Goal: Information Seeking & Learning: Learn about a topic

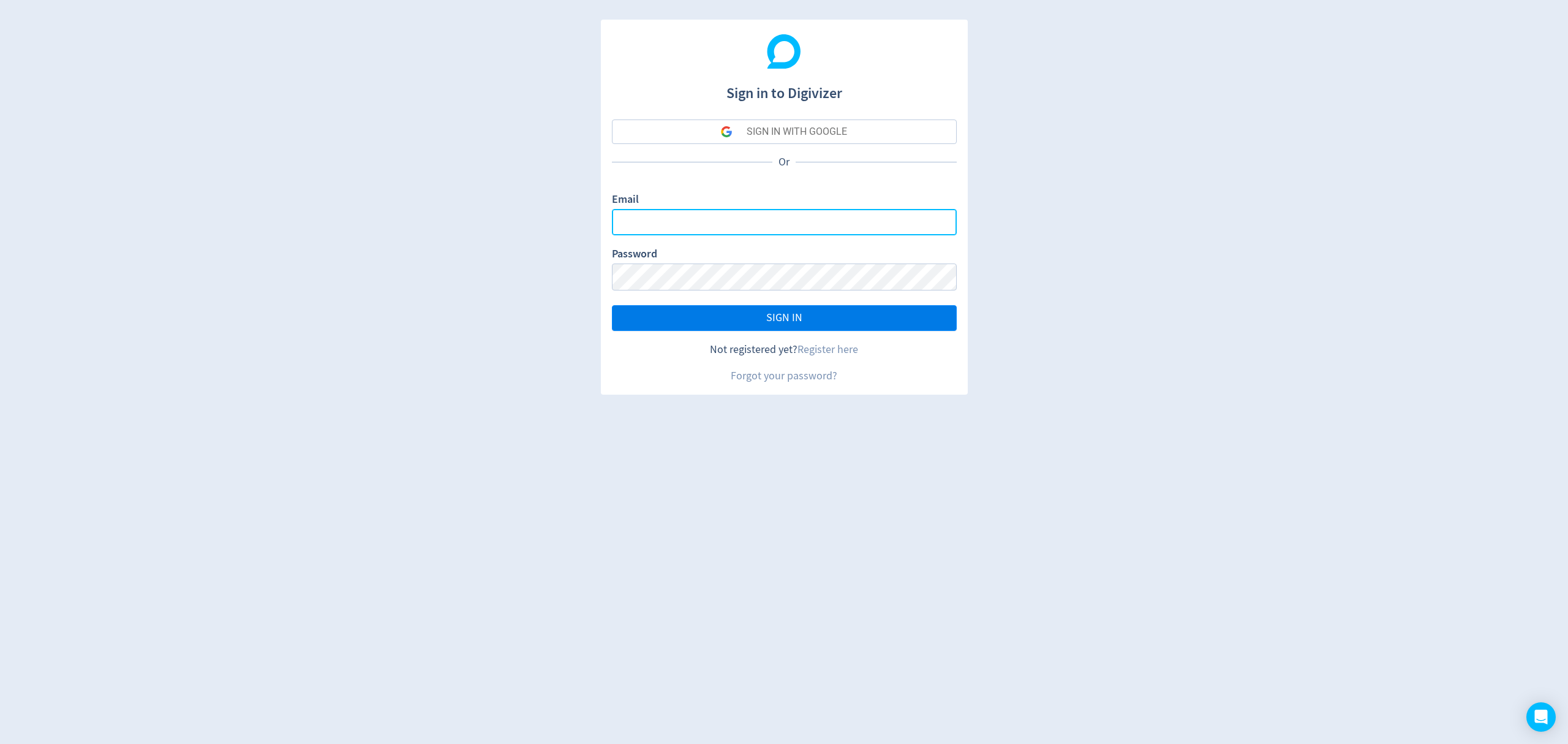
type input "[EMAIL_ADDRESS][PERSON_NAME][DOMAIN_NAME]"
click at [821, 320] on button "SIGN IN" at bounding box center [784, 318] width 345 height 26
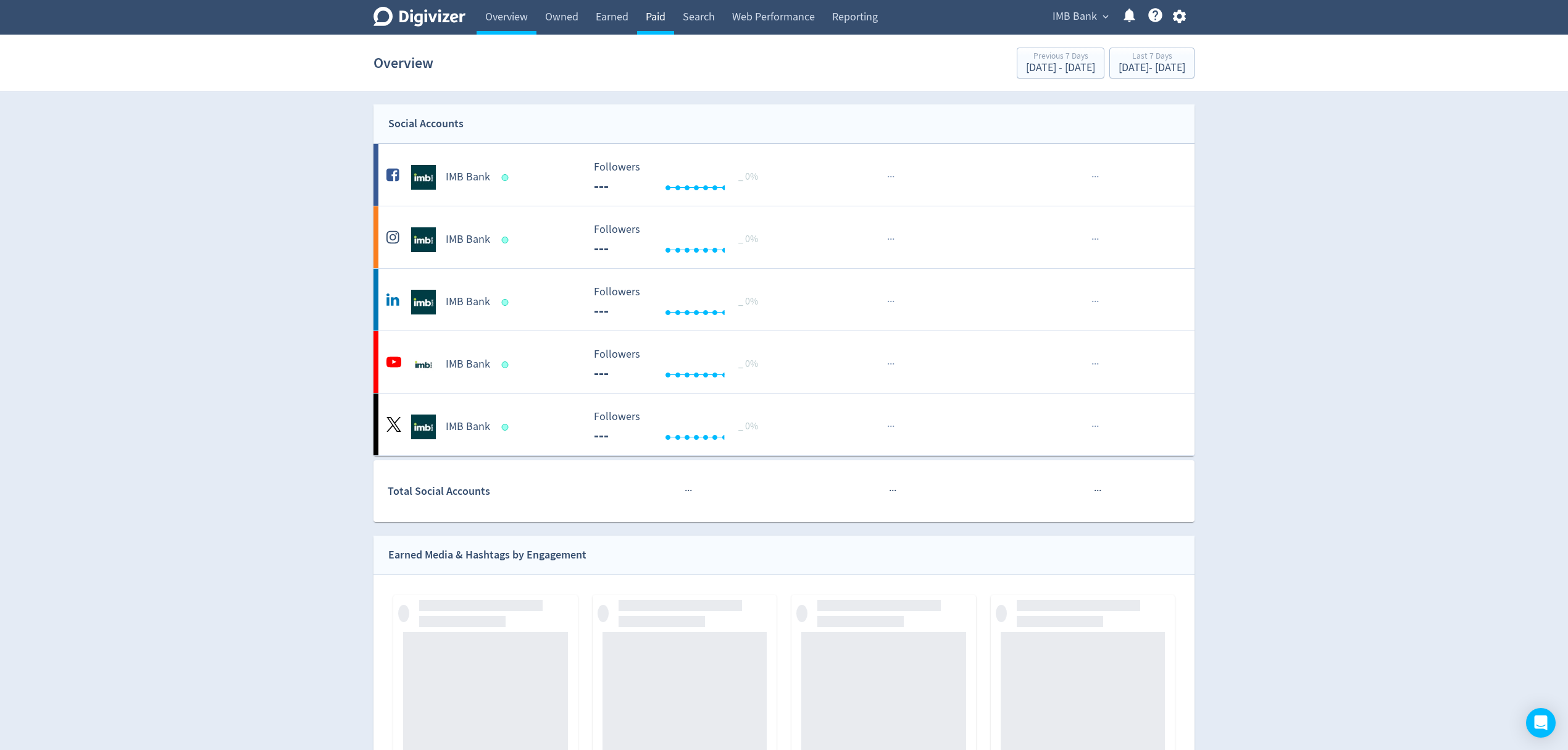
click at [651, 16] on link "Paid" at bounding box center [655, 17] width 37 height 34
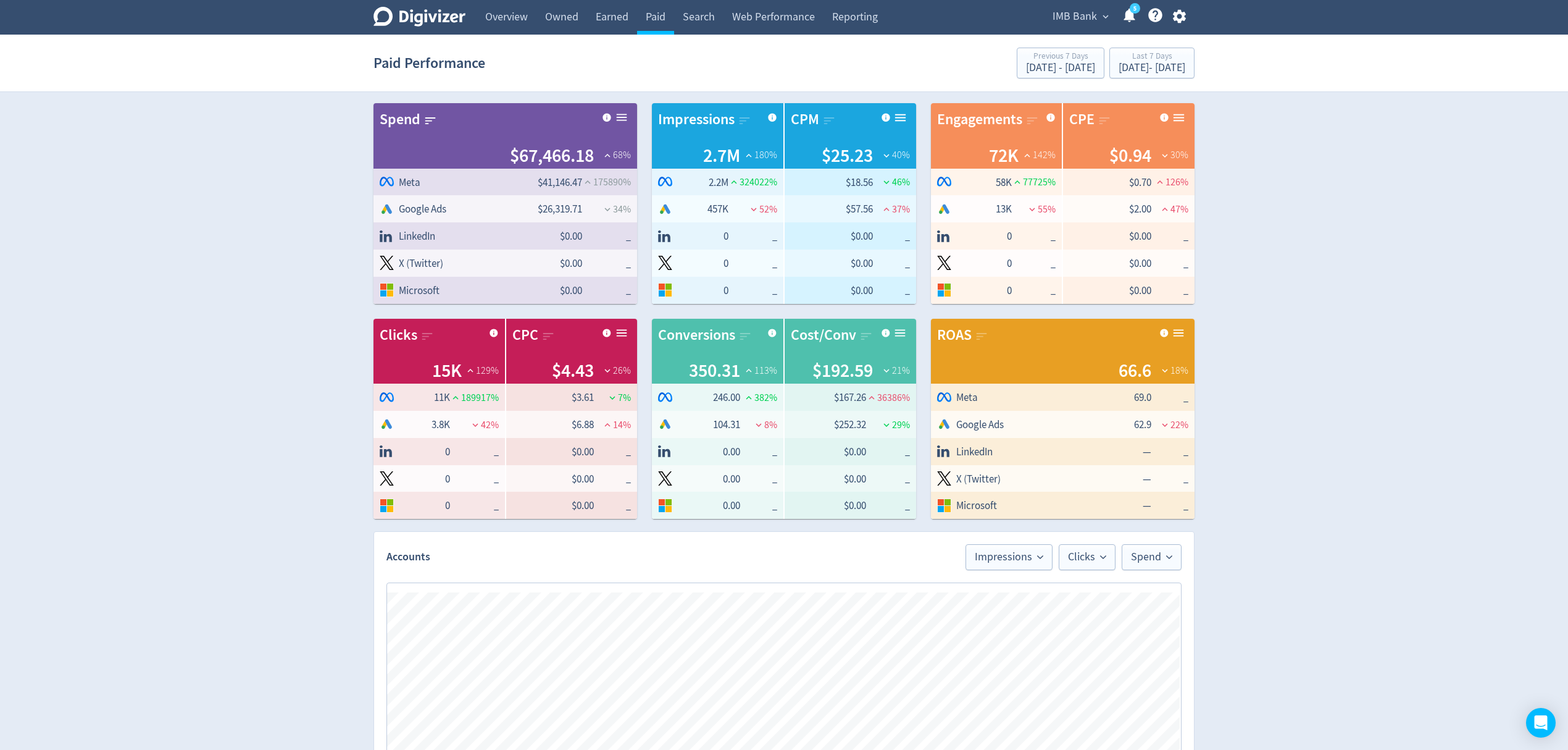
scroll to position [337, 0]
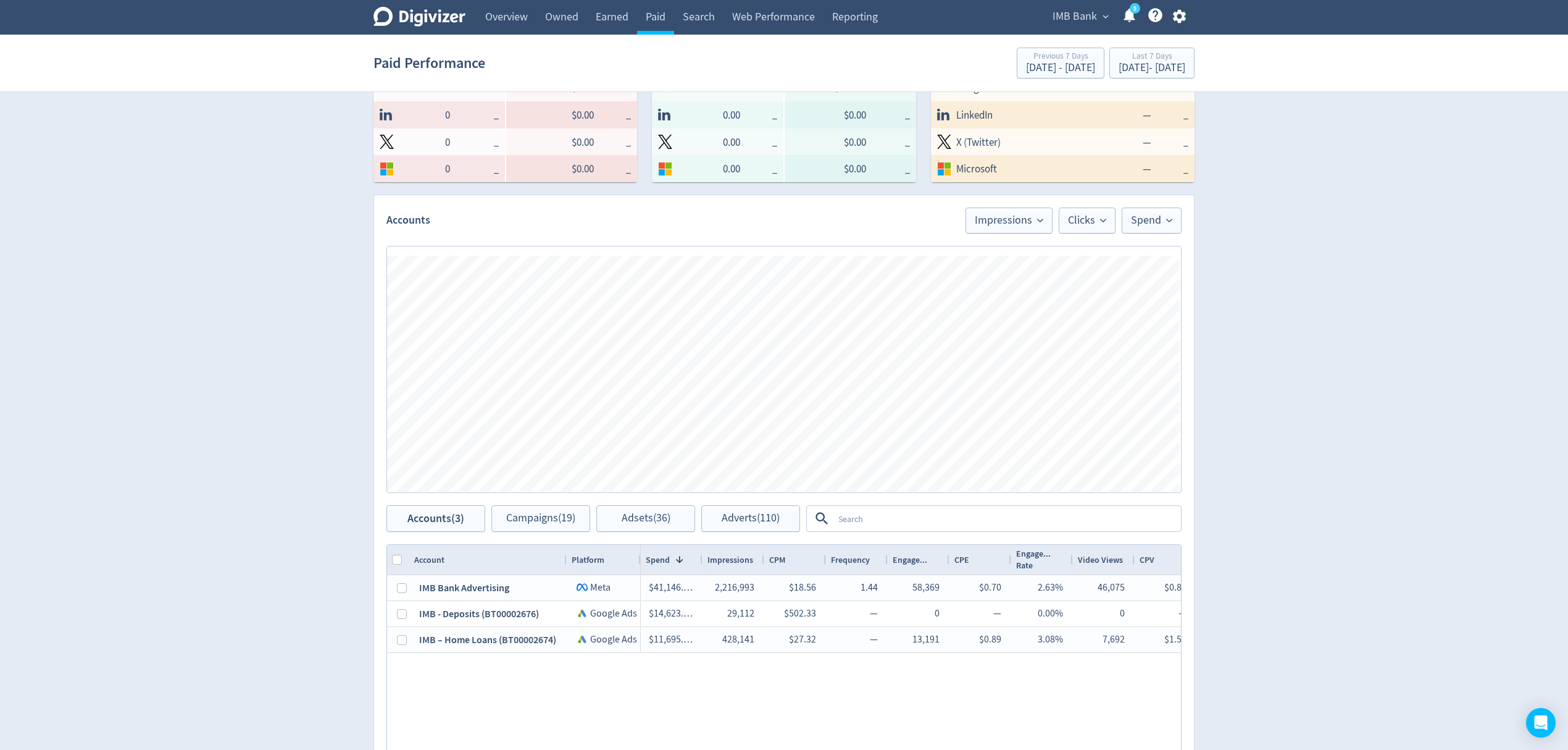
click at [1178, 14] on icon "button" at bounding box center [1179, 17] width 13 height 14
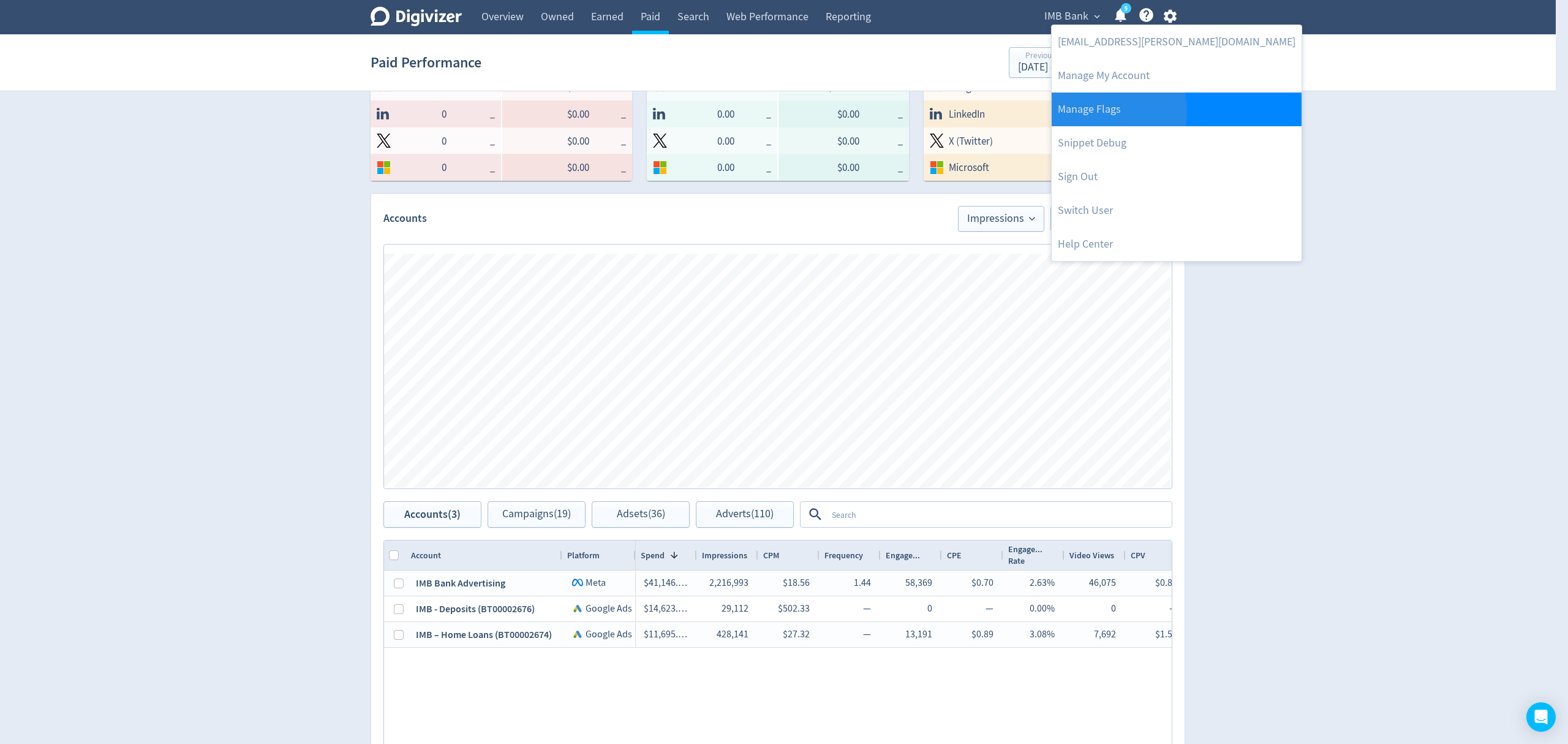
click at [1091, 111] on link "Manage Flags" at bounding box center [1177, 109] width 250 height 34
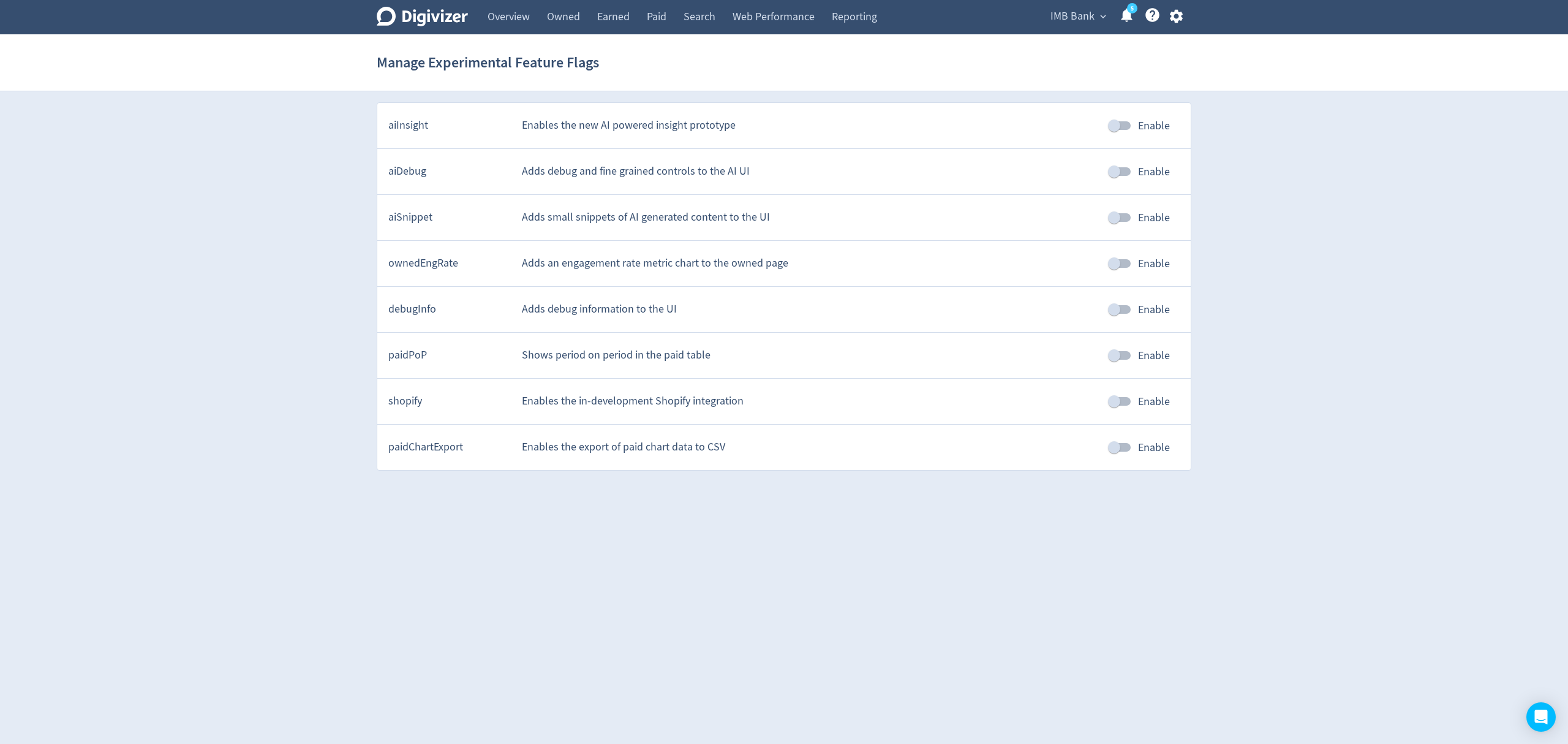
click at [1122, 361] on input "Enable" at bounding box center [1115, 355] width 70 height 23
checkbox input "true"
click at [1290, 397] on div "Digivizer Logo [PERSON_NAME] Logo Overview Owned Earned Paid Search Web Perform…" at bounding box center [784, 235] width 1568 height 471
click at [658, 19] on link "Paid" at bounding box center [657, 17] width 37 height 34
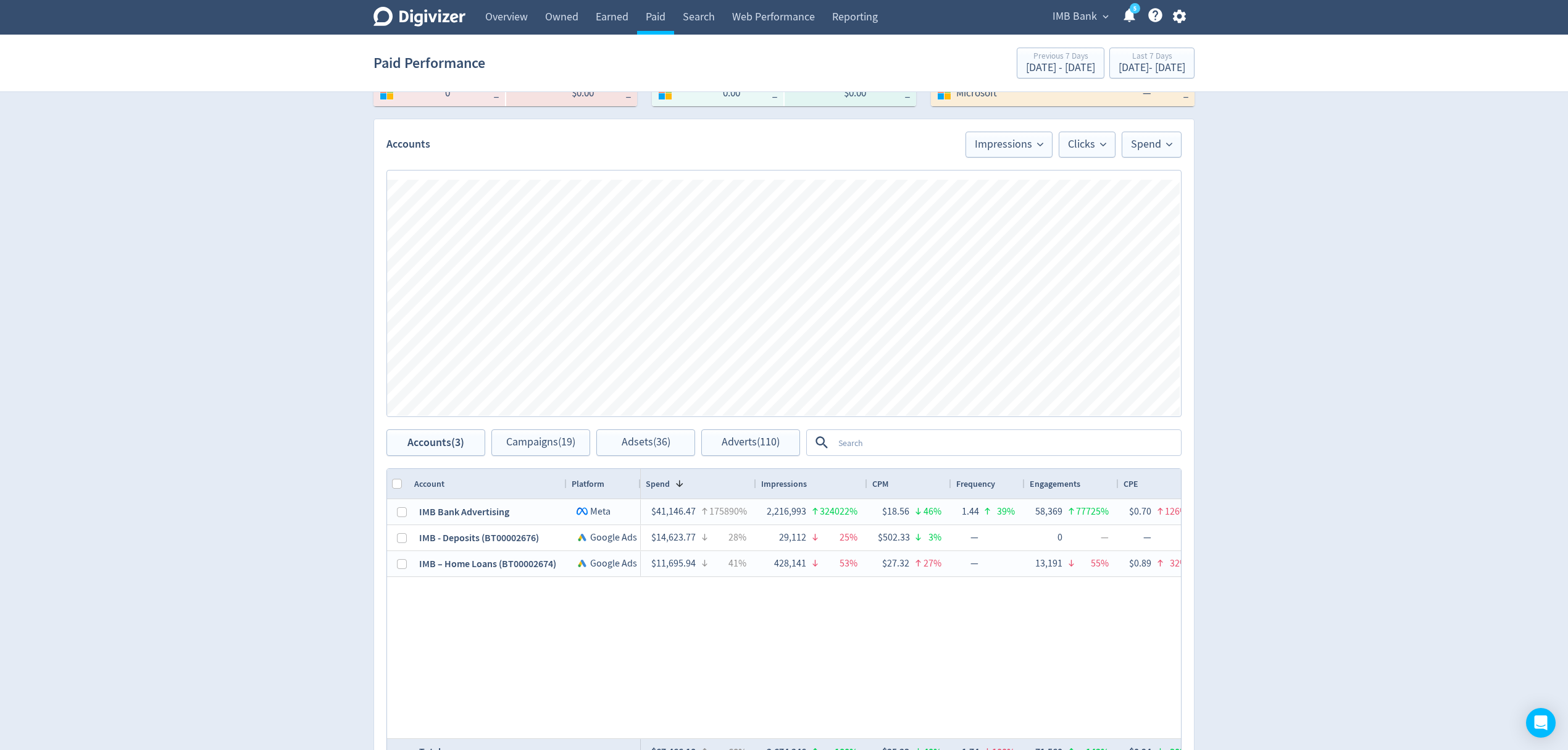
scroll to position [544, 0]
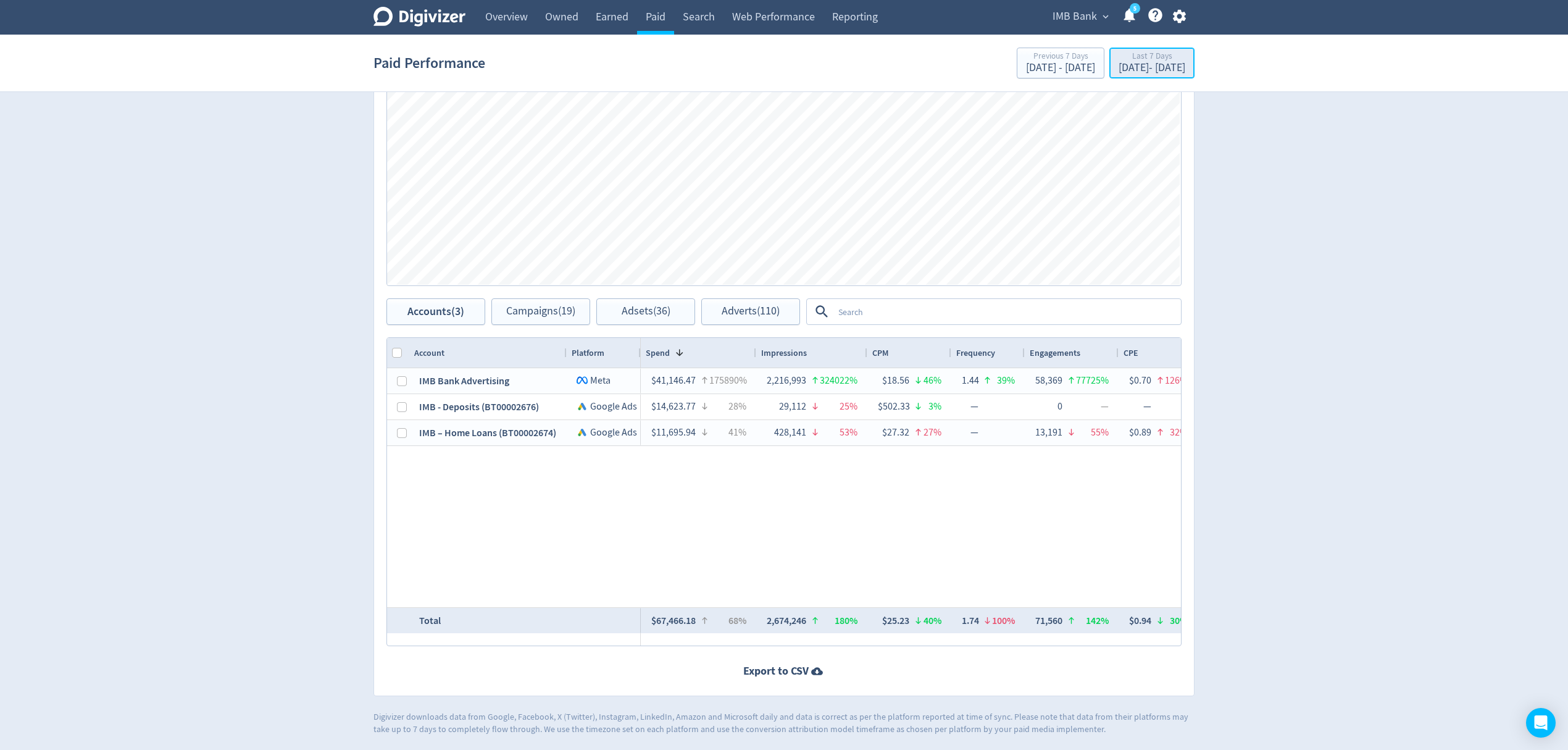
click at [1144, 65] on div "[DATE] - [DATE]" at bounding box center [1152, 68] width 67 height 11
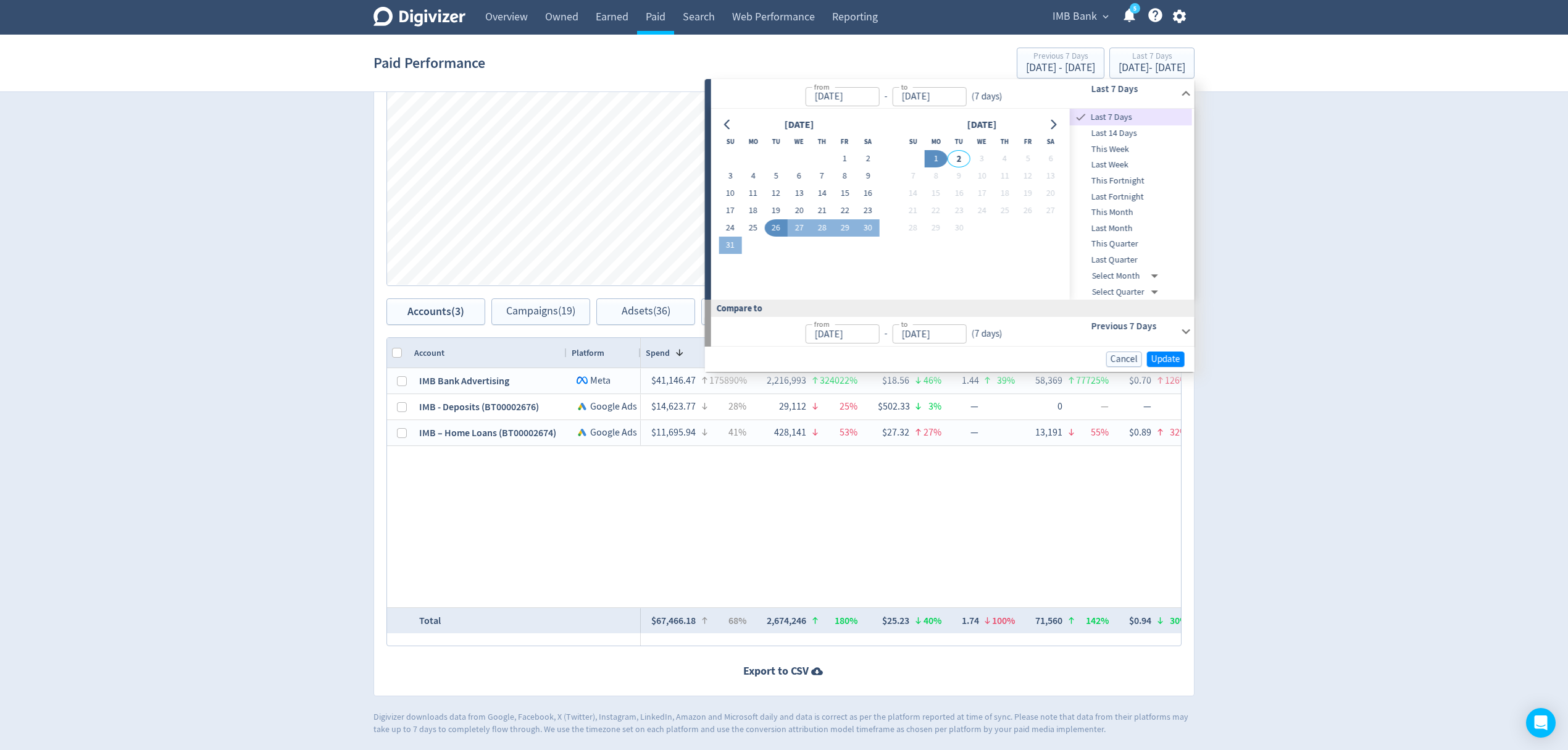
click at [1115, 133] on span "Last 14 Days" at bounding box center [1131, 133] width 122 height 14
type input "[DATE]"
click at [1164, 356] on span "Update" at bounding box center [1165, 359] width 29 height 9
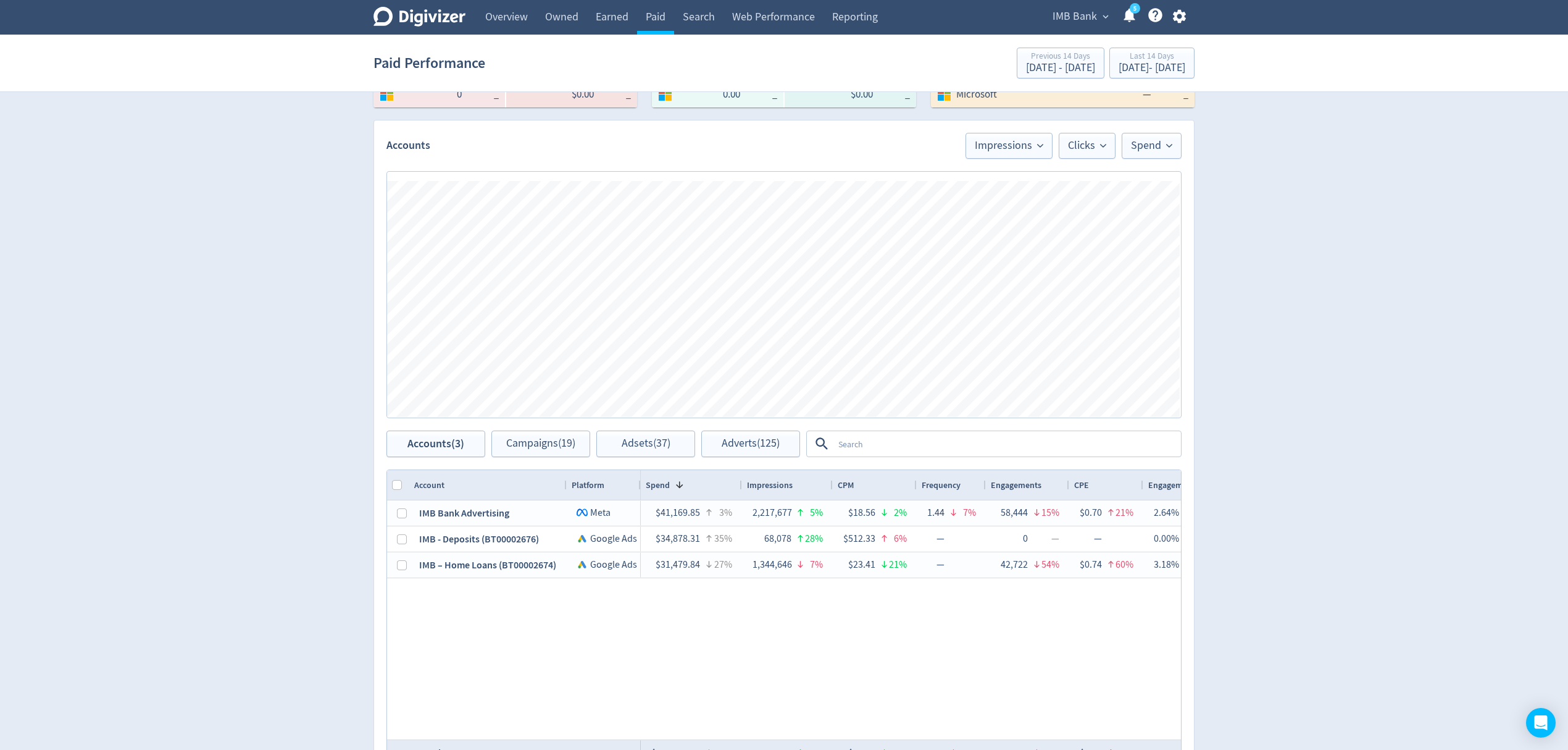
scroll to position [494, 0]
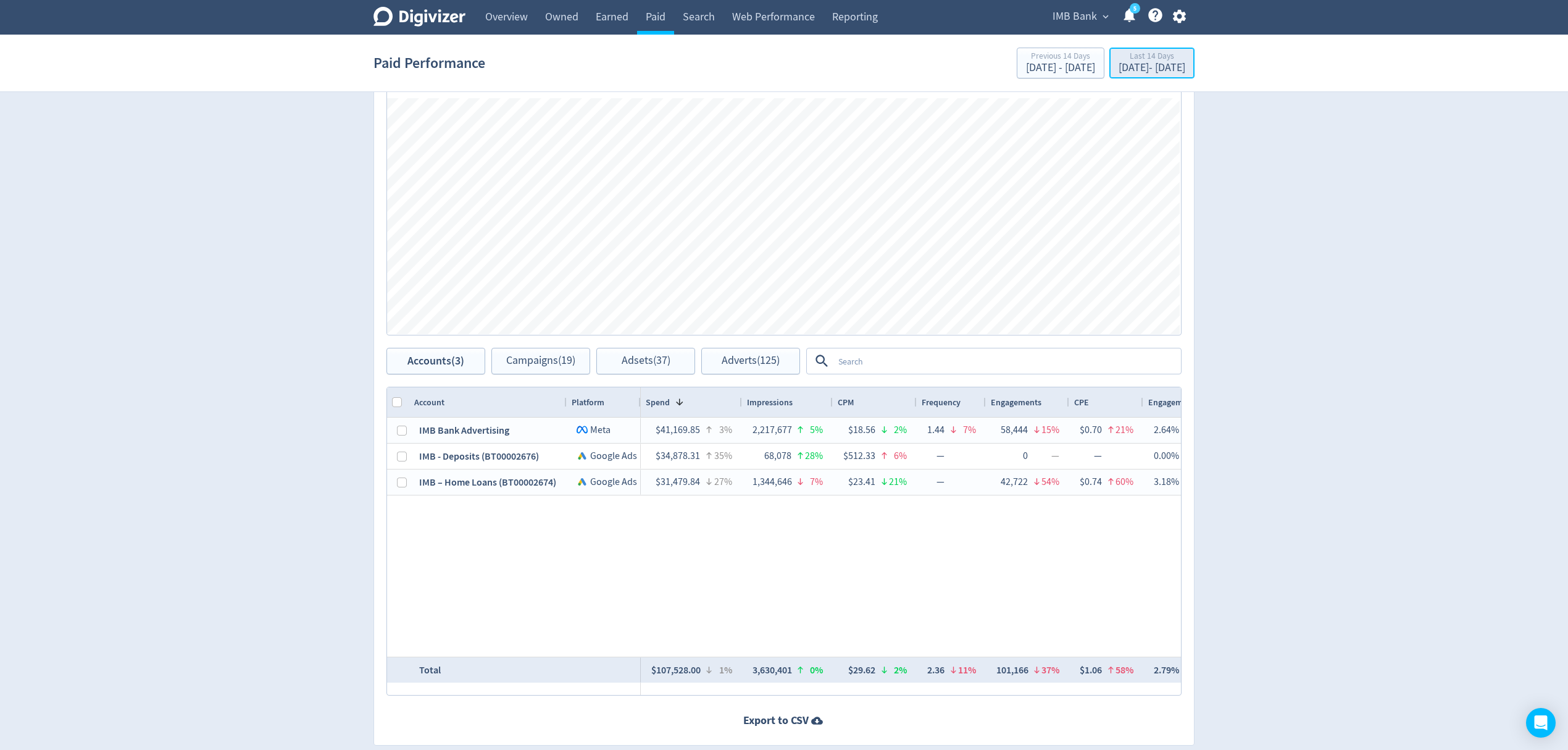
click at [1154, 77] on button "Last 14 Days [DATE] - [DATE]" at bounding box center [1152, 62] width 85 height 31
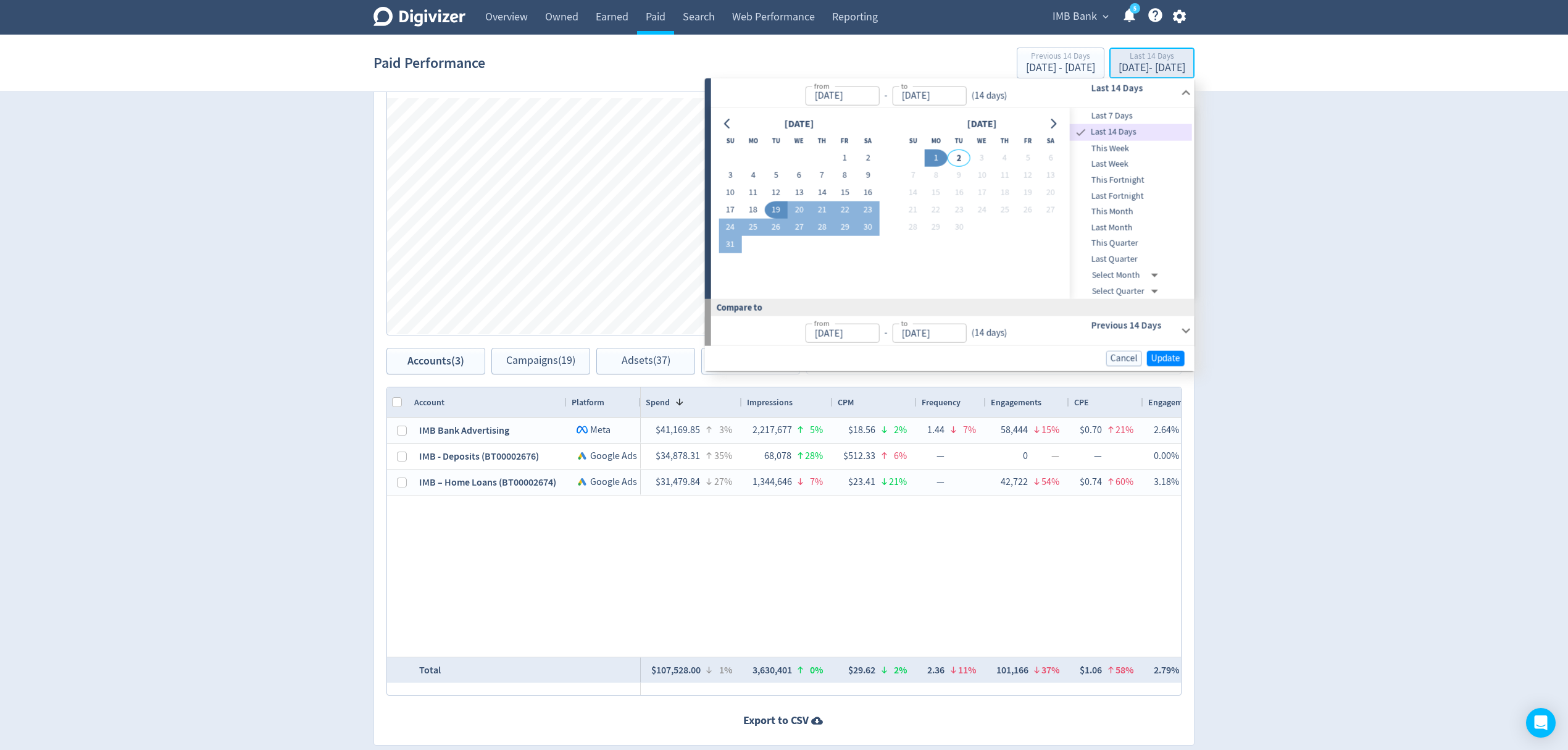
type input "[DATE]"
click at [1122, 230] on span "Last Month" at bounding box center [1131, 227] width 122 height 14
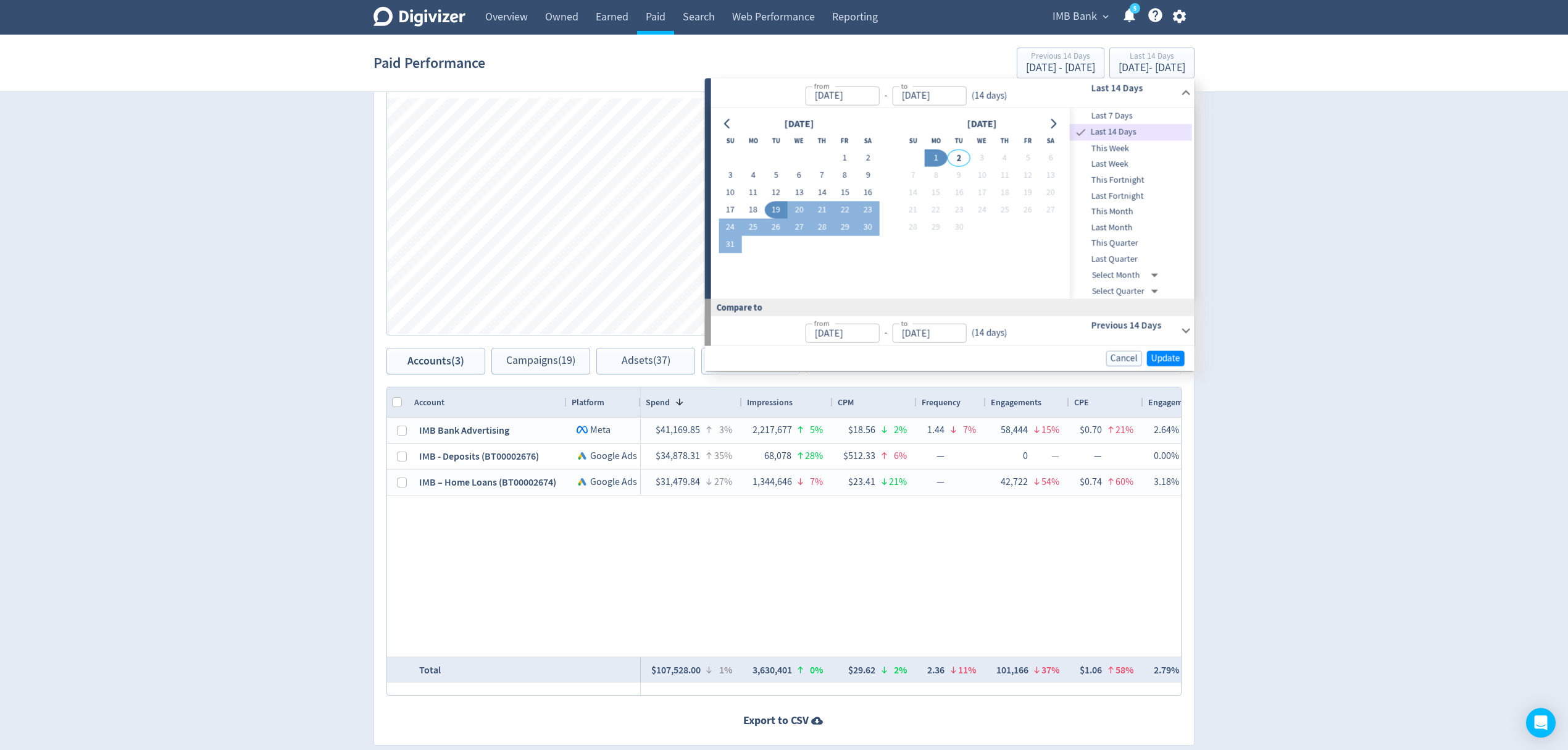
type input "[DATE]"
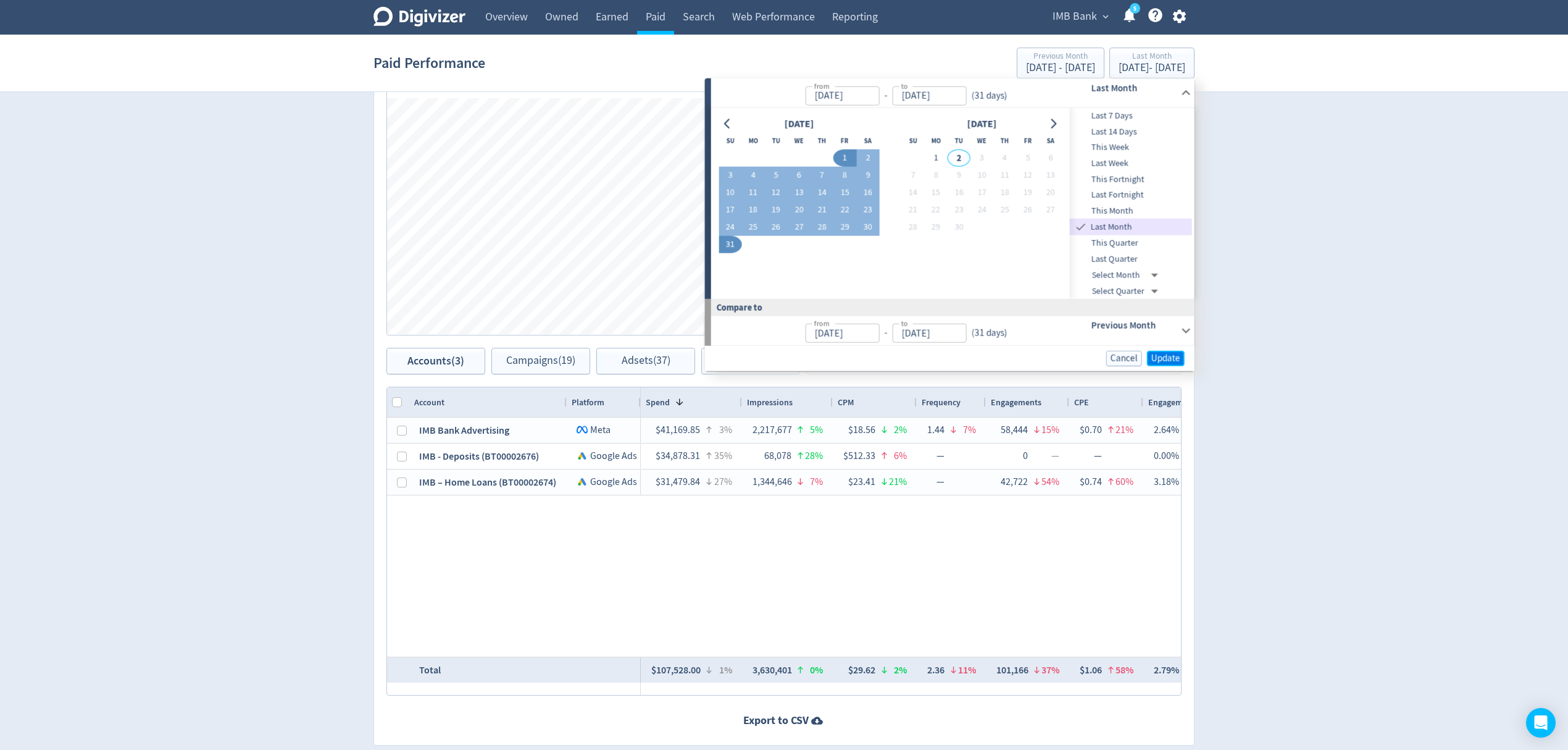
click at [1167, 359] on span "Update" at bounding box center [1165, 359] width 29 height 9
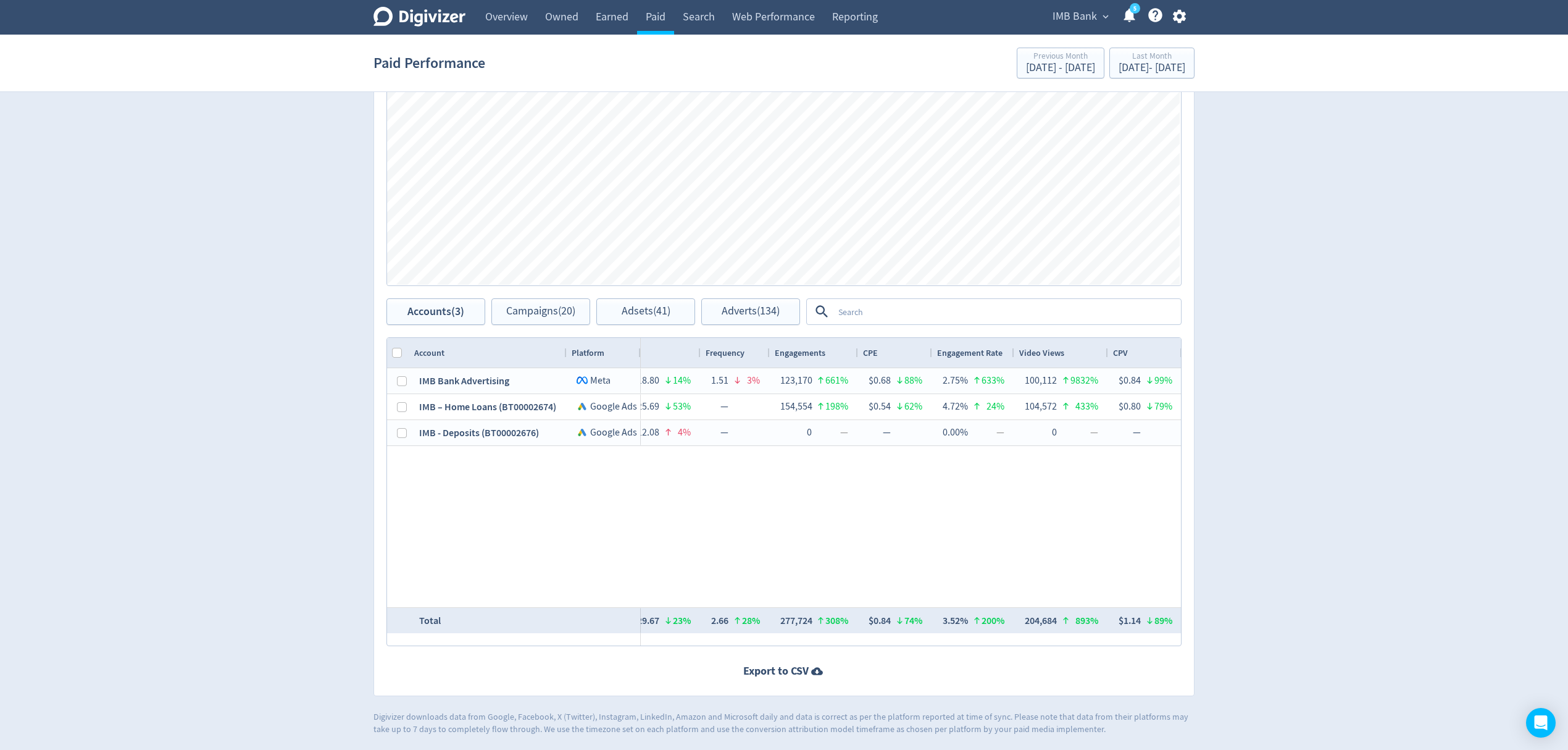
scroll to position [0, 0]
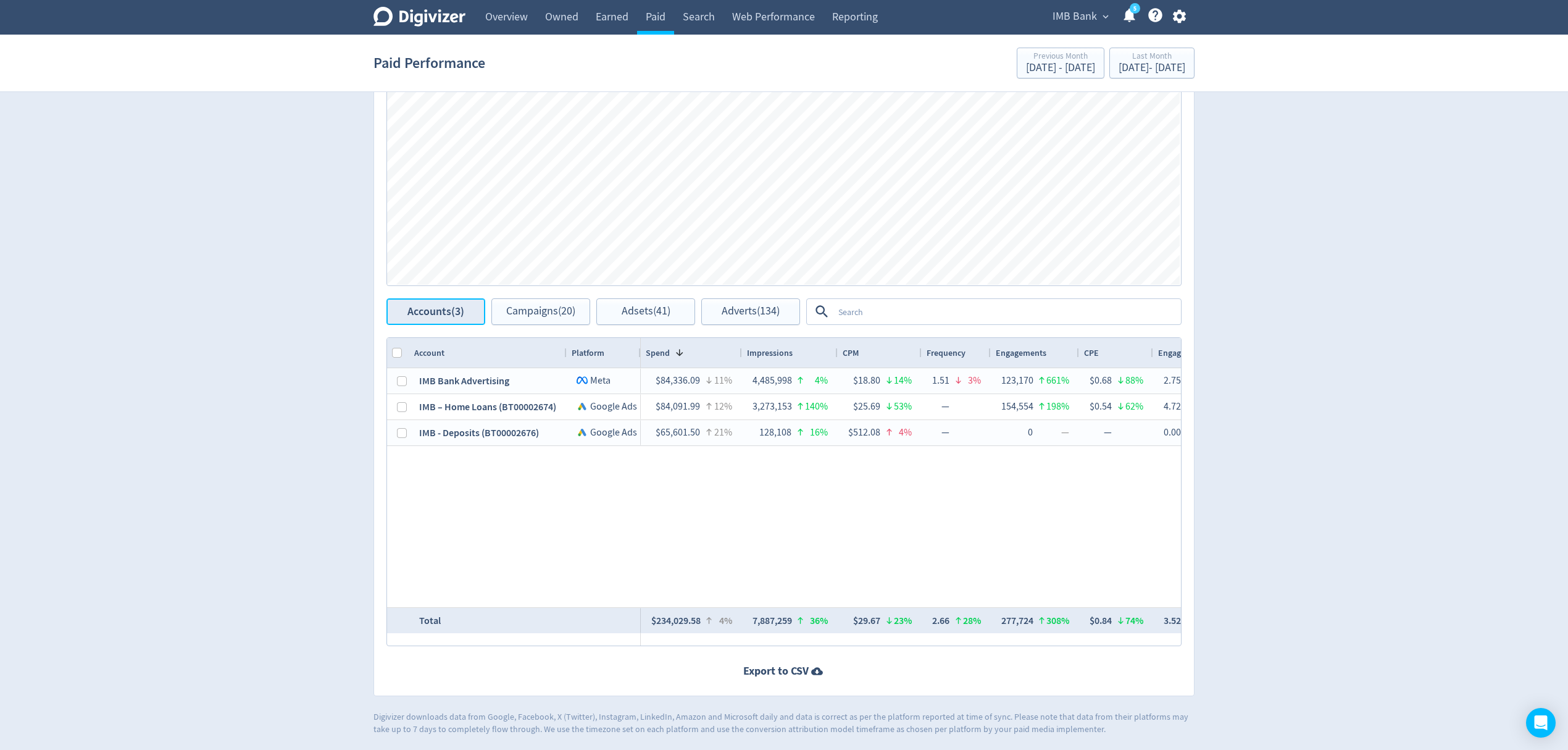
click at [434, 312] on span "Accounts (3)" at bounding box center [436, 311] width 57 height 12
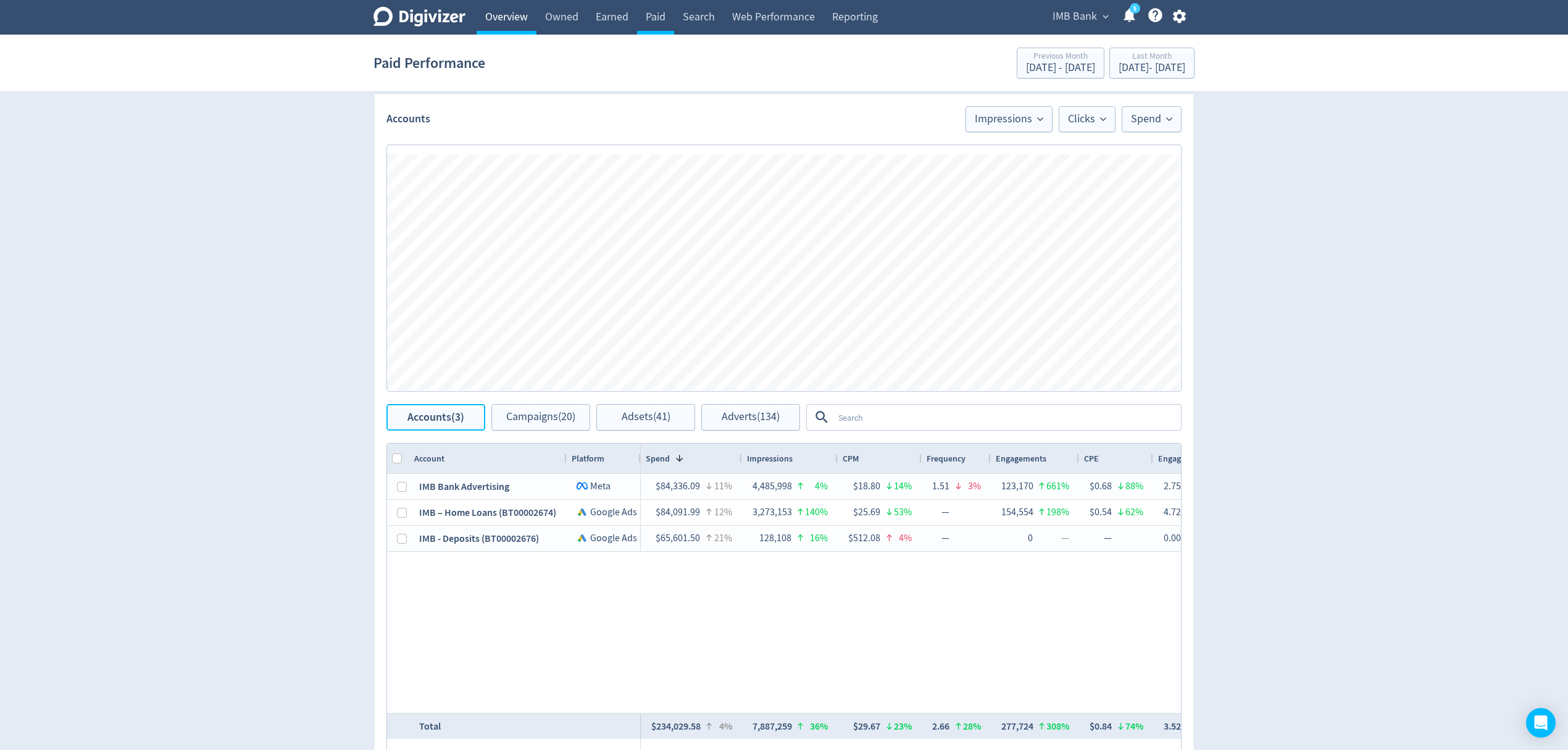
scroll to position [379, 0]
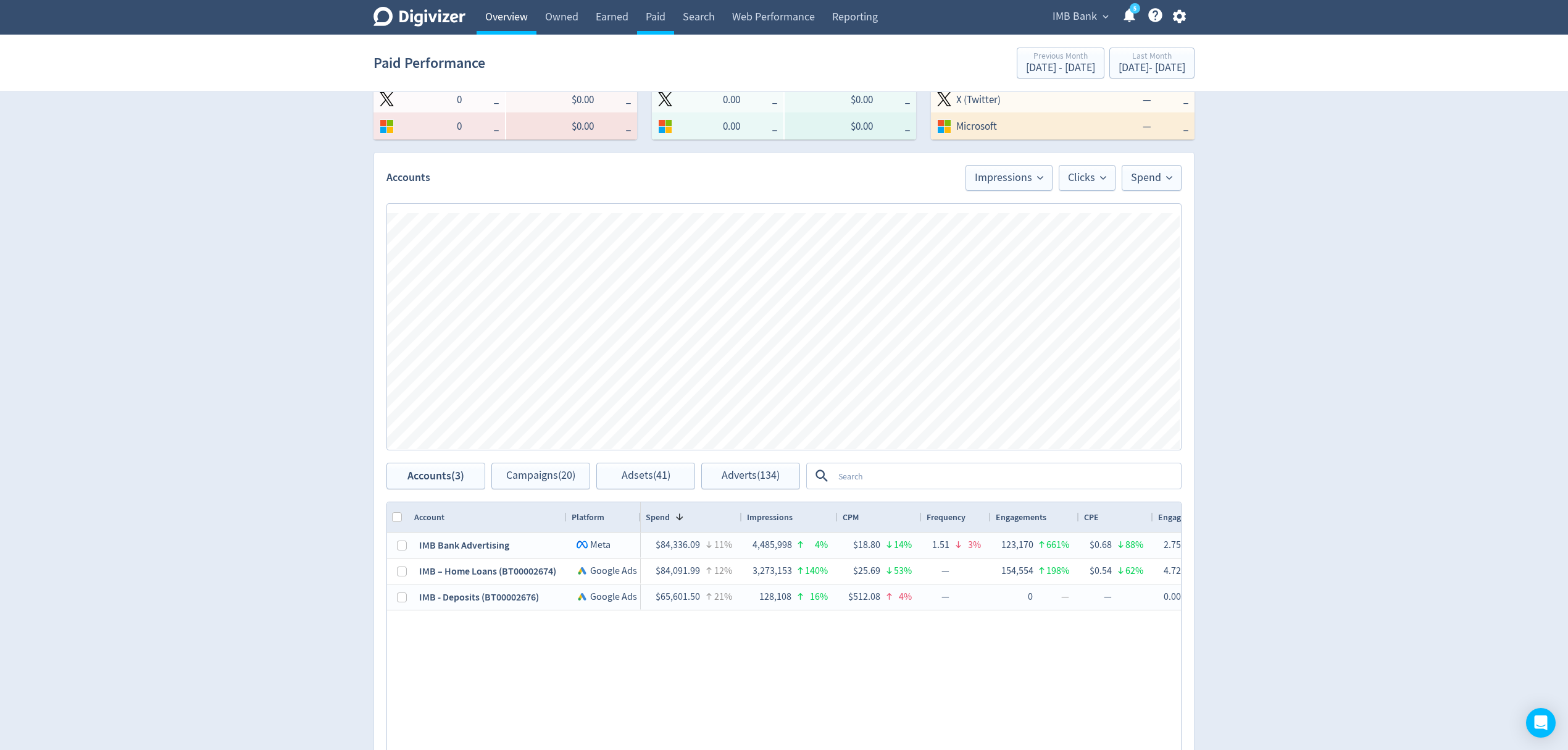
click at [508, 12] on link "Overview" at bounding box center [506, 17] width 60 height 34
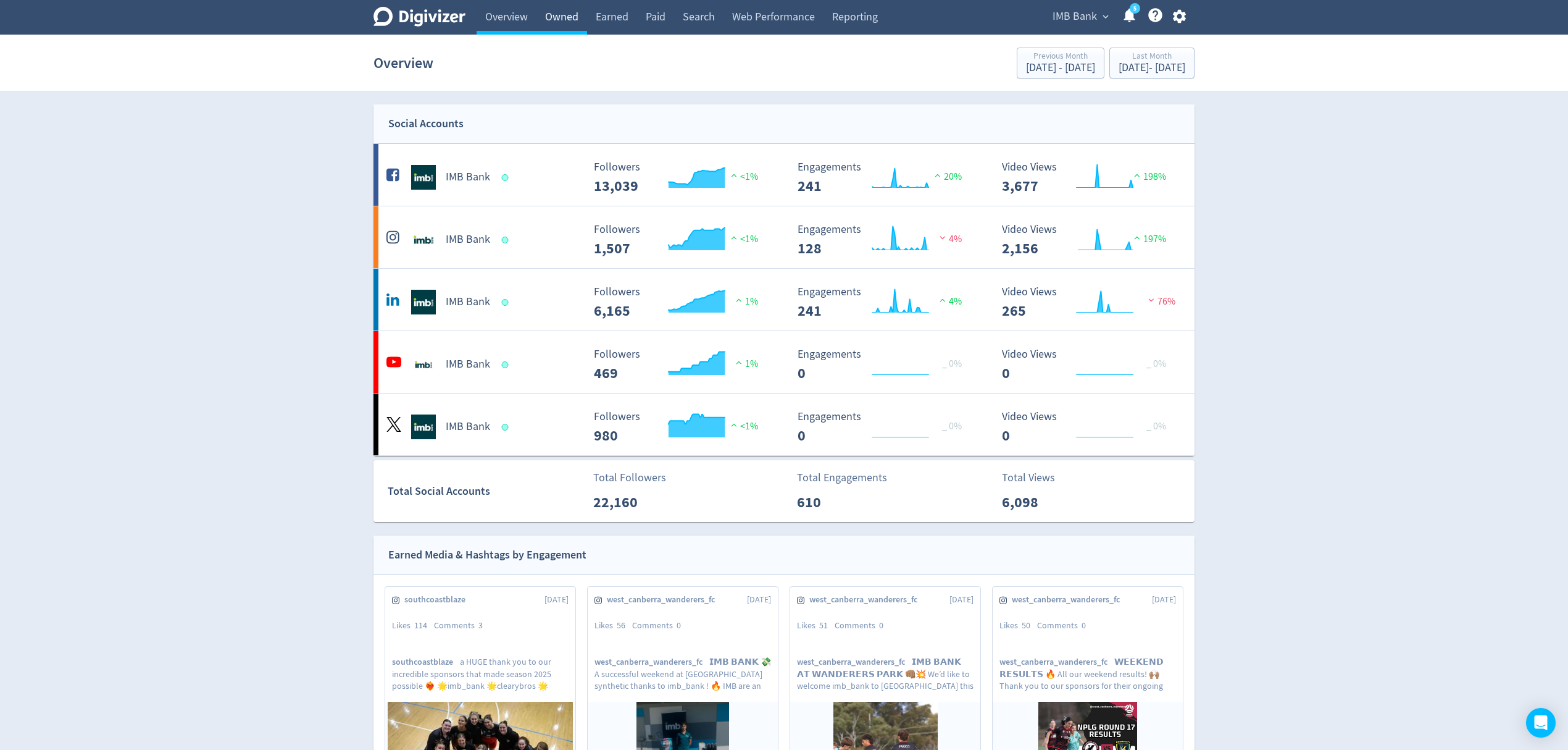
click at [554, 15] on link "Owned" at bounding box center [562, 17] width 51 height 34
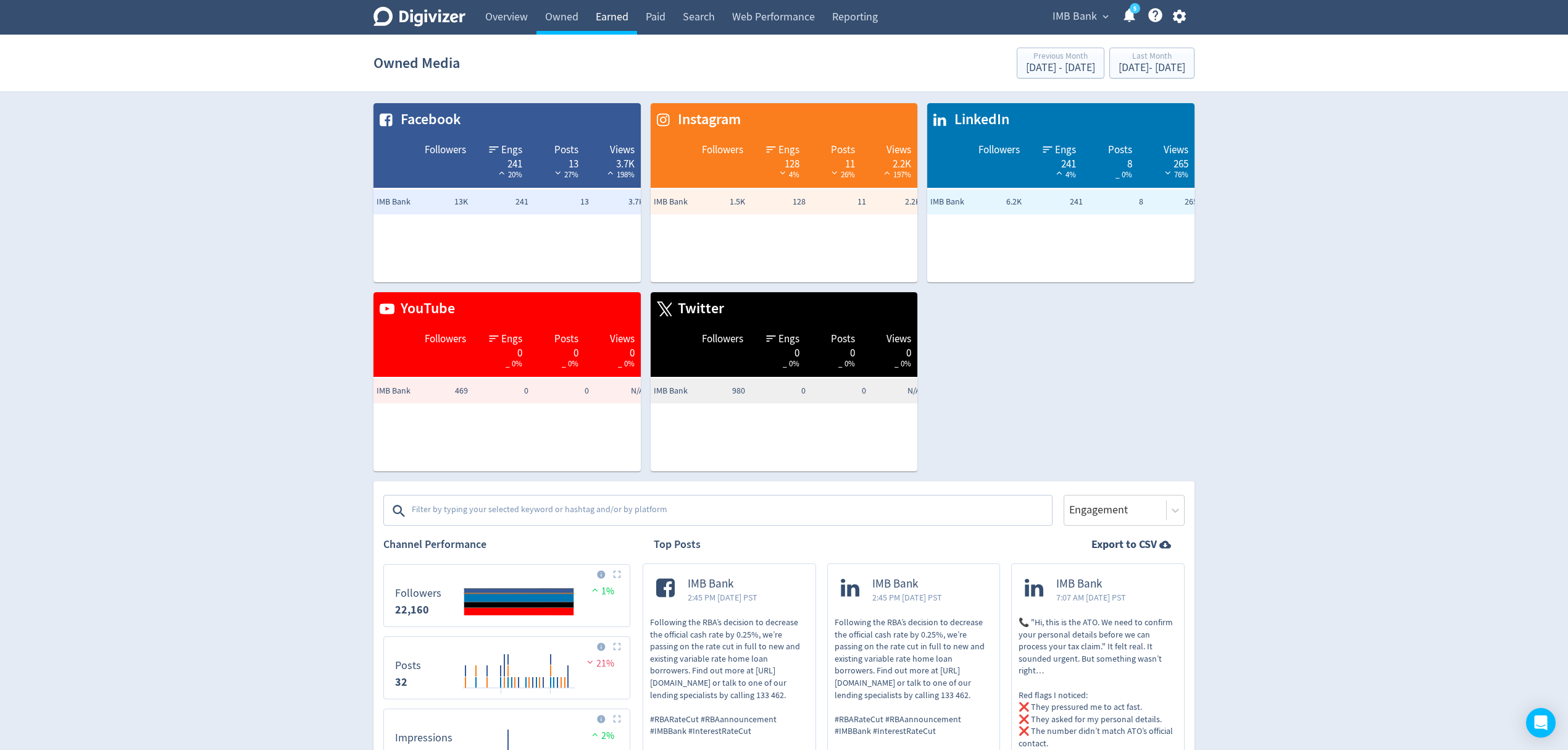
click at [618, 21] on link "Earned" at bounding box center [612, 17] width 50 height 34
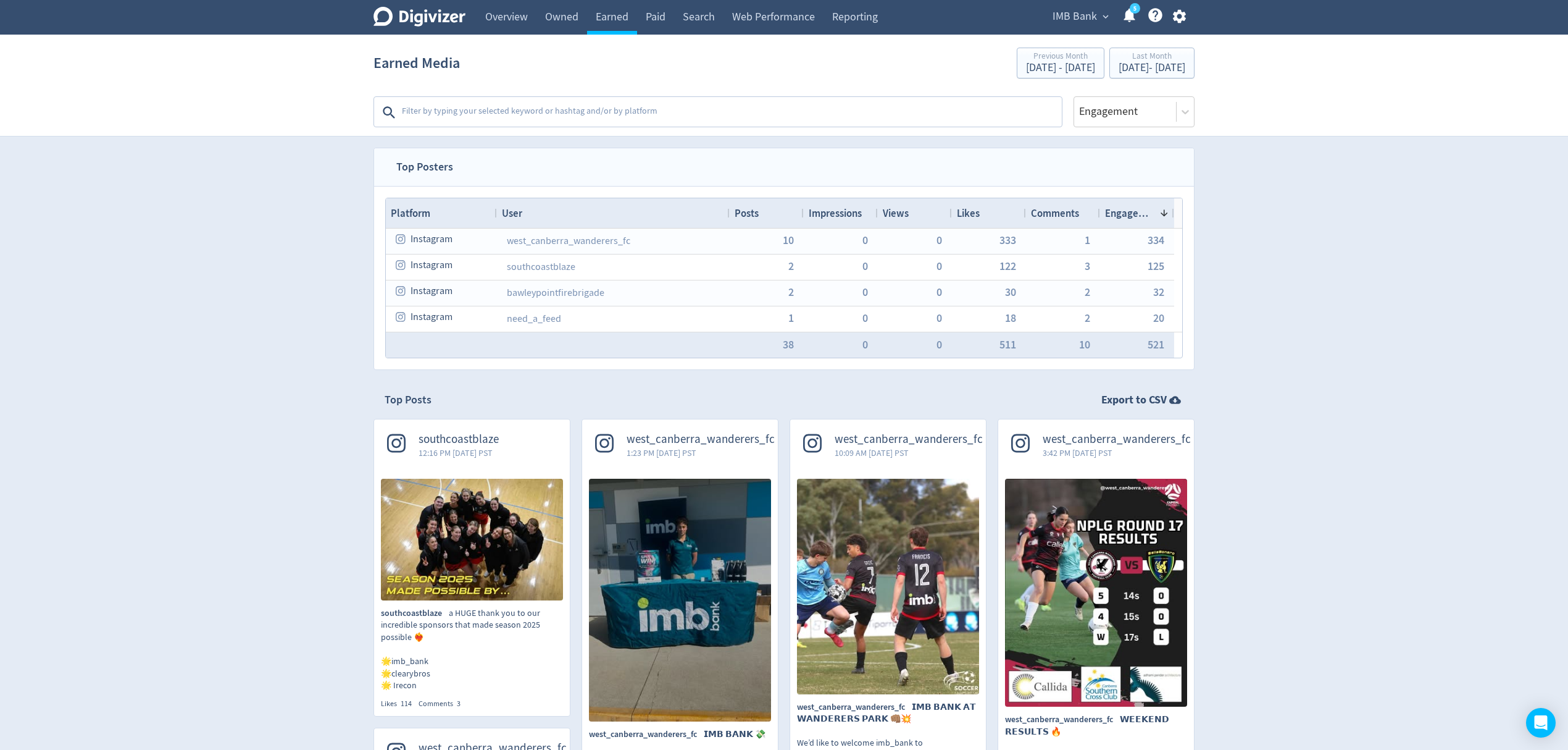
scroll to position [235, 0]
click at [655, 14] on link "Paid" at bounding box center [655, 17] width 37 height 34
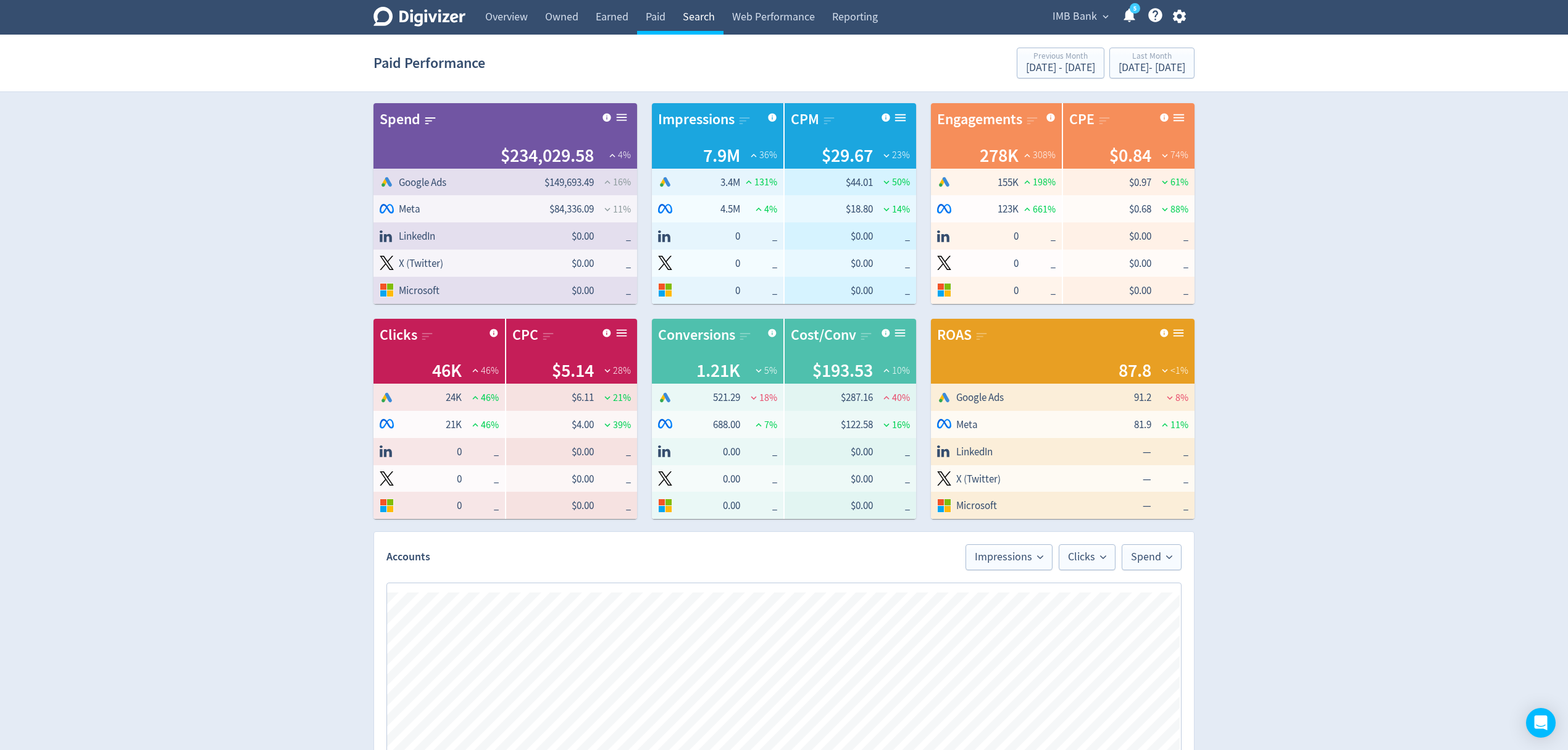
click at [692, 15] on link "Search" at bounding box center [698, 17] width 49 height 34
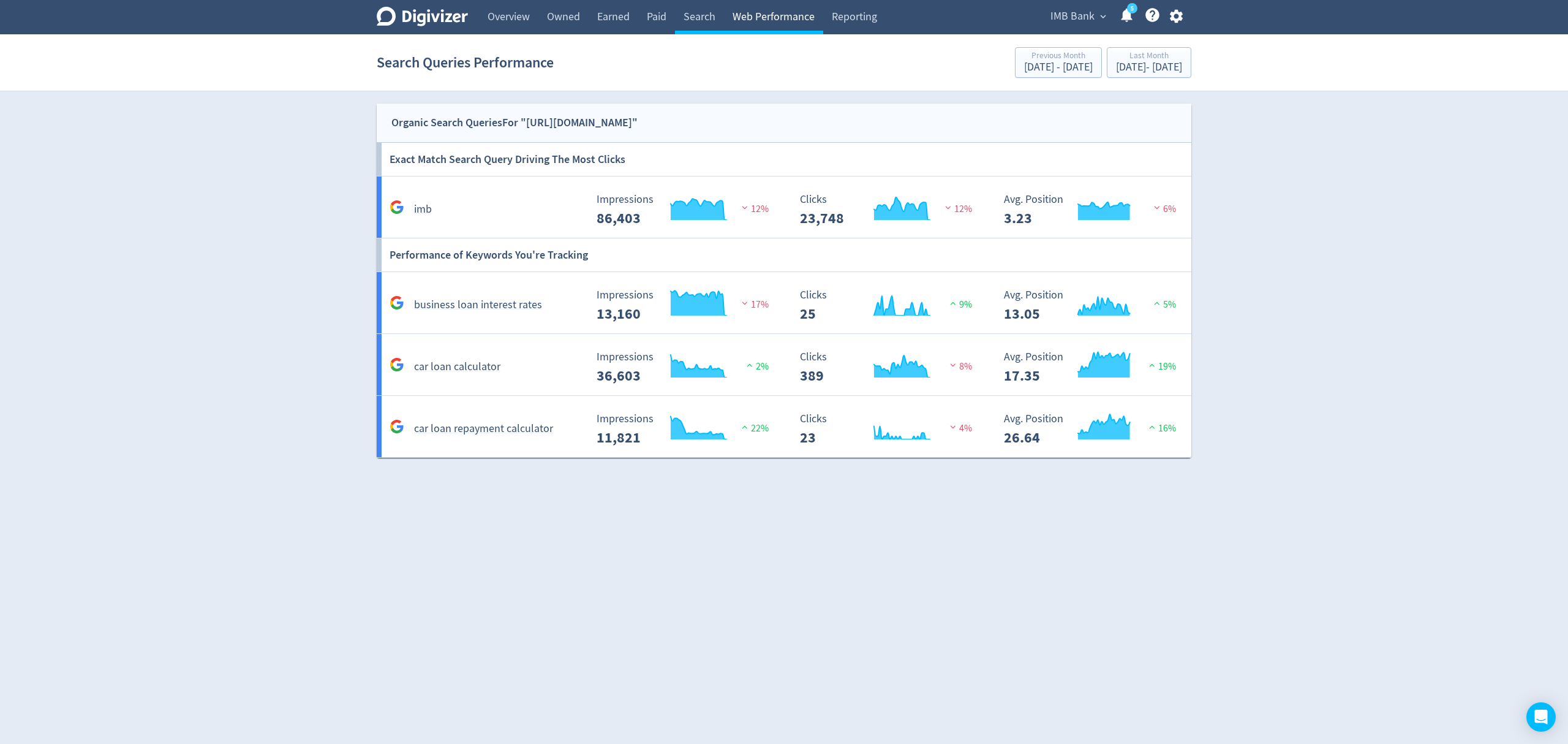
click at [778, 14] on link "Web Performance" at bounding box center [773, 17] width 99 height 34
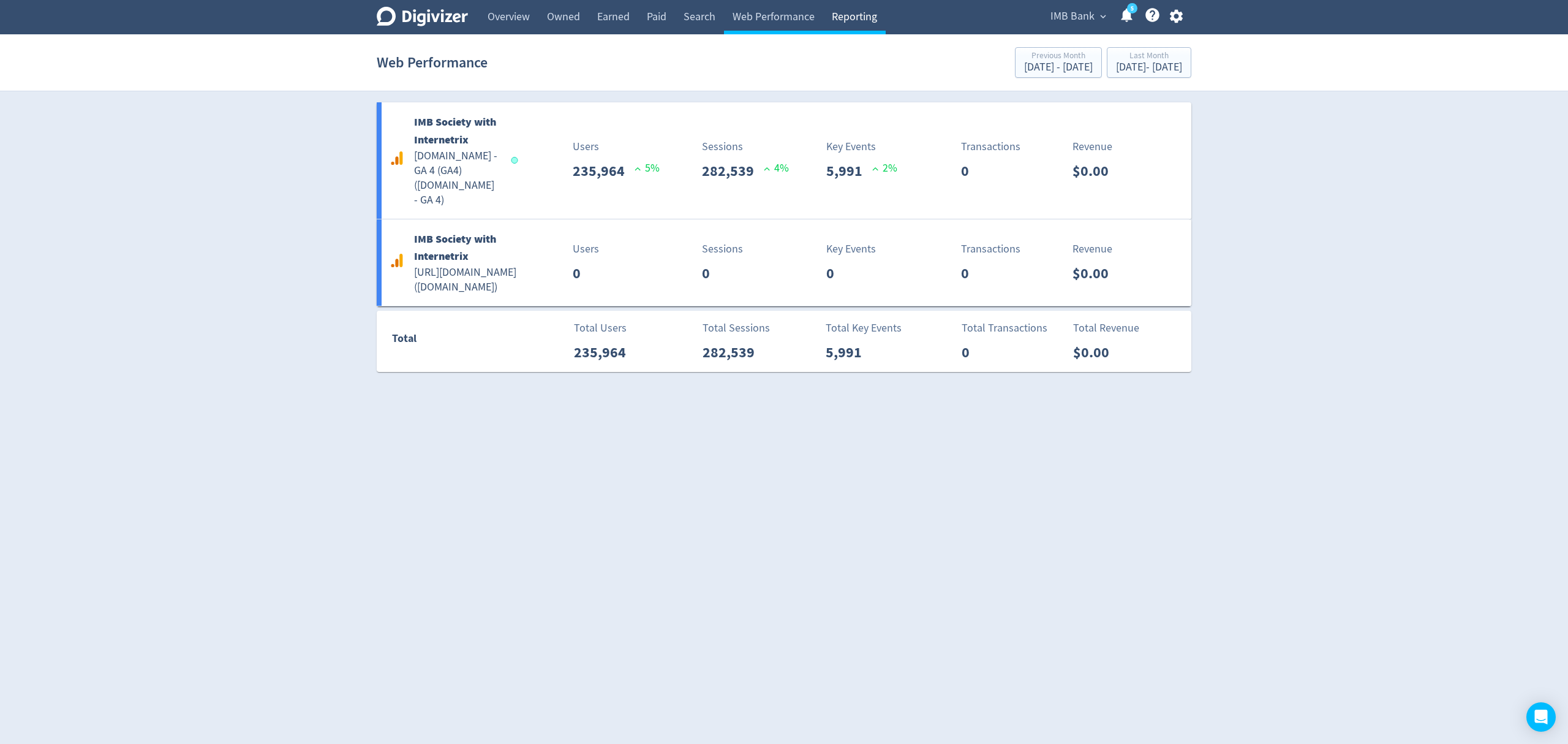
click at [859, 20] on link "Reporting" at bounding box center [854, 17] width 63 height 34
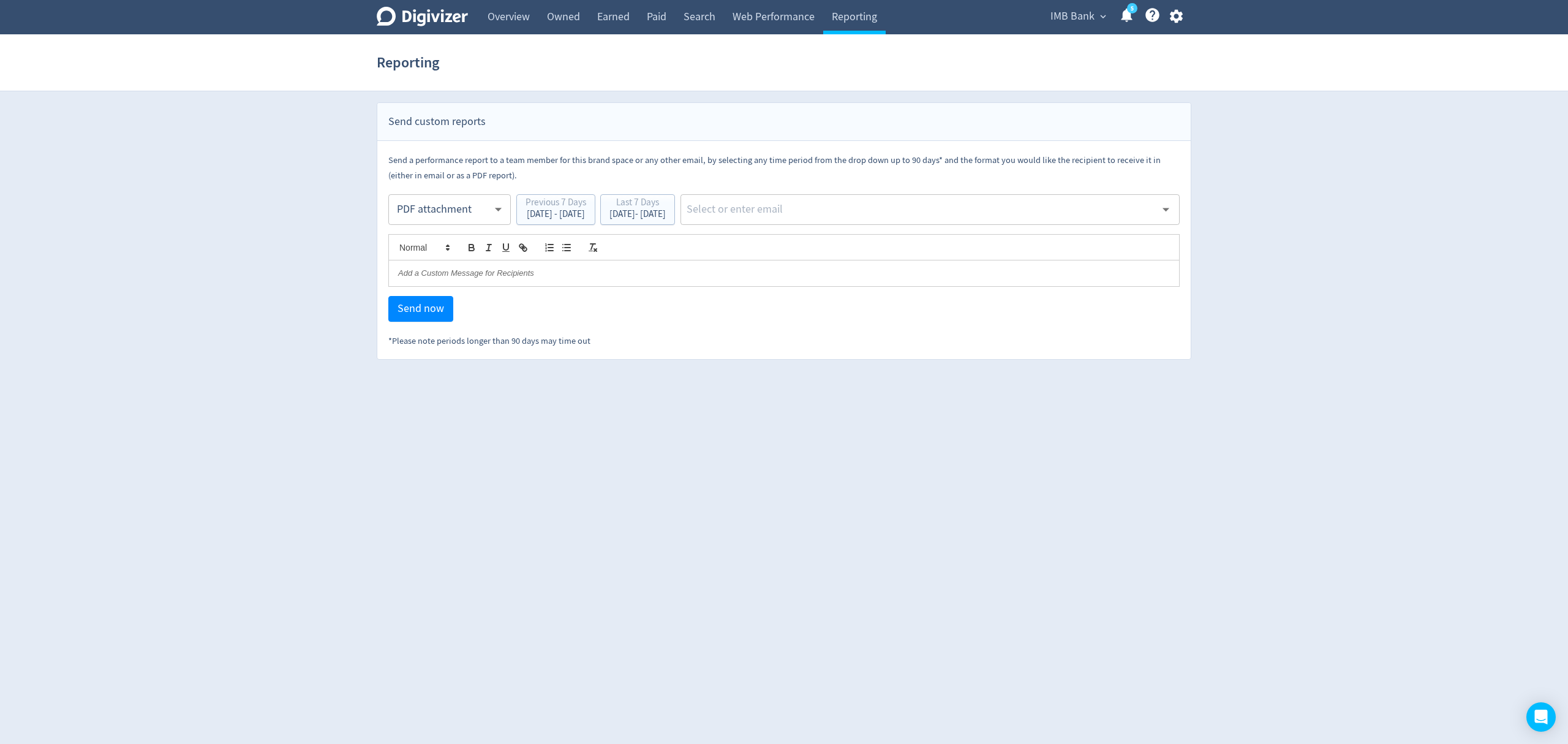
click at [423, 208] on body "Digivizer Logo [PERSON_NAME] Logo Overview Owned Earned Paid Search Web Perform…" at bounding box center [784, 179] width 1568 height 360
click at [420, 243] on div "Email" at bounding box center [450, 240] width 102 height 28
type input "html"
click at [809, 208] on input "text" at bounding box center [921, 210] width 471 height 18
type input "malyn"
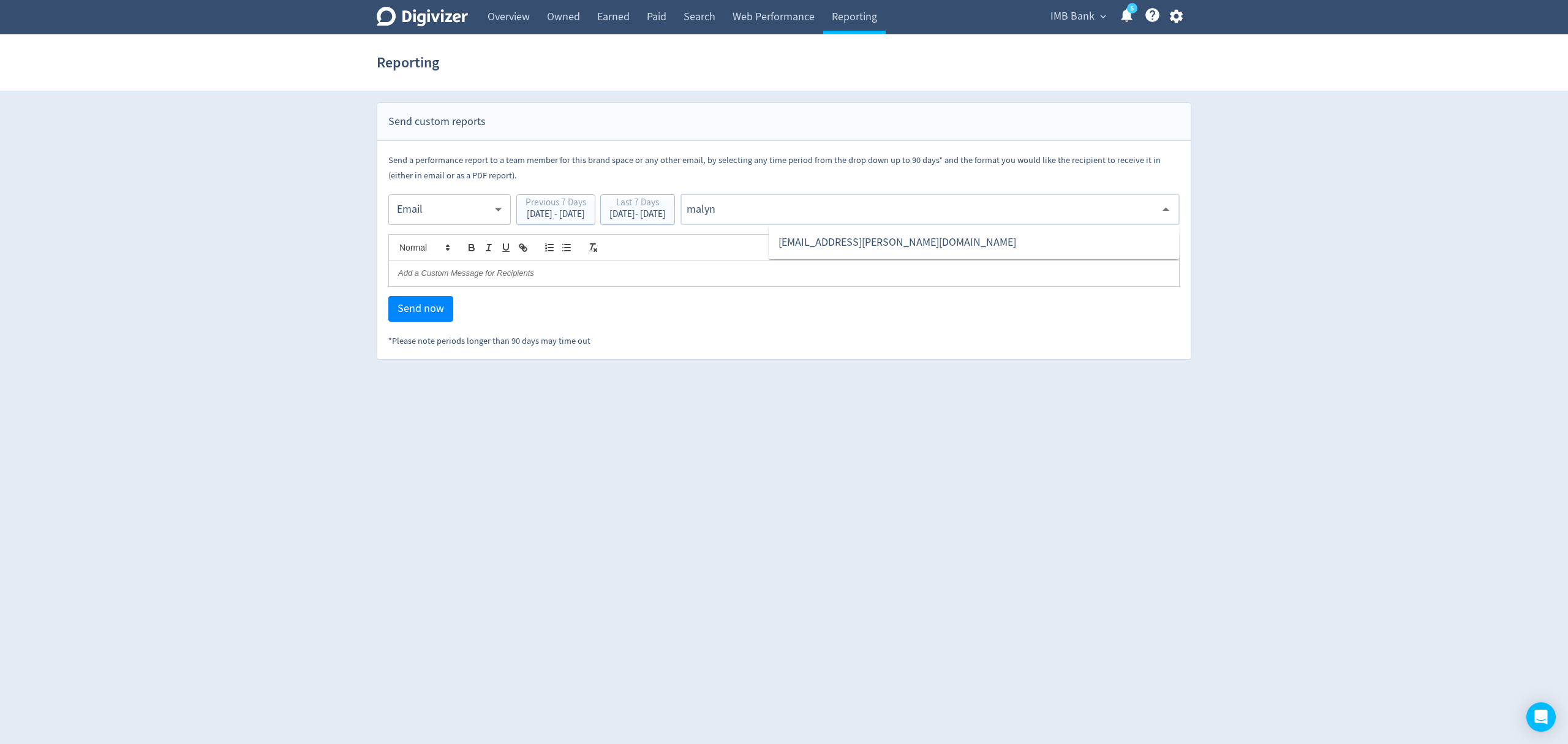
click at [818, 248] on li "[EMAIL_ADDRESS][PERSON_NAME][DOMAIN_NAME]" at bounding box center [974, 242] width 411 height 24
click at [427, 312] on span "Send now" at bounding box center [420, 309] width 47 height 11
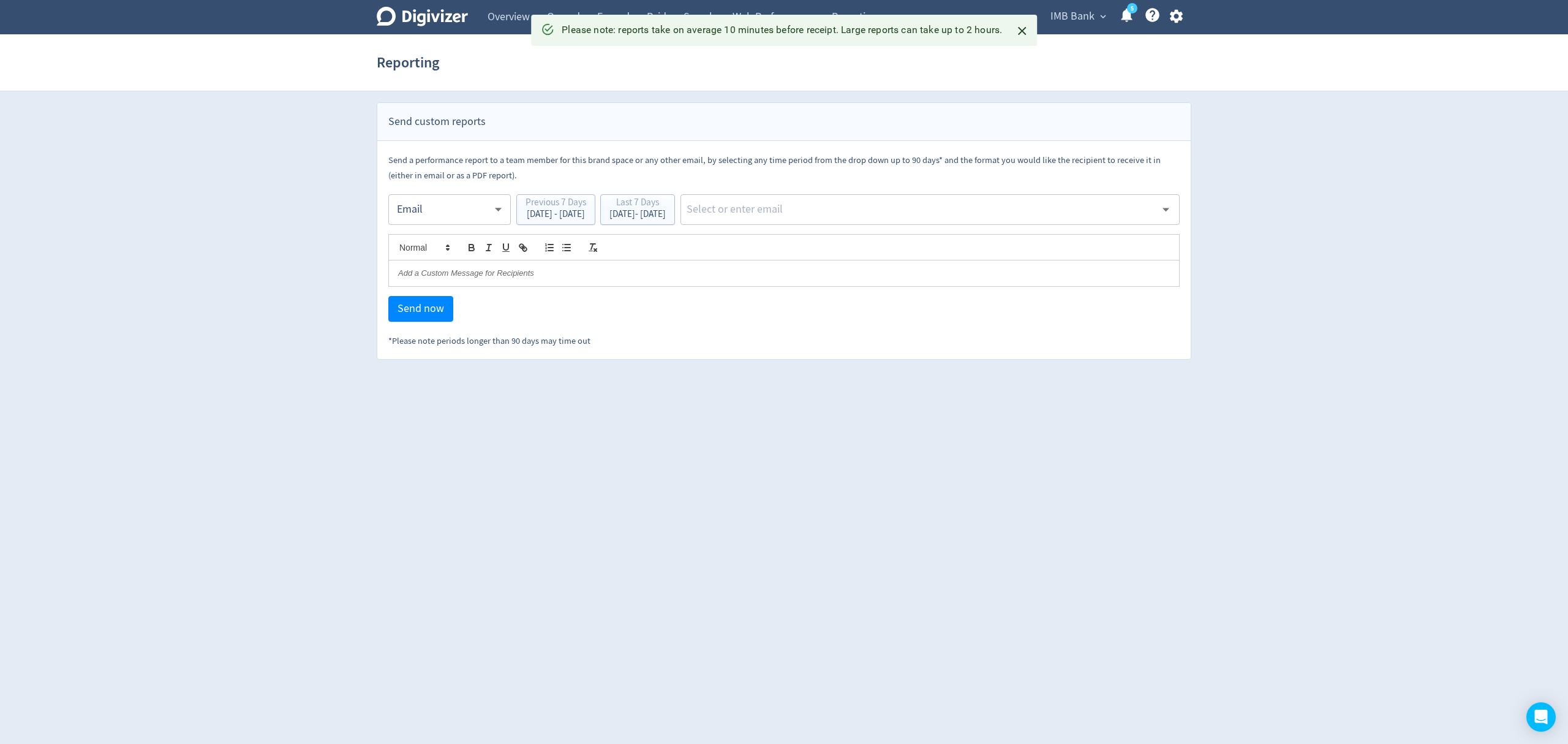
click at [431, 212] on body "Digivizer Logo [PERSON_NAME] Logo Overview Owned Earned Paid Search Web Perform…" at bounding box center [784, 179] width 1568 height 360
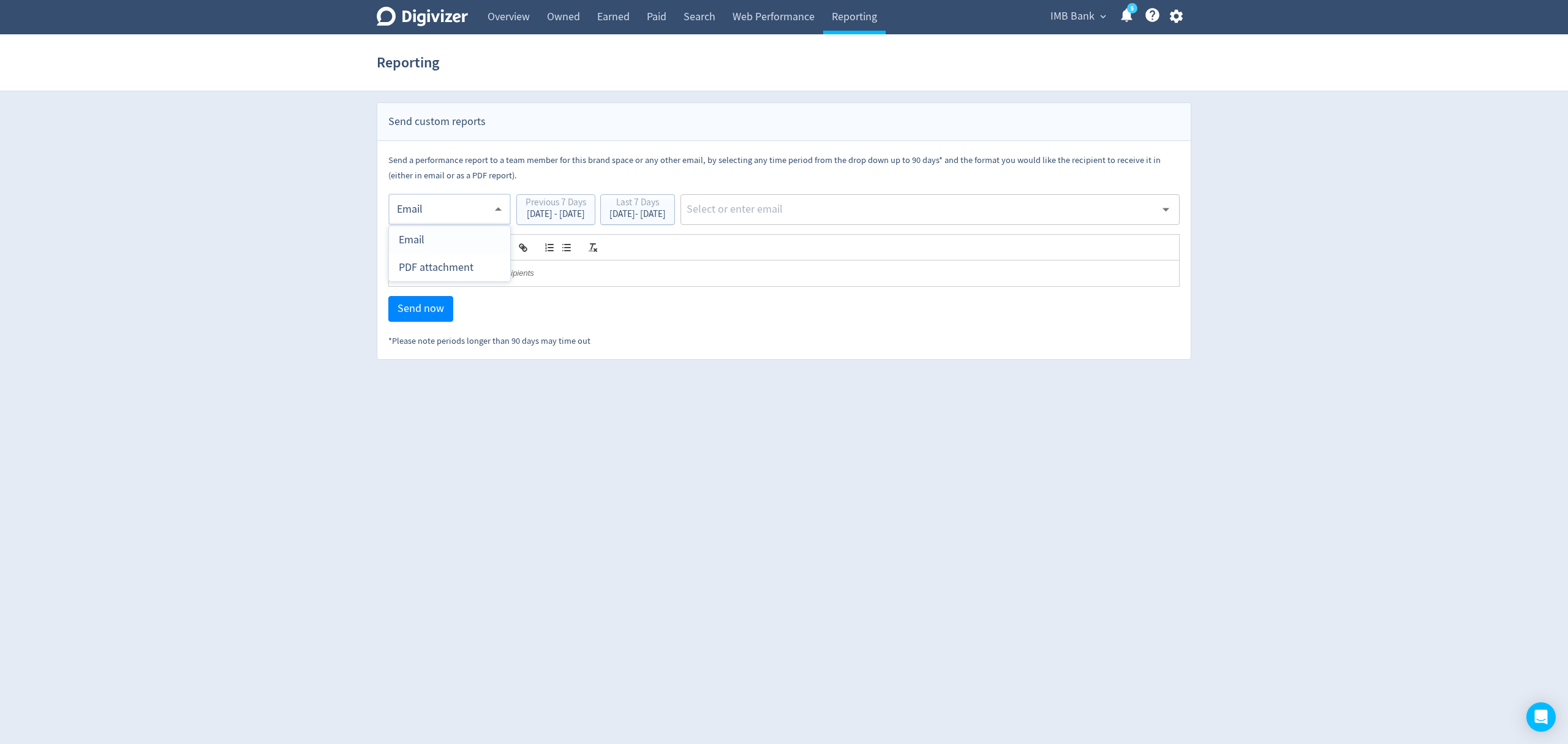
click at [430, 262] on div "PDF attachment" at bounding box center [450, 268] width 102 height 28
type input "pdf"
click at [826, 206] on input "text" at bounding box center [921, 210] width 471 height 18
type input "malyn"
click at [831, 238] on li "[EMAIL_ADDRESS][PERSON_NAME][DOMAIN_NAME]" at bounding box center [974, 242] width 411 height 24
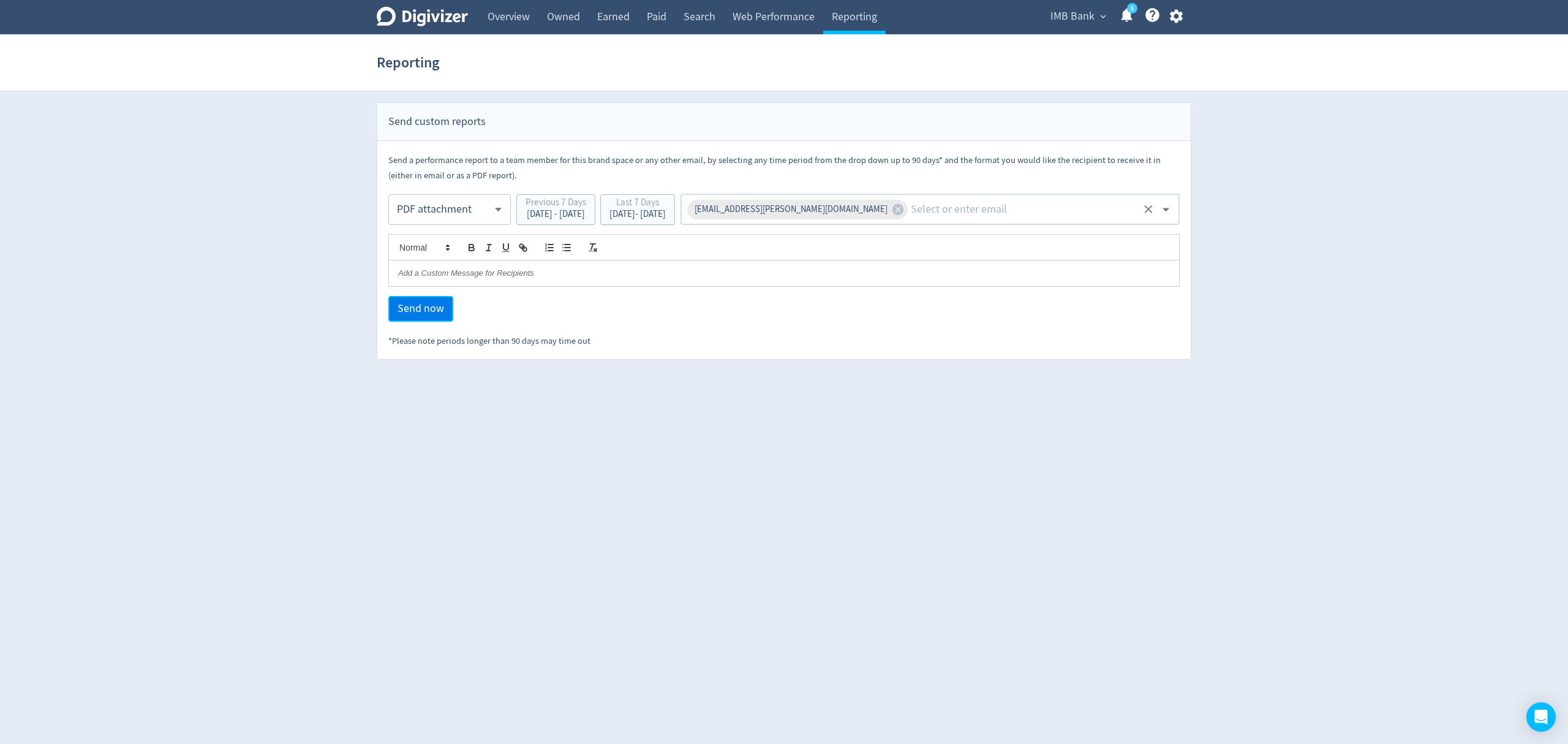
click at [403, 310] on span "Send now" at bounding box center [420, 309] width 47 height 11
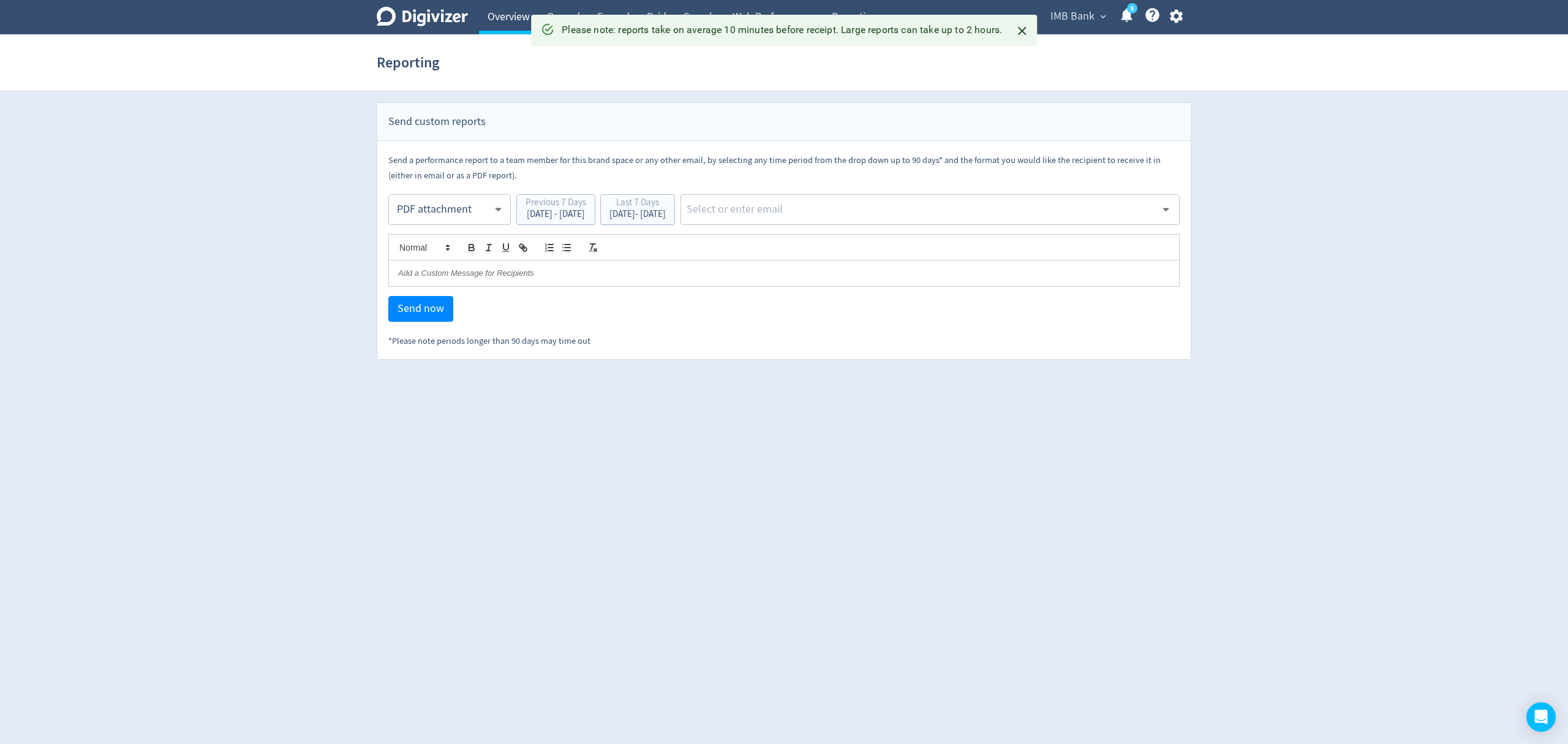
click at [500, 18] on link "Overview" at bounding box center [509, 17] width 60 height 34
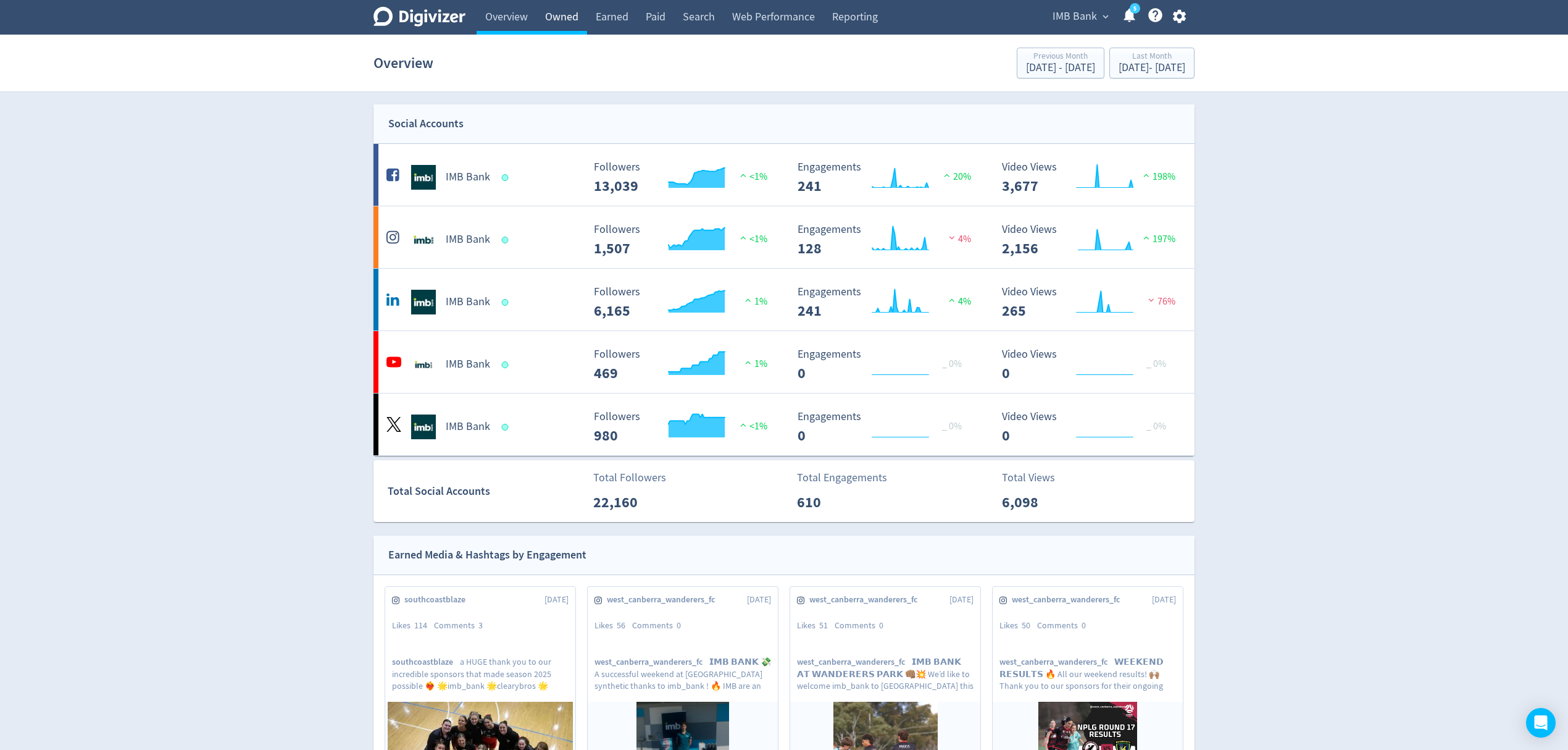
click at [569, 13] on link "Owned" at bounding box center [562, 17] width 51 height 34
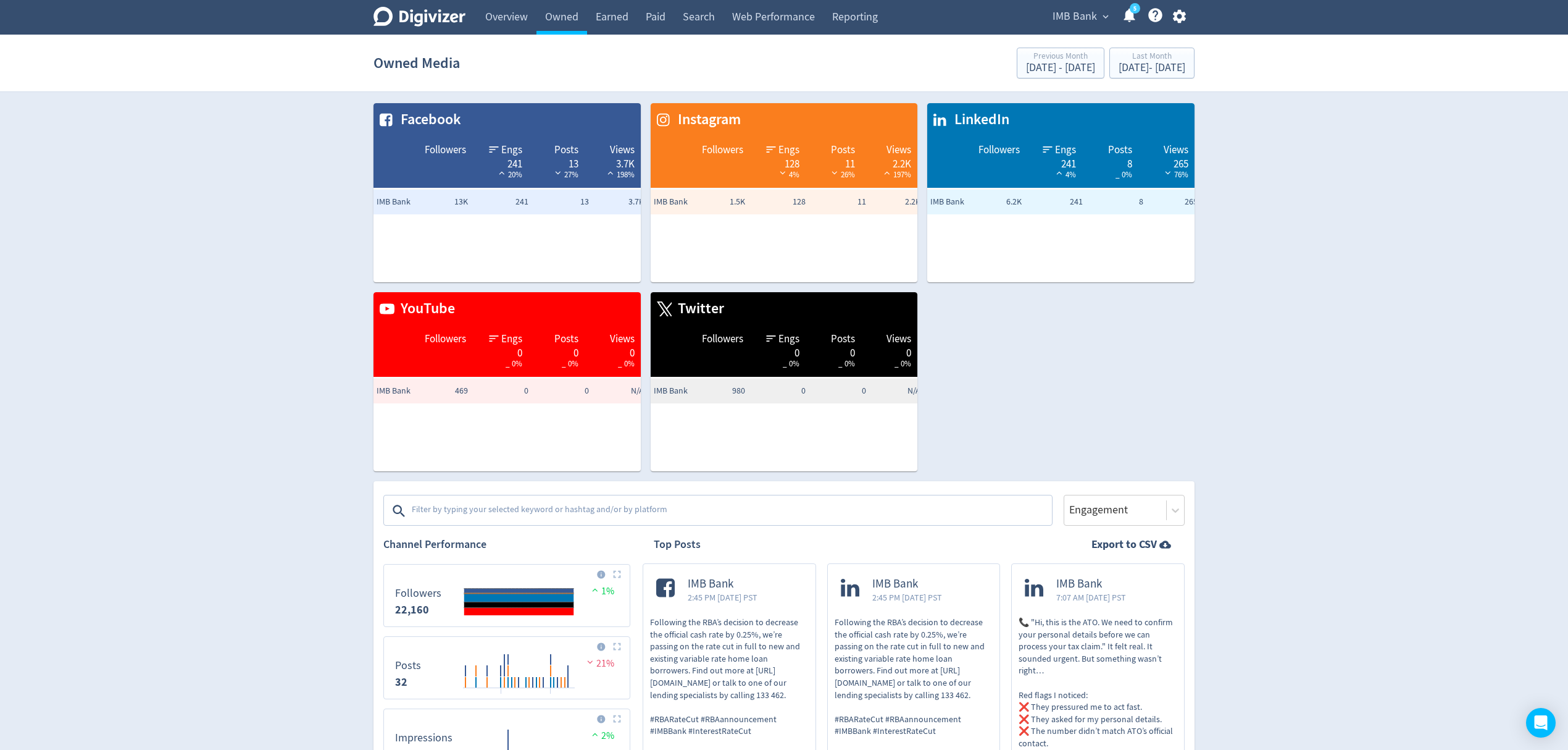
click at [757, 519] on textarea at bounding box center [730, 511] width 640 height 25
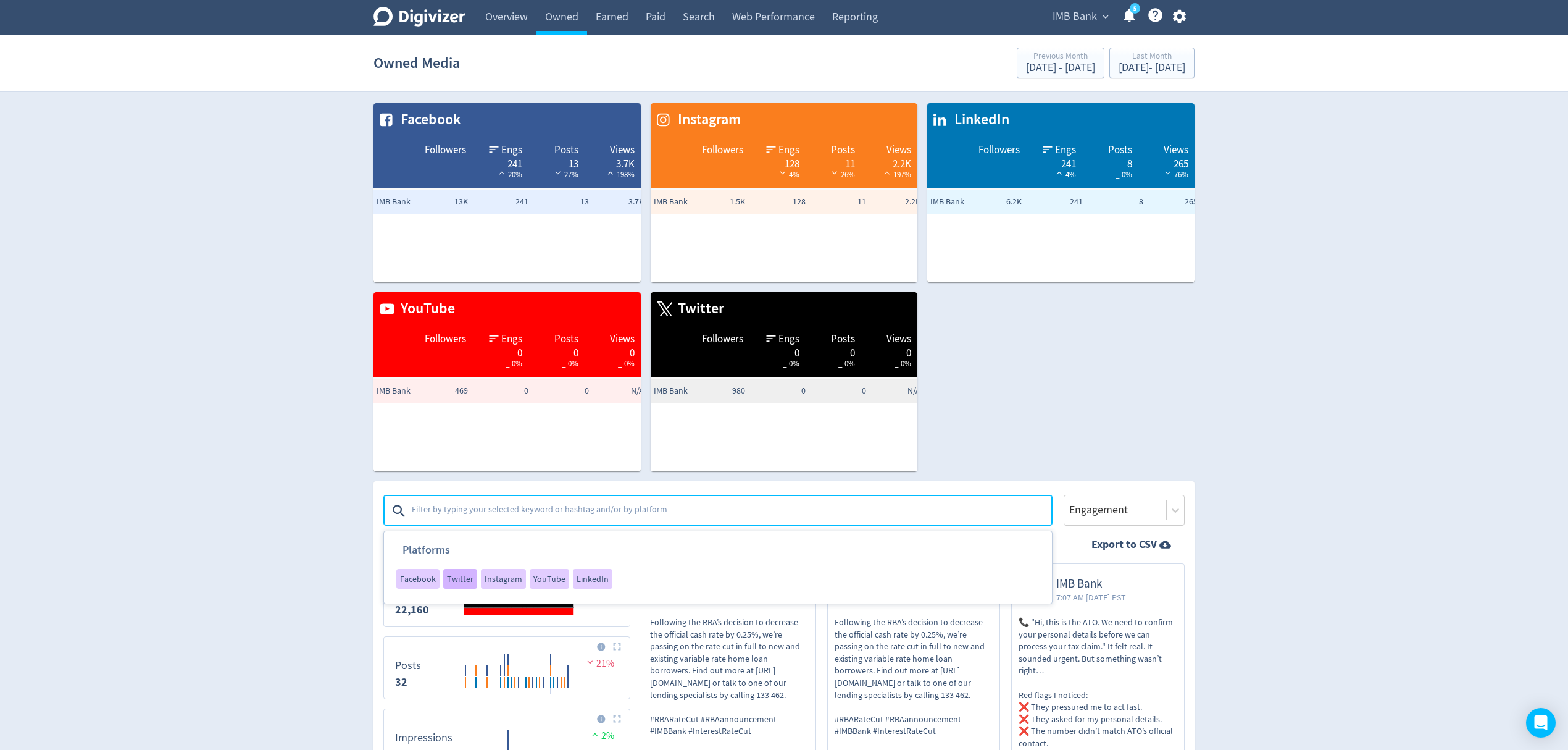
click at [467, 576] on span "Twitter" at bounding box center [460, 578] width 27 height 8
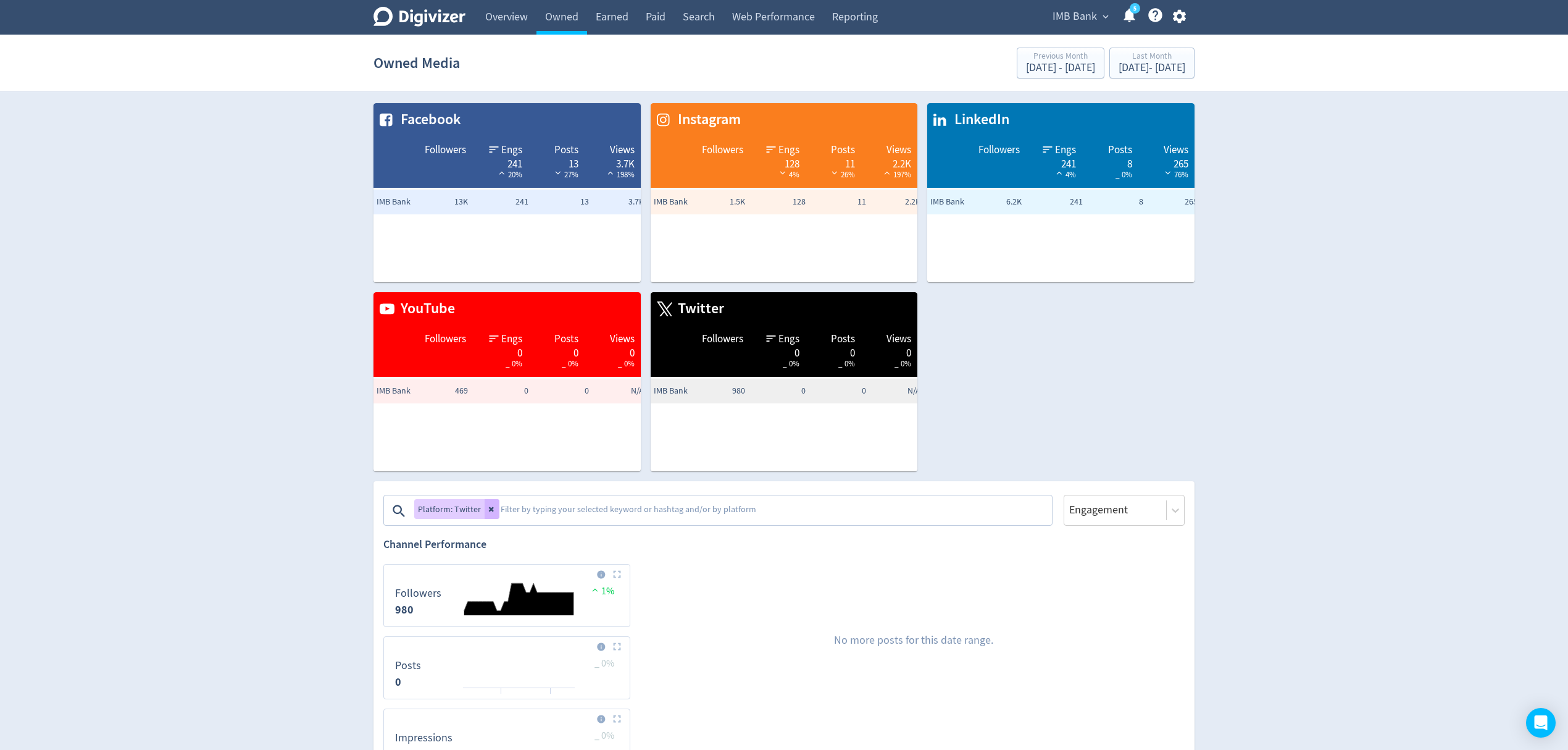
scroll to position [247, 0]
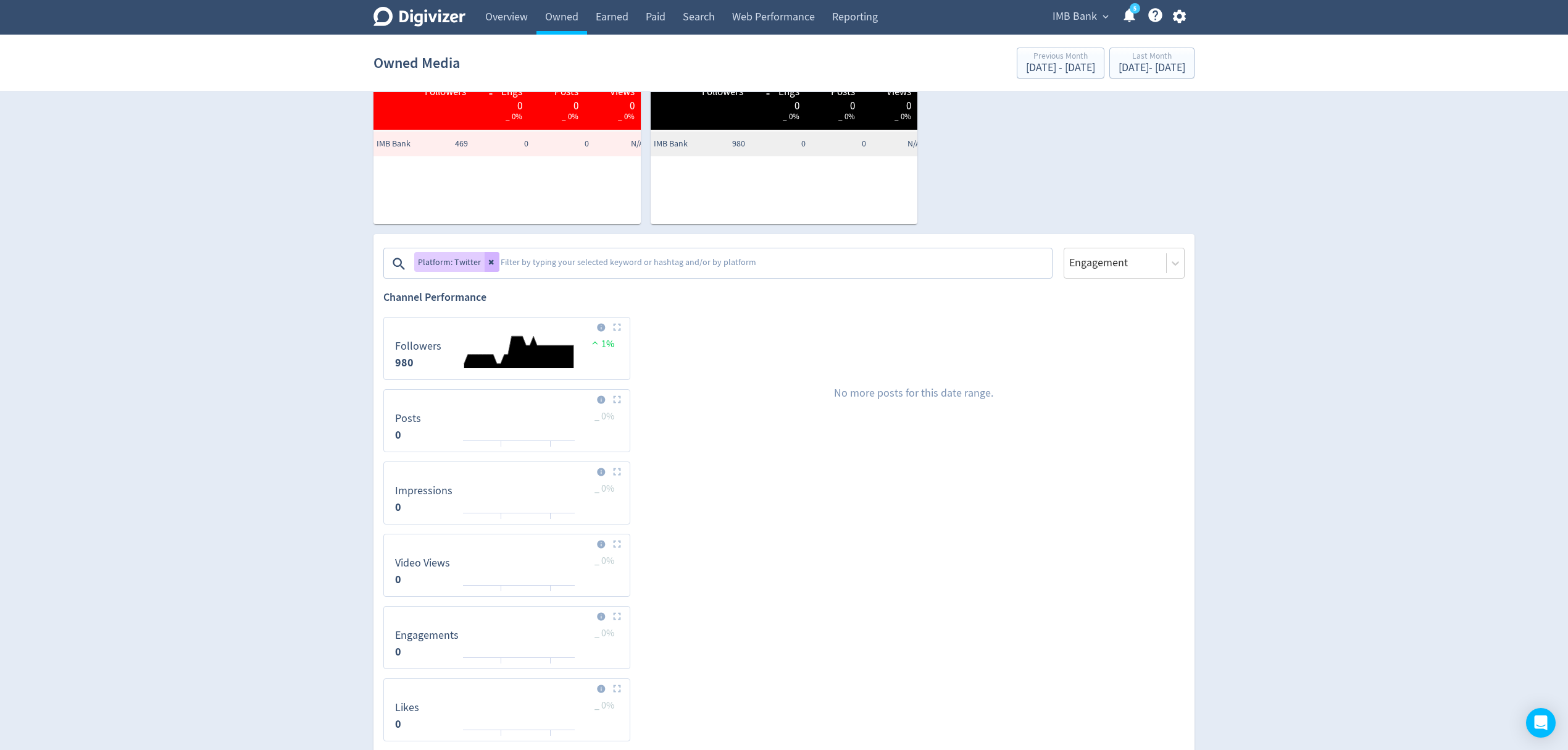
click at [1086, 16] on span "IMB Bank" at bounding box center [1075, 16] width 44 height 19
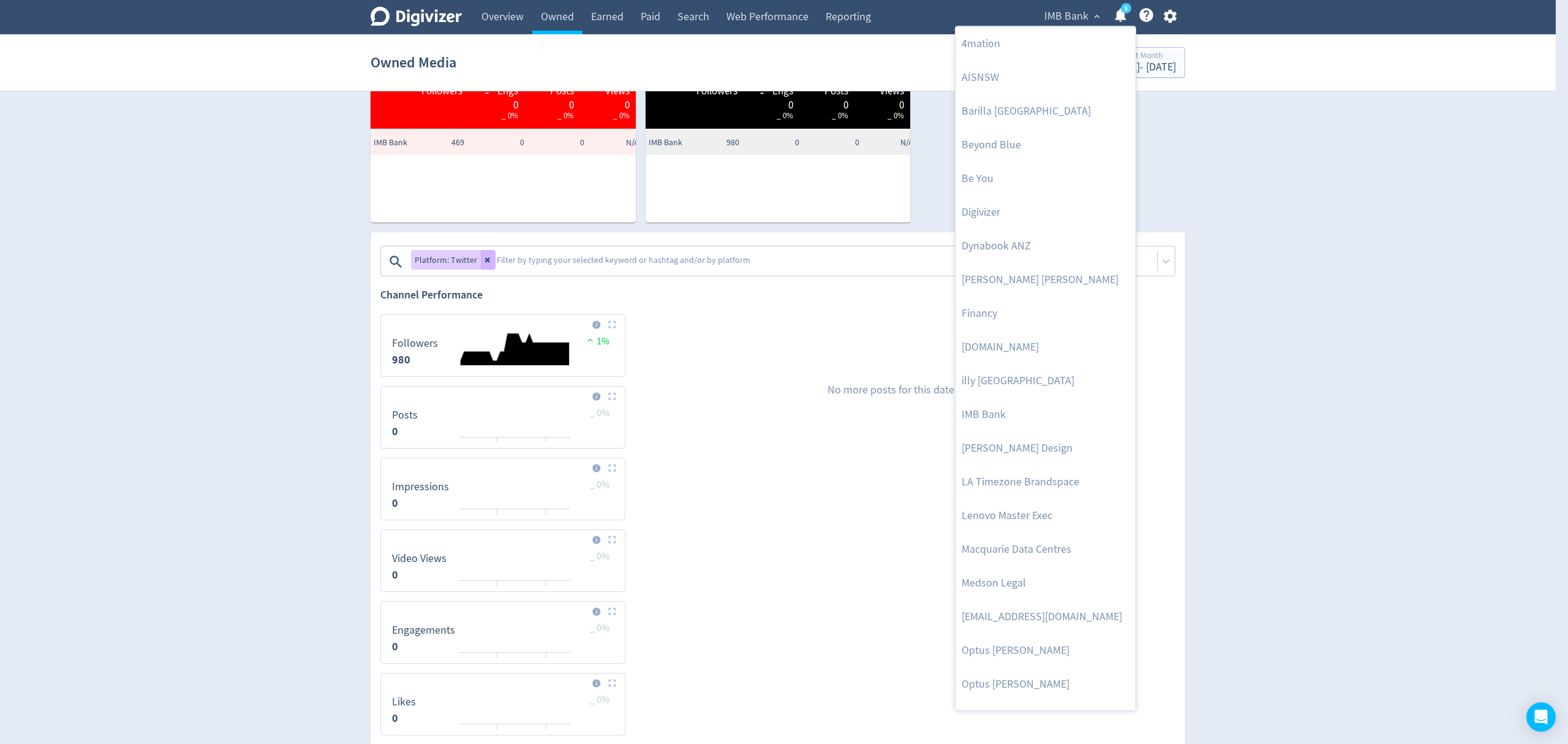
click at [1147, 65] on div at bounding box center [784, 372] width 1568 height 744
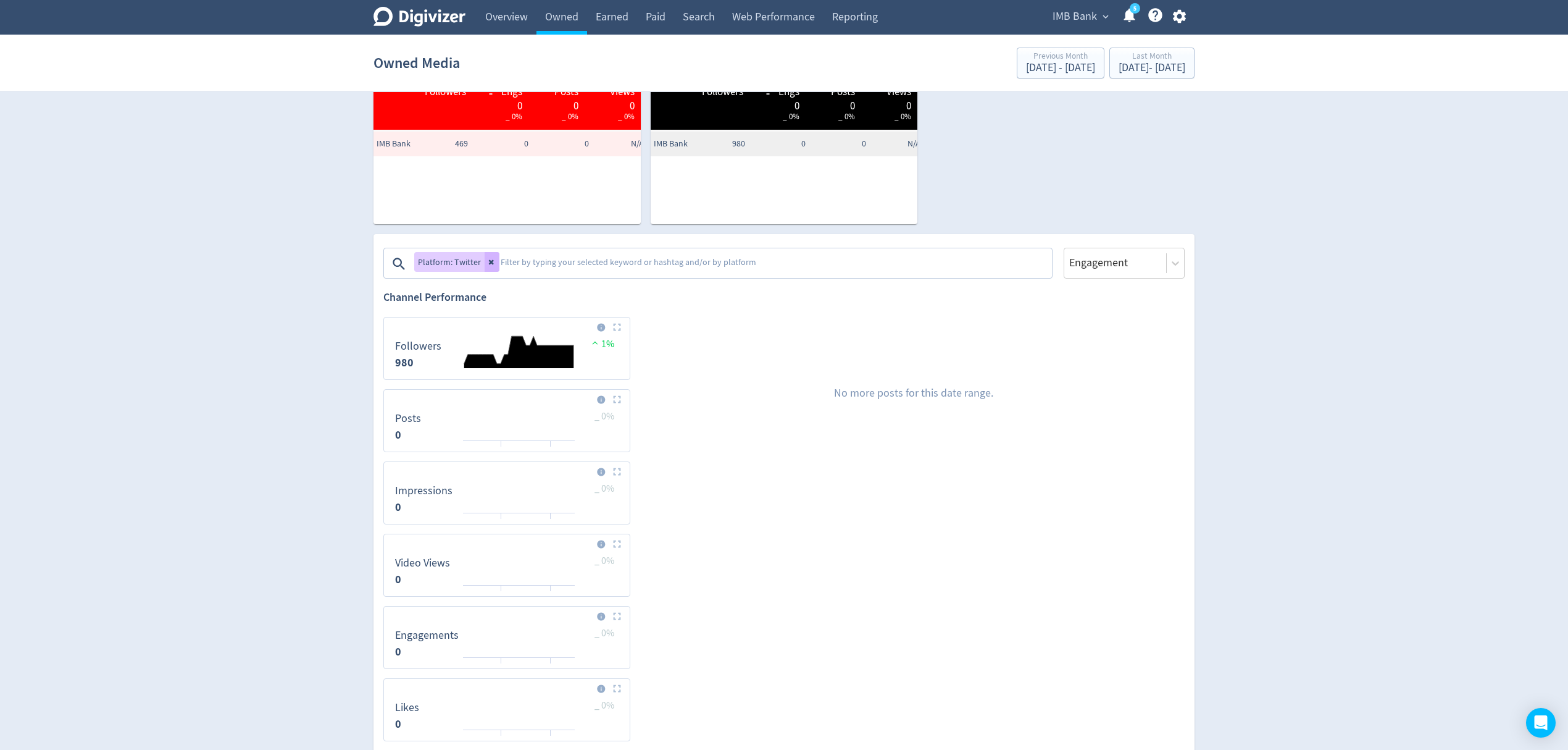
click at [1156, 65] on div "4mation AISNSW Barilla [GEOGRAPHIC_DATA] Beyond Blue Be You Digivizer Dynabook …" at bounding box center [784, 375] width 1568 height 750
click at [1156, 65] on div "[DATE] - [DATE]" at bounding box center [1152, 68] width 67 height 11
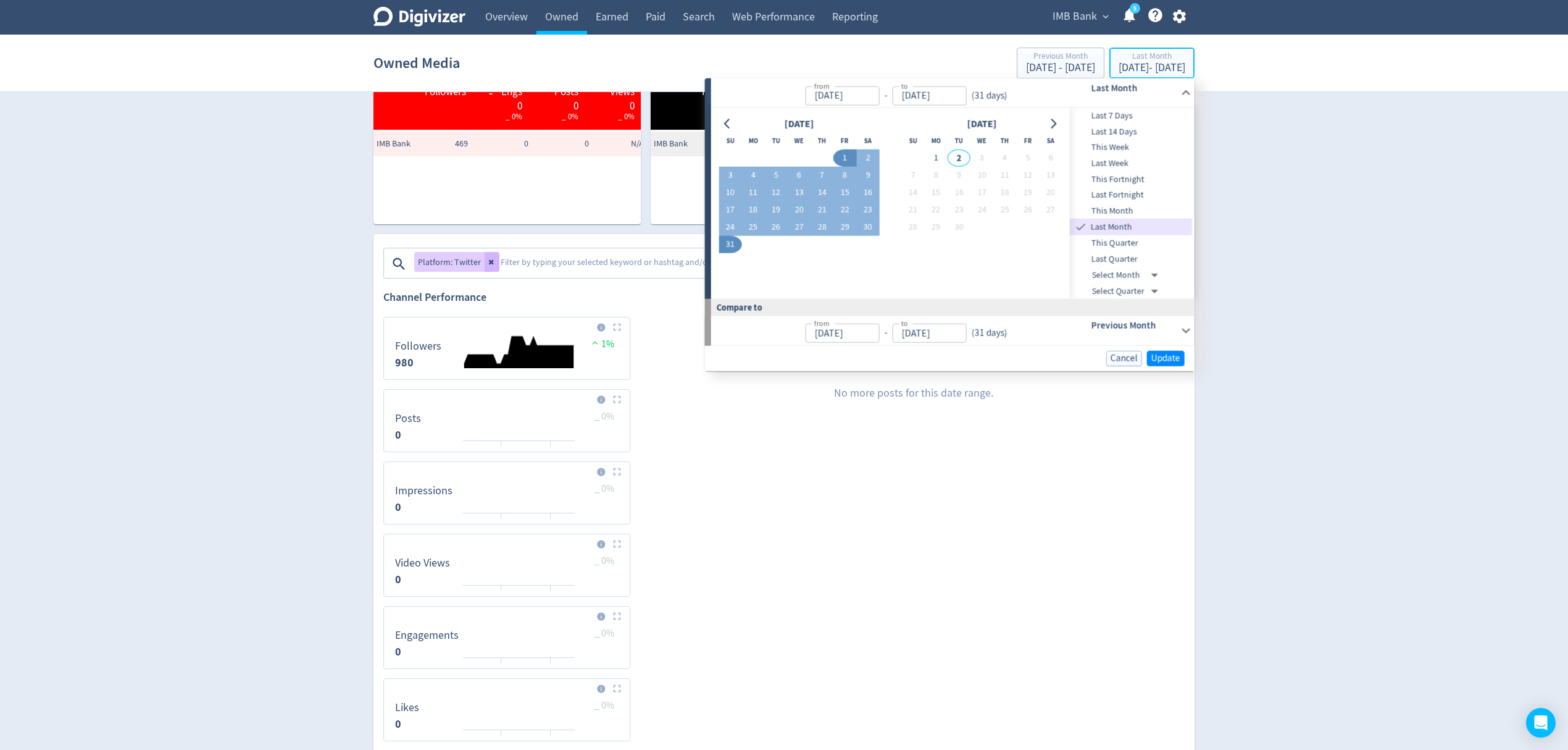
type input "[DATE]"
click at [1099, 263] on span "Last Quarter" at bounding box center [1131, 259] width 122 height 14
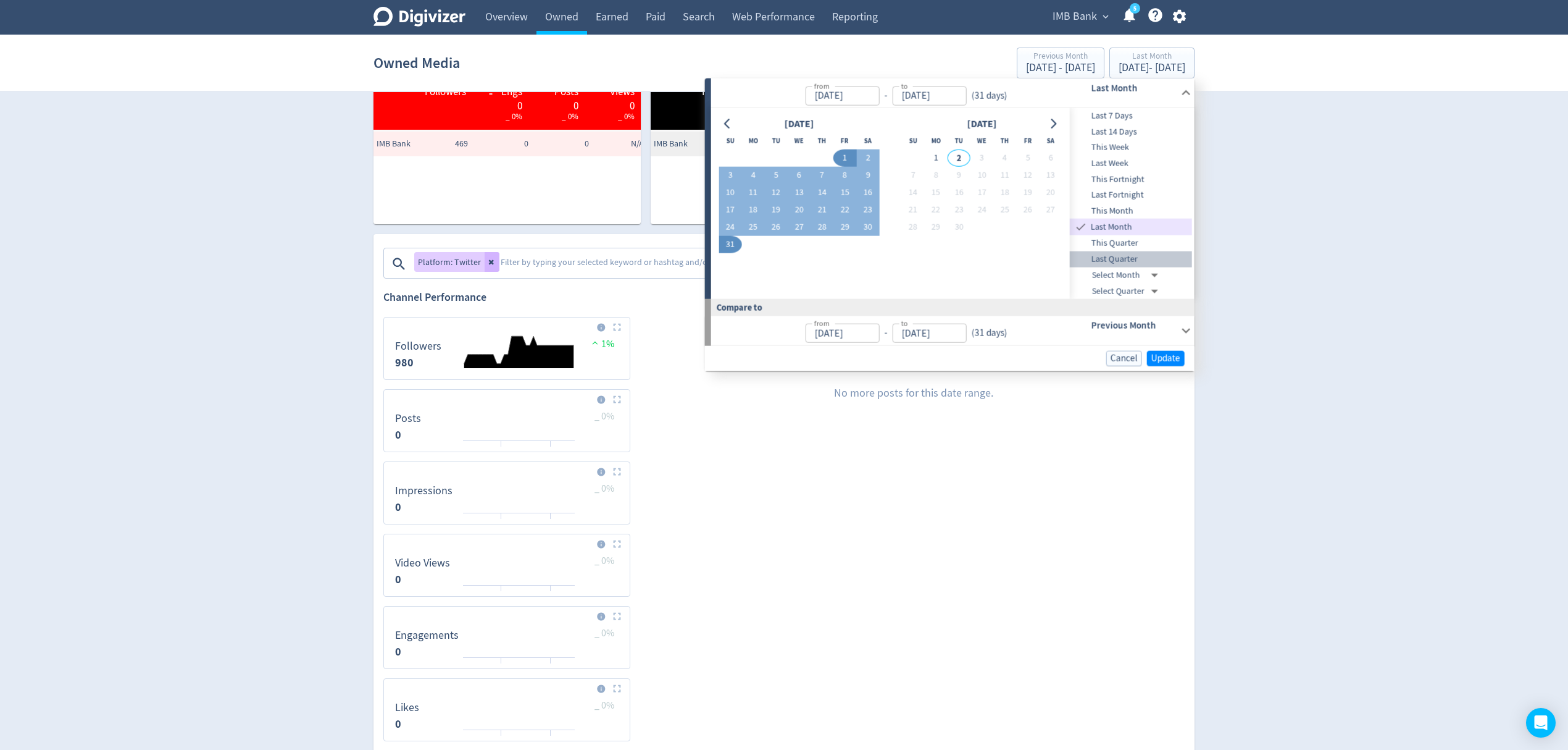
type input "[DATE]"
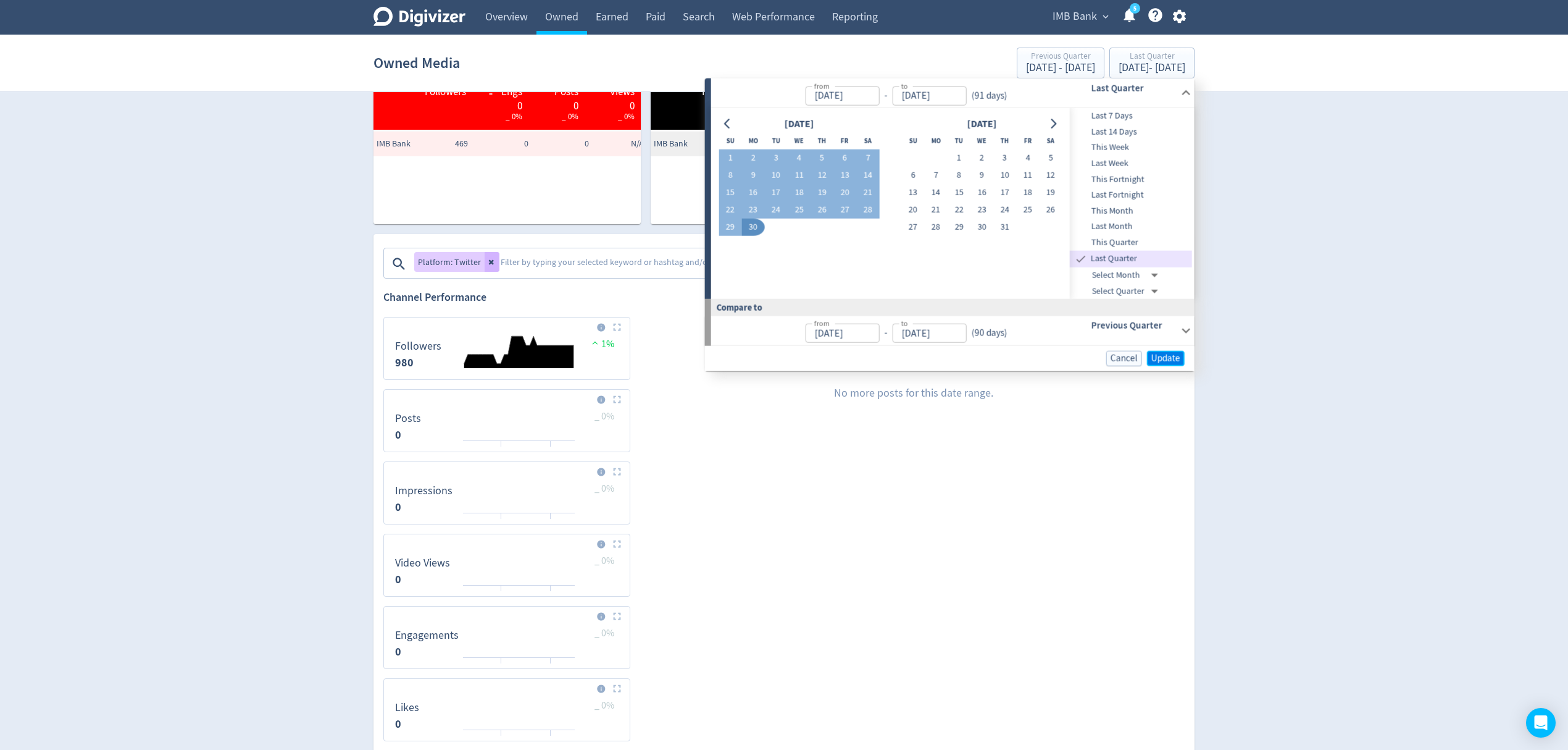
click at [1164, 363] on span "Update" at bounding box center [1165, 359] width 29 height 9
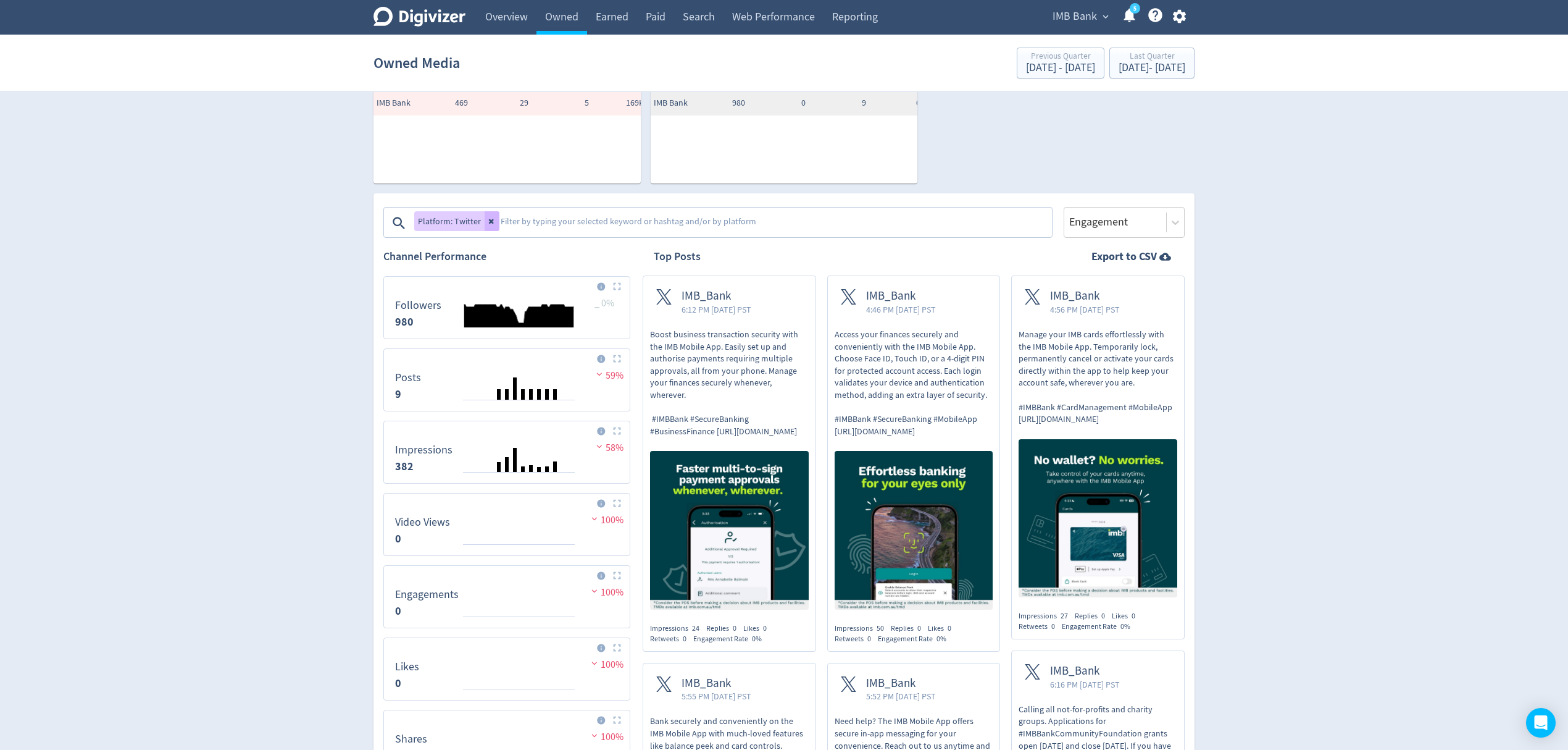
scroll to position [0, 0]
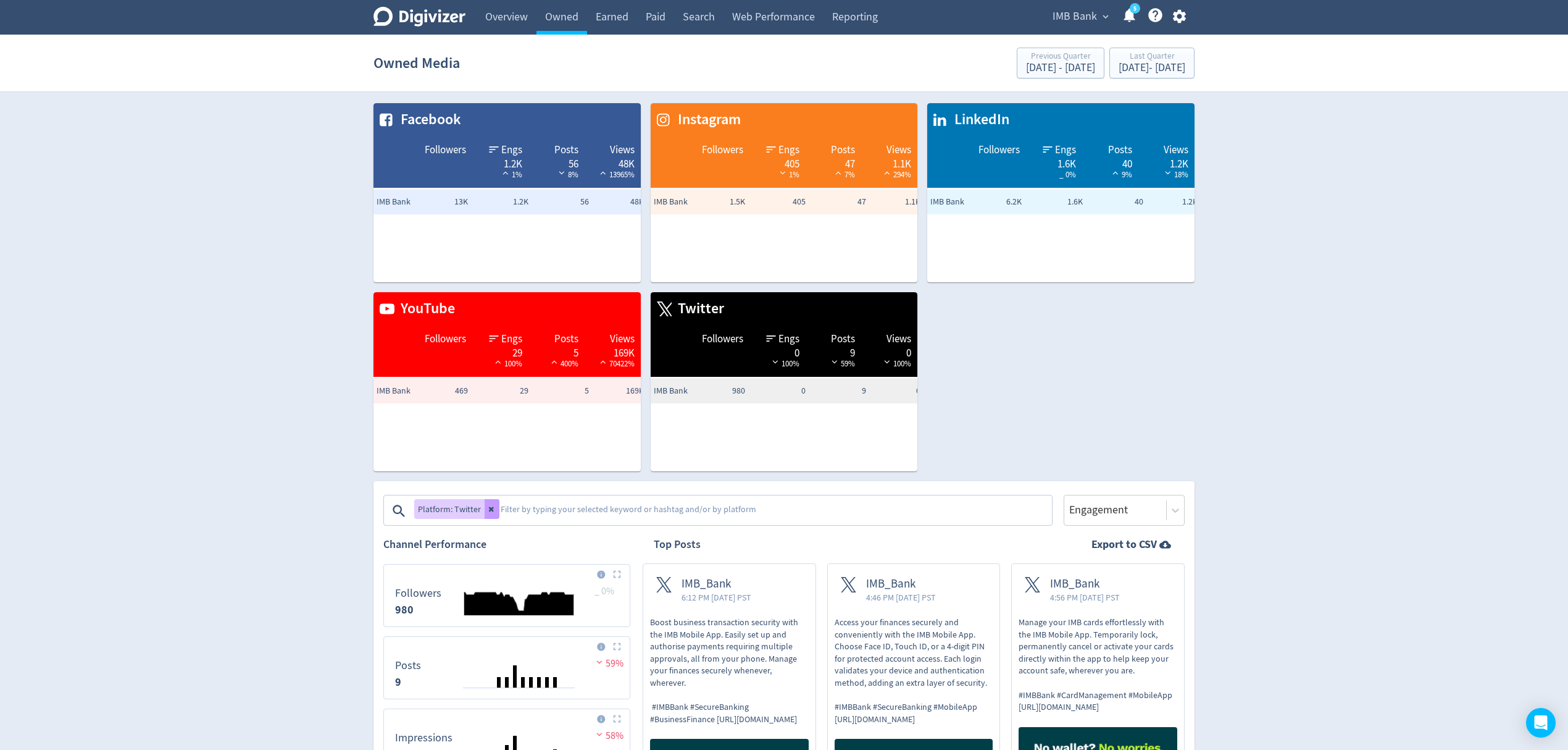
click at [489, 504] on button at bounding box center [492, 508] width 15 height 19
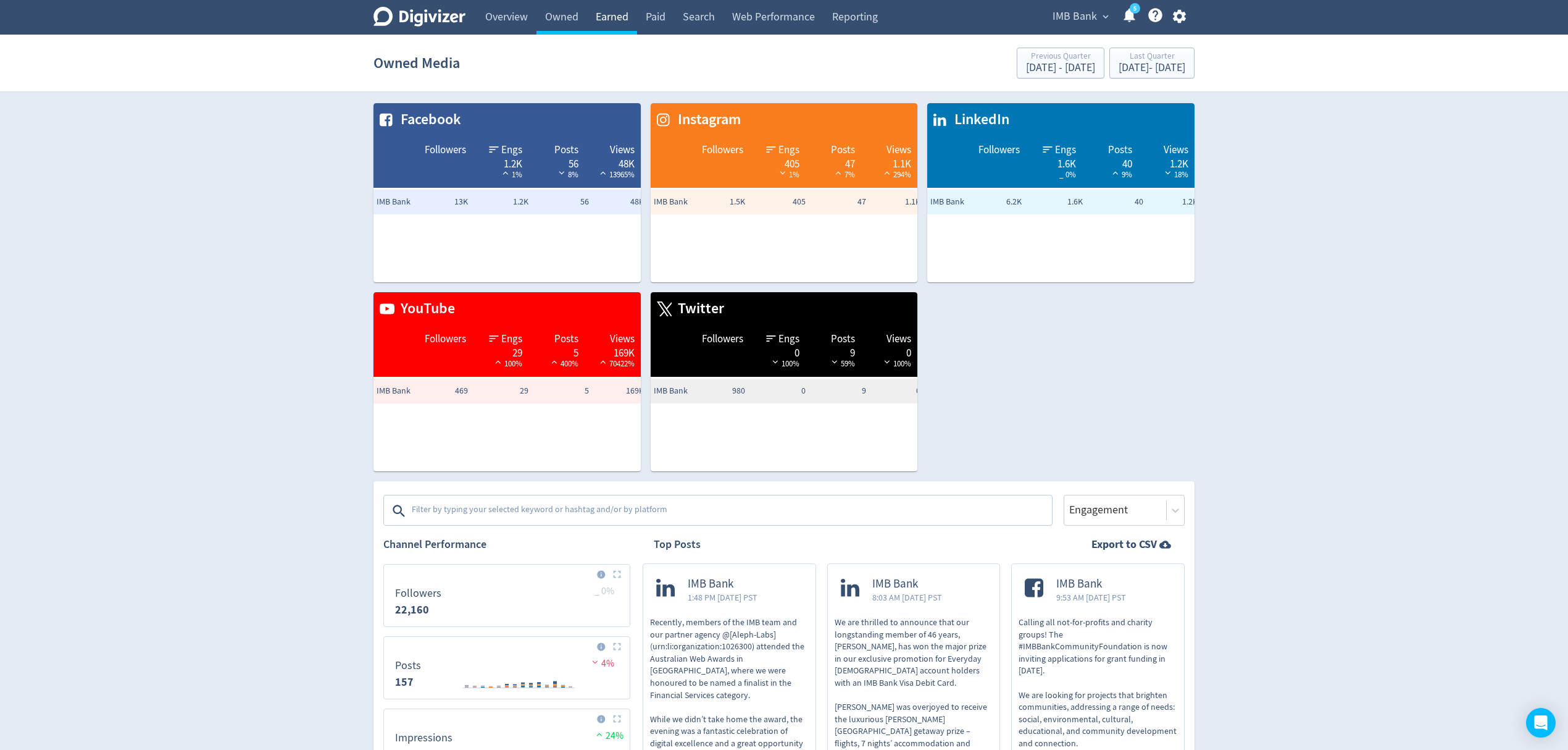
click at [616, 19] on link "Earned" at bounding box center [612, 17] width 50 height 34
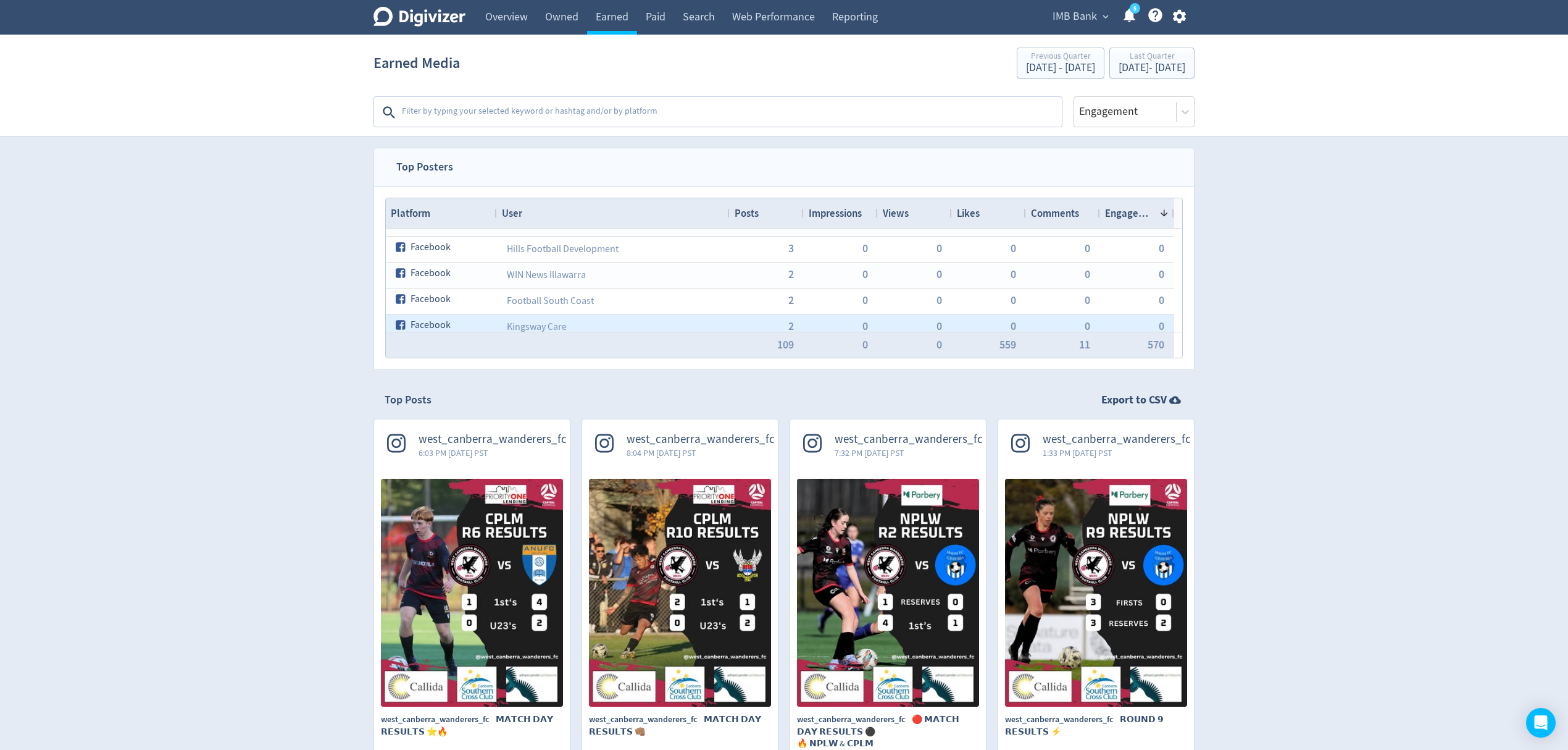
scroll to position [741, 0]
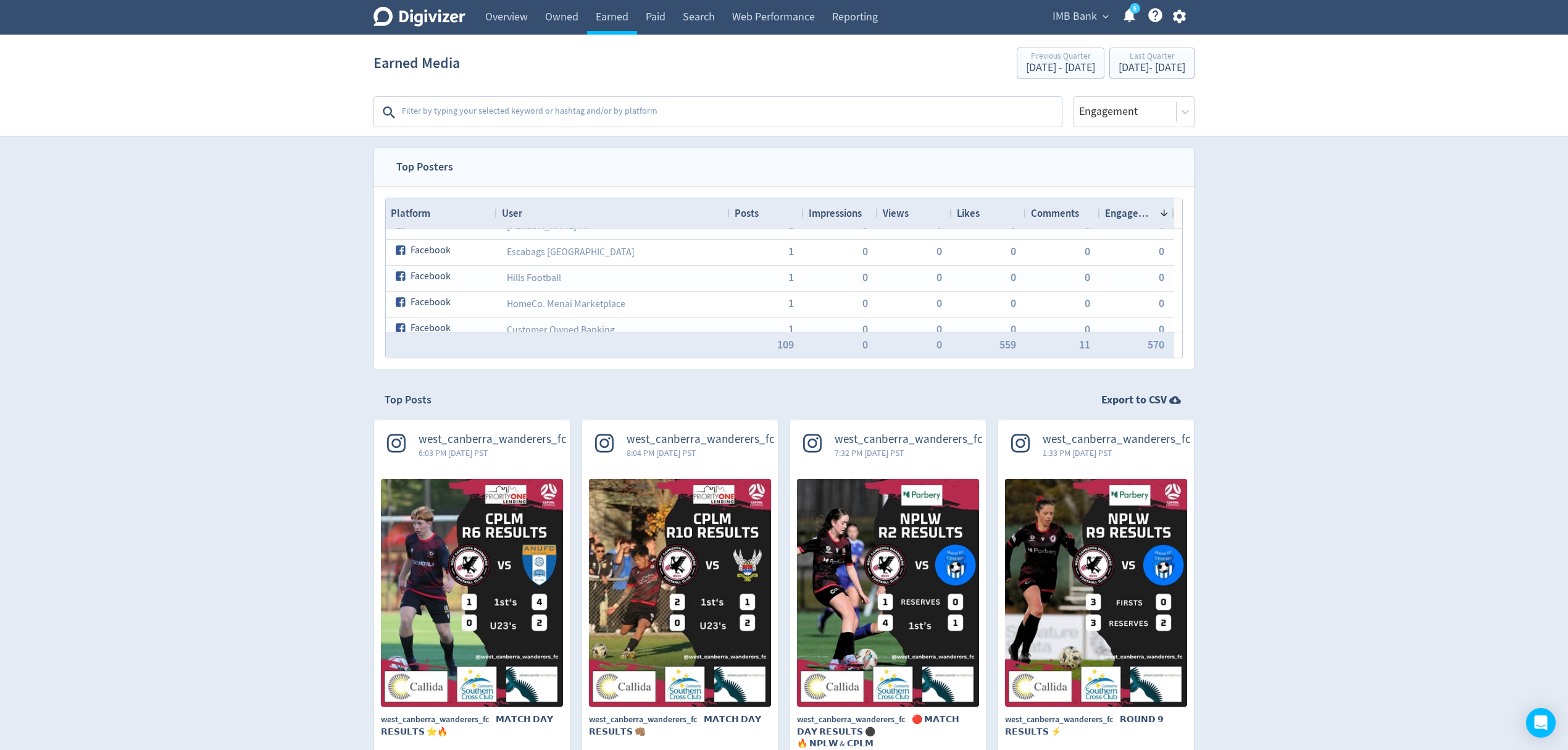
click at [428, 108] on textarea at bounding box center [730, 112] width 660 height 25
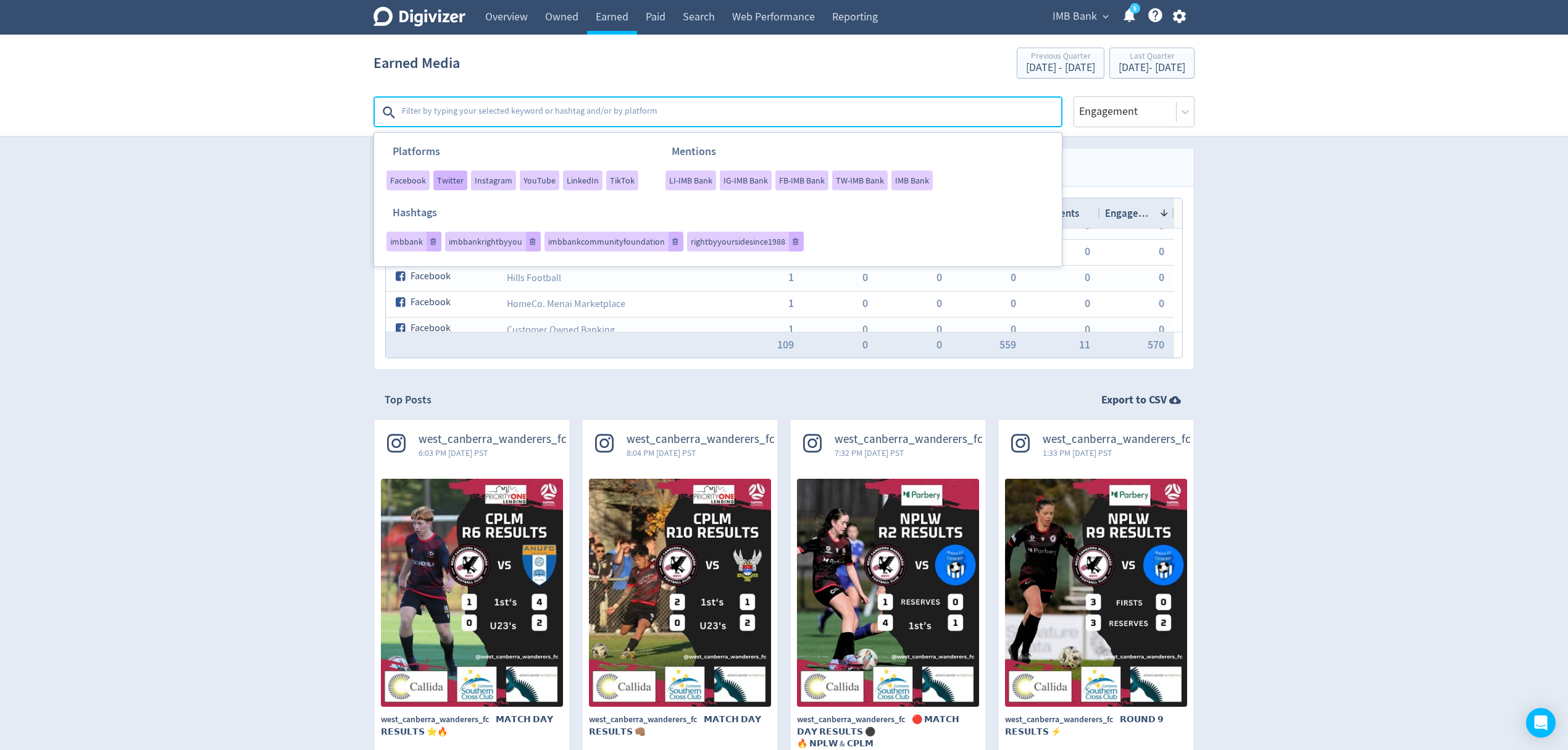
click at [438, 178] on span "Twitter" at bounding box center [450, 180] width 27 height 8
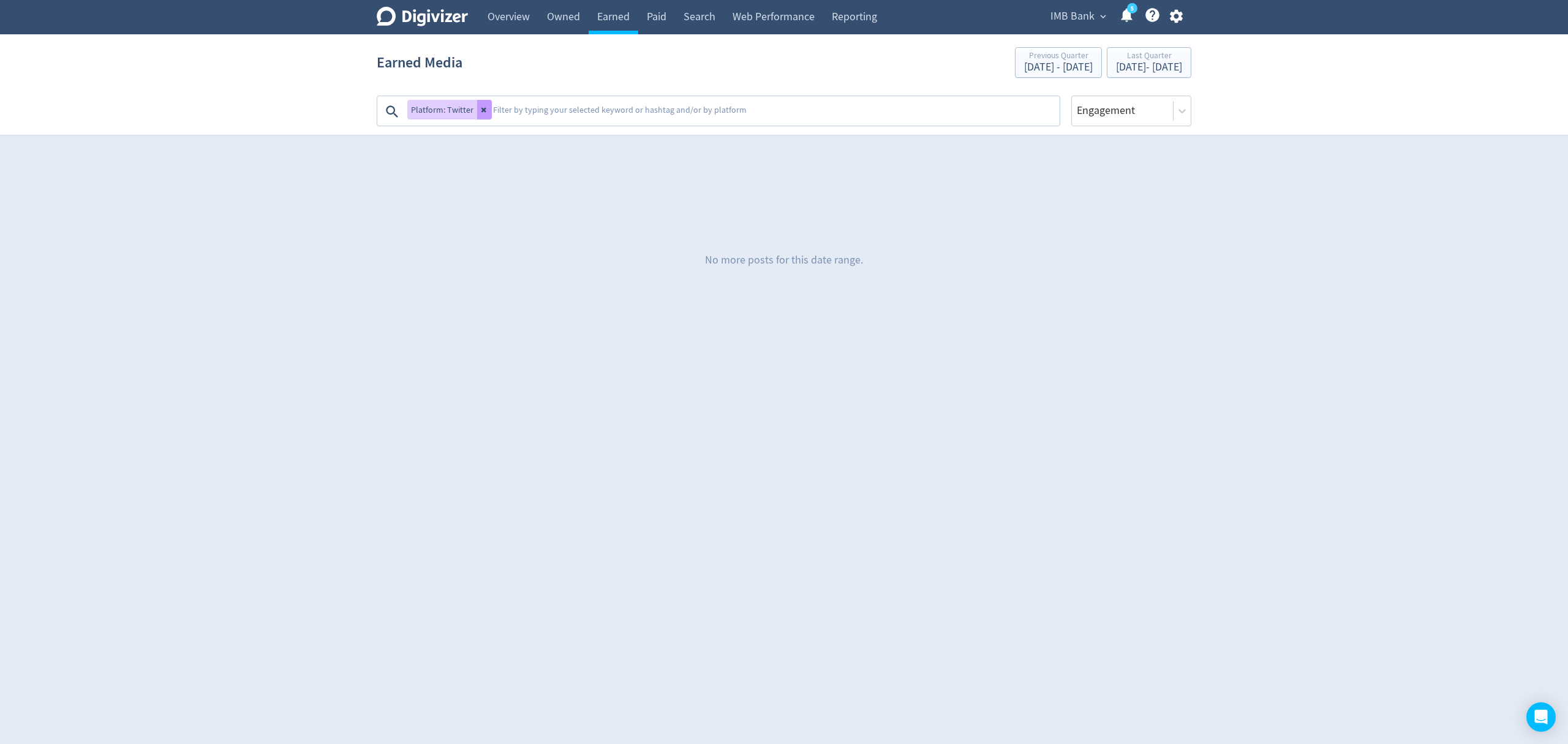
click at [481, 110] on icon at bounding box center [485, 109] width 7 height 7
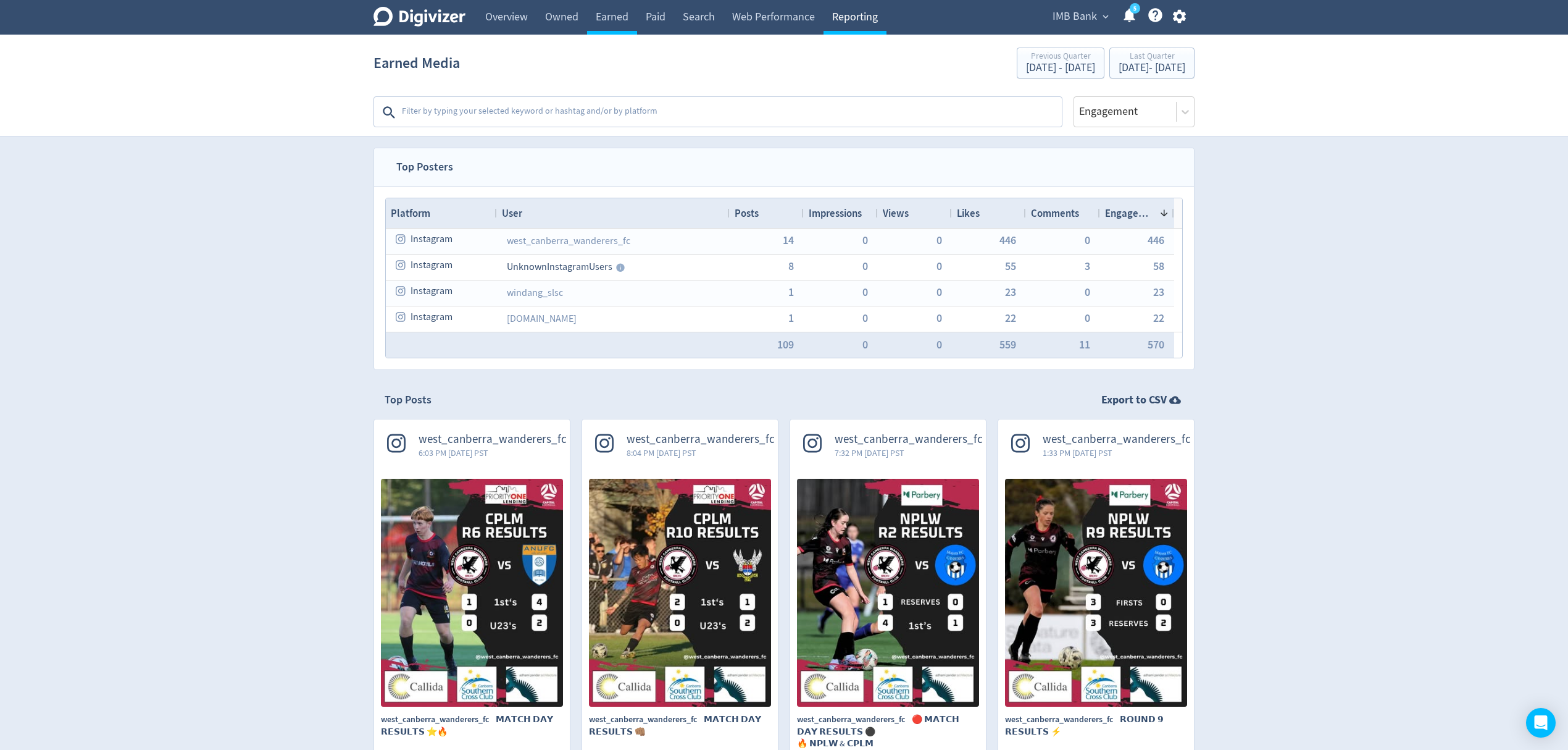
click at [843, 21] on link "Reporting" at bounding box center [855, 17] width 63 height 34
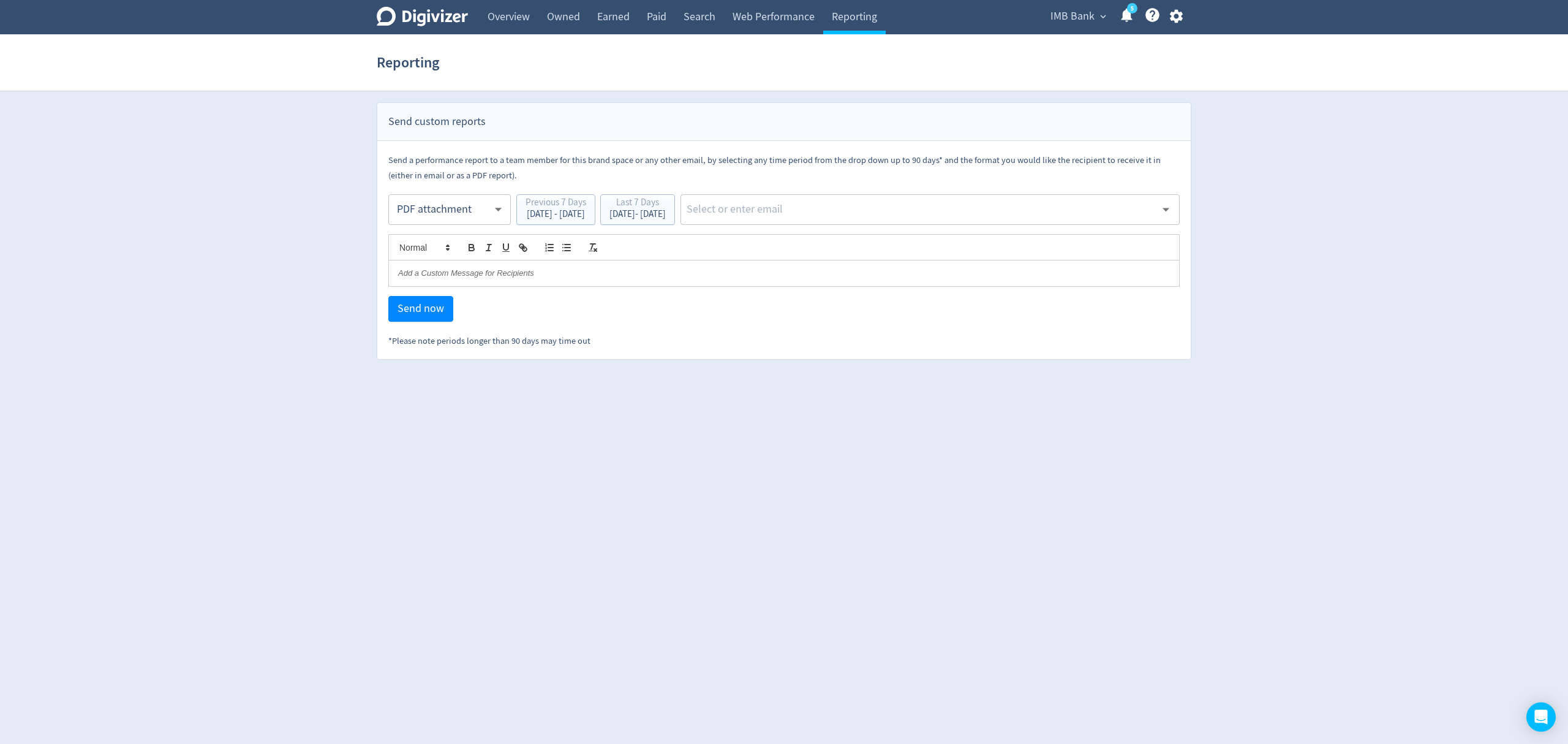
click at [434, 197] on body "Digivizer Logo [PERSON_NAME] Logo Overview Owned Earned Paid Search Web Perform…" at bounding box center [784, 179] width 1568 height 360
click at [428, 259] on div "PDF attachment" at bounding box center [450, 268] width 102 height 28
click at [666, 213] on div "[DATE] - [DATE]" at bounding box center [637, 214] width 56 height 9
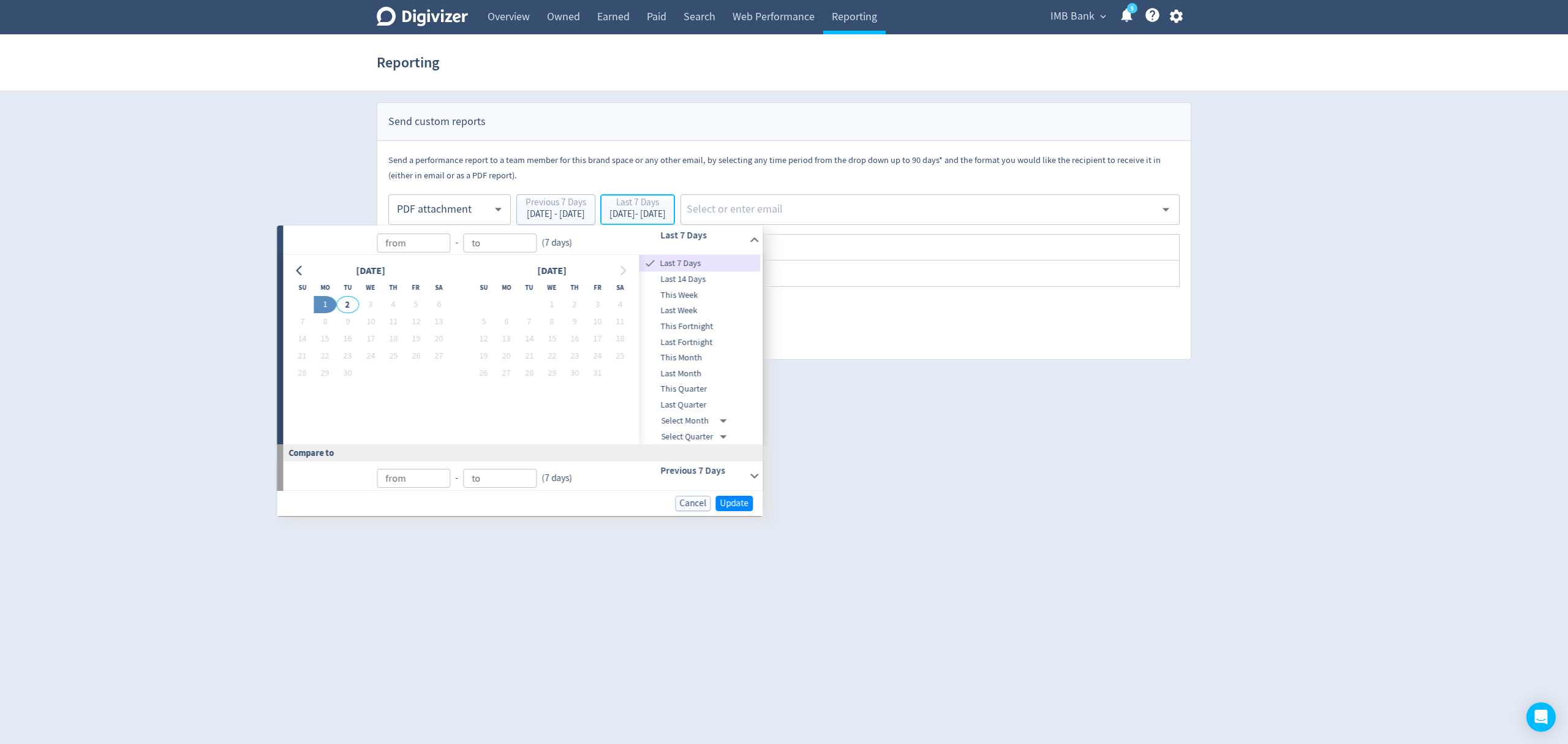
type input "[DATE]"
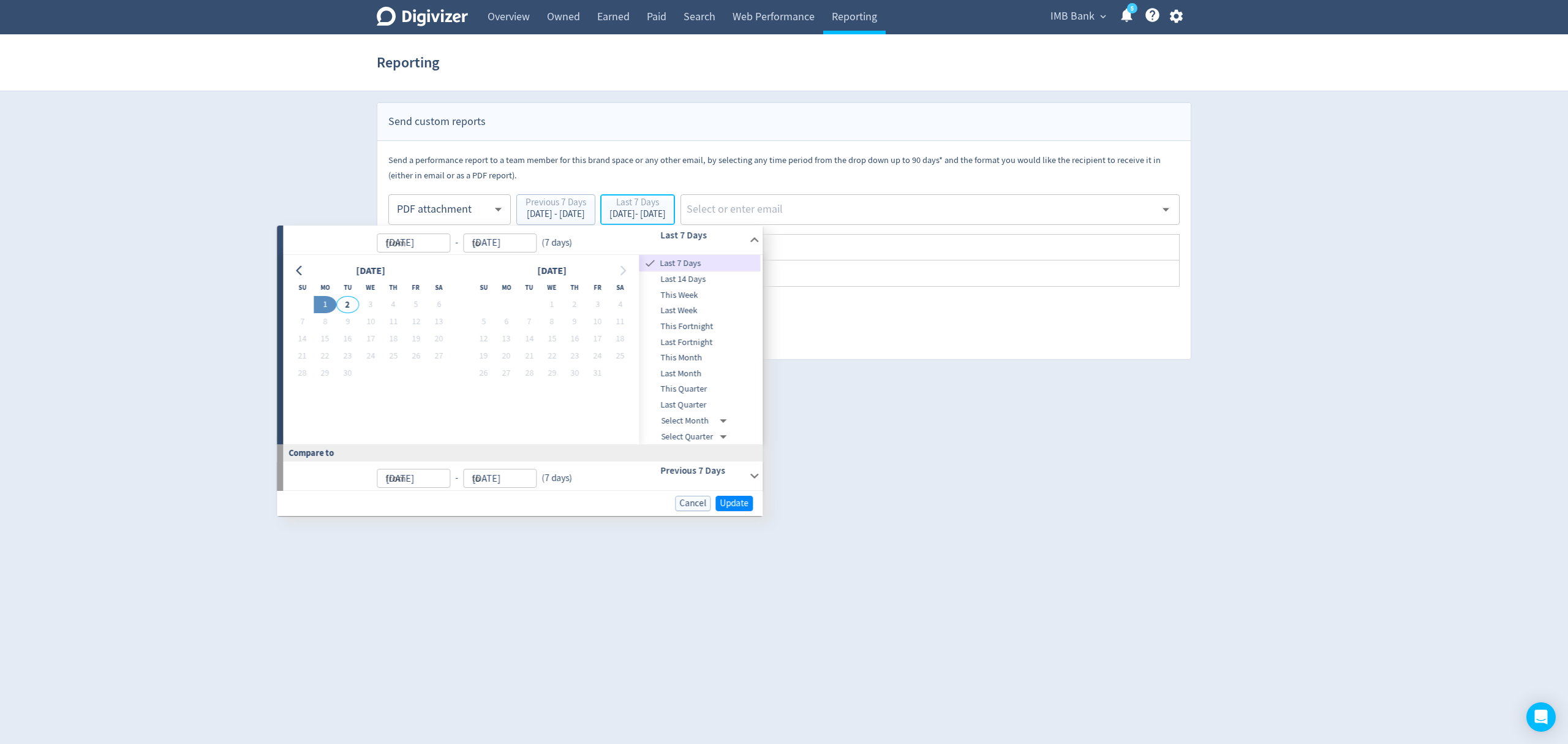
type input "[DATE]"
click at [680, 261] on span "Last 7 Days" at bounding box center [709, 263] width 103 height 14
click at [727, 493] on div "Cancel Update" at bounding box center [520, 503] width 486 height 25
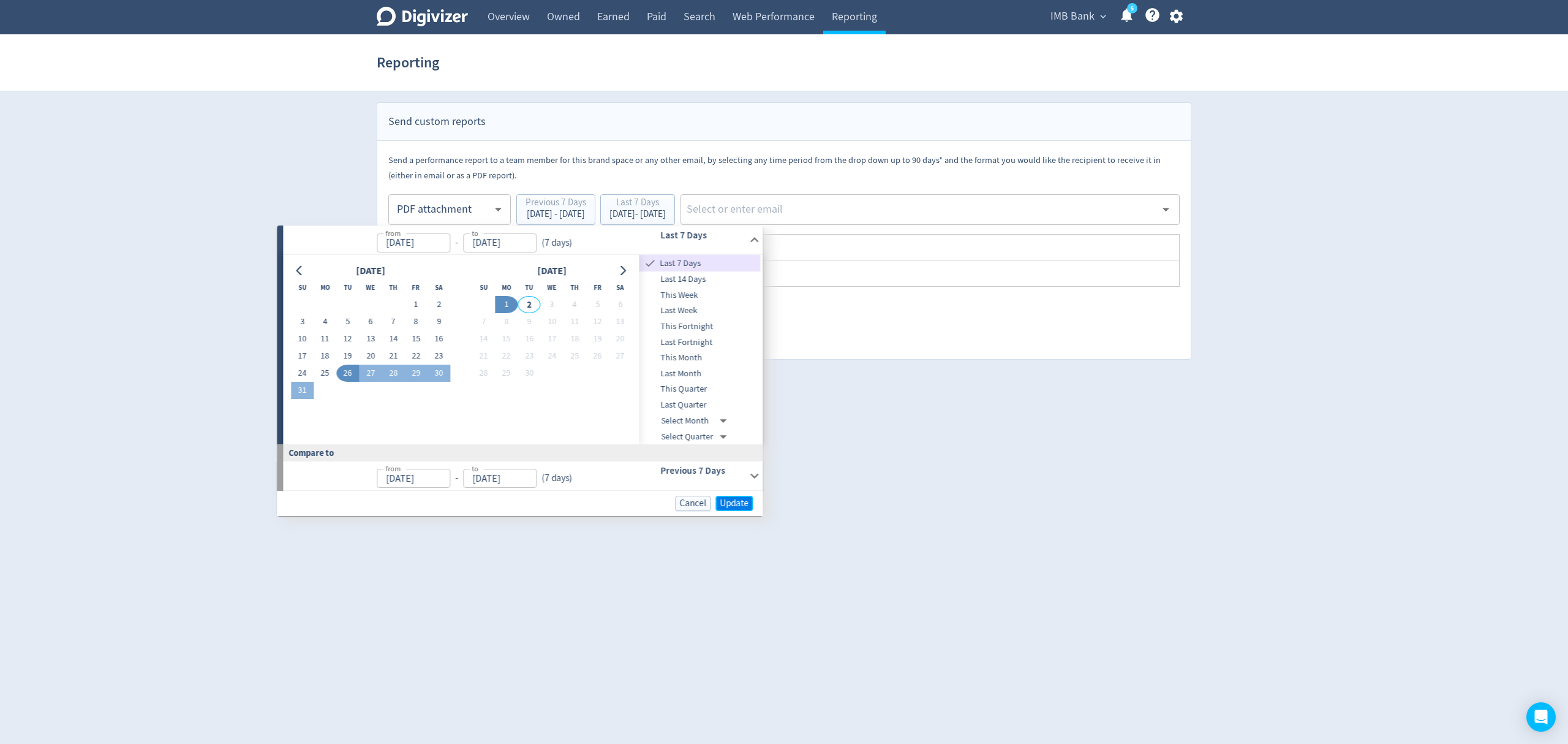
click at [738, 500] on span "Update" at bounding box center [734, 503] width 29 height 9
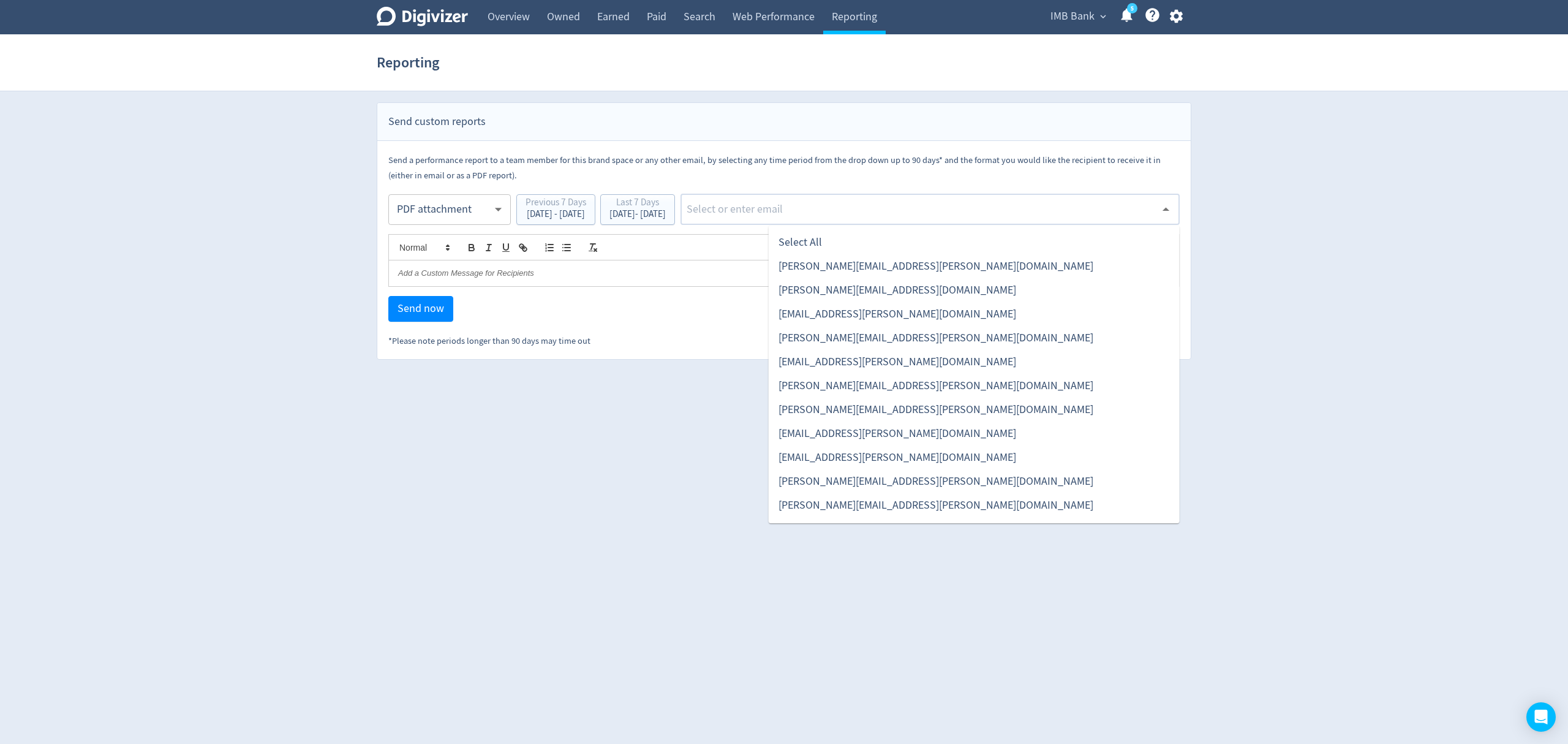
click at [824, 212] on input "text" at bounding box center [921, 210] width 471 height 18
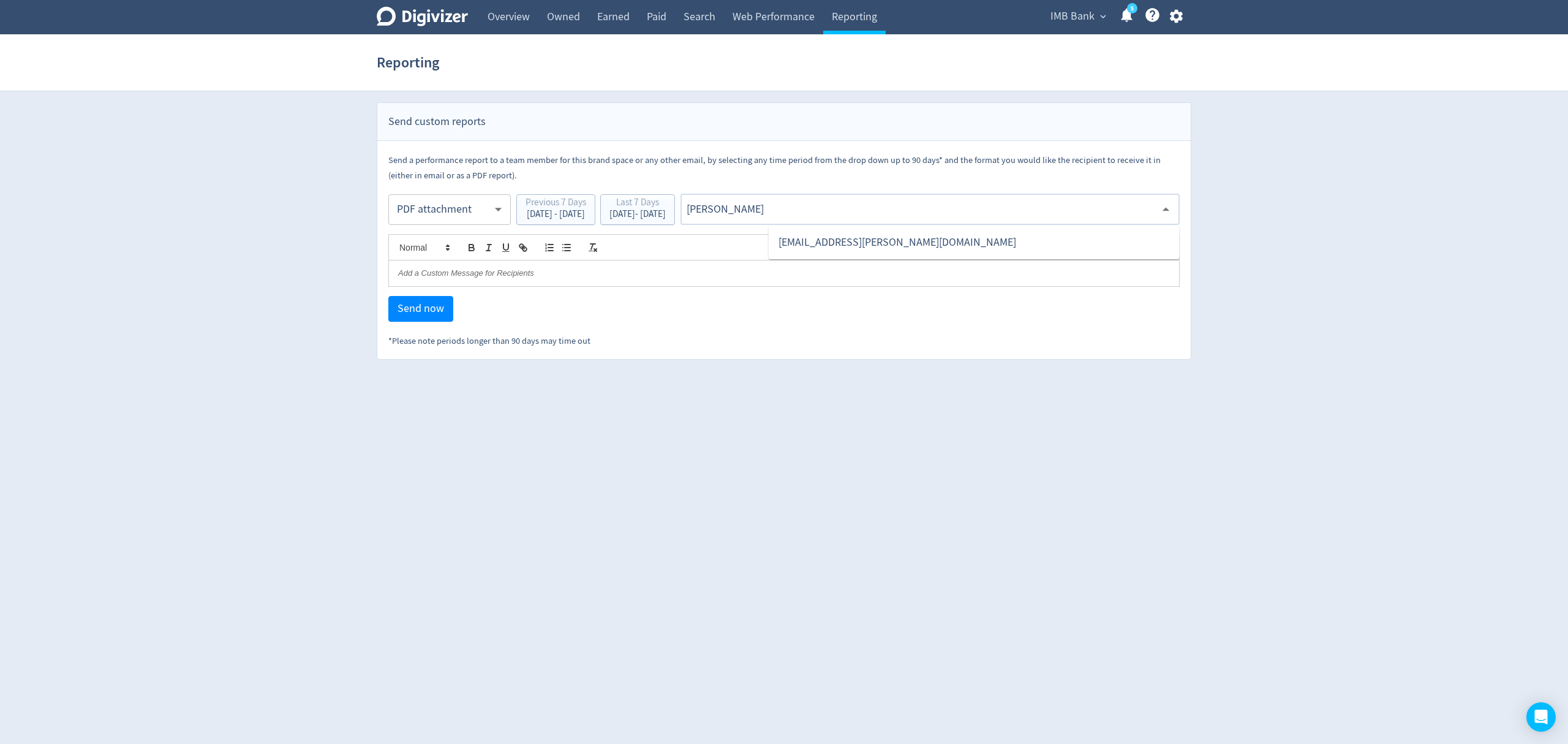
type input "malyn"
click at [834, 236] on li "[EMAIL_ADDRESS][PERSON_NAME][DOMAIN_NAME]" at bounding box center [974, 242] width 411 height 24
click at [439, 314] on span "Send now" at bounding box center [420, 309] width 47 height 11
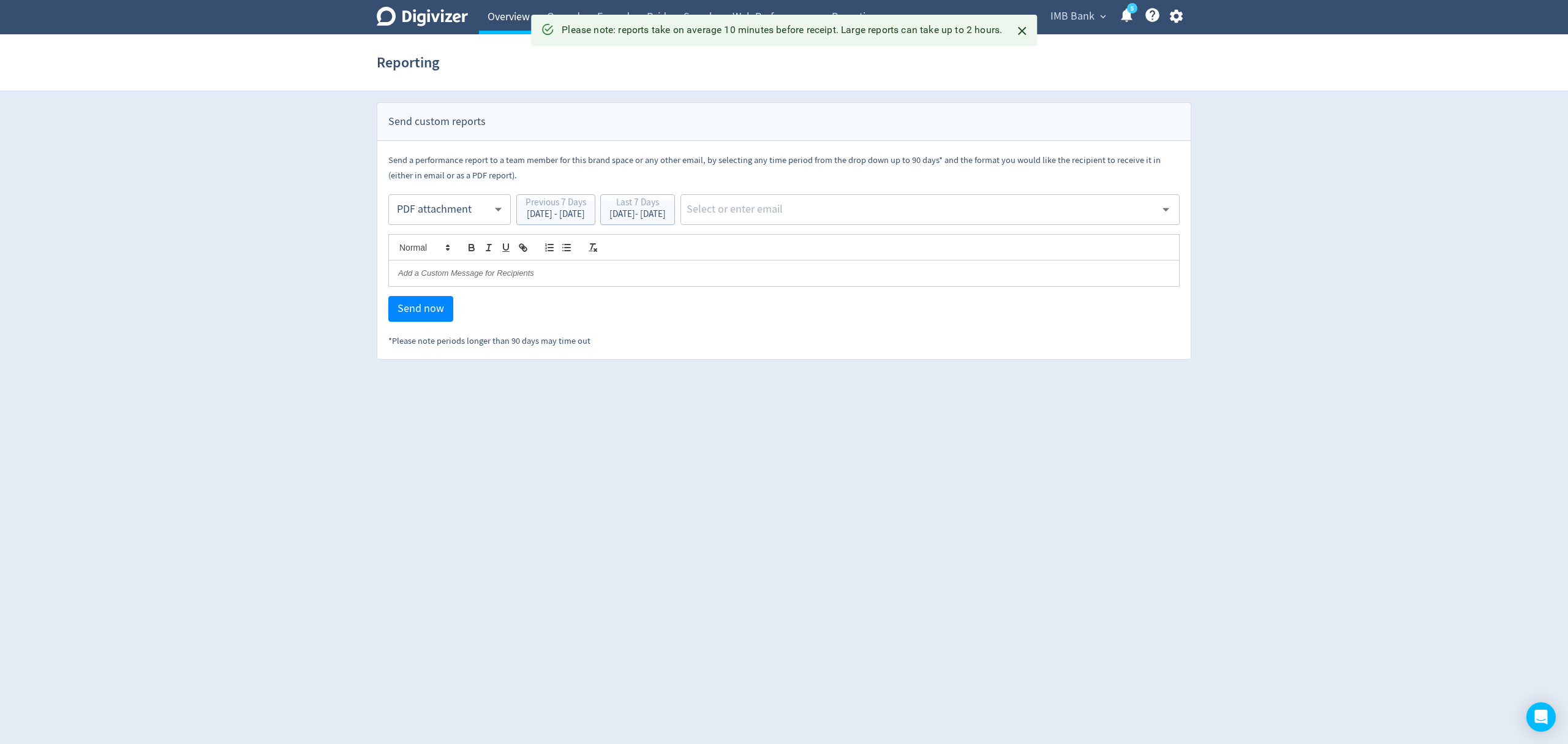
click at [503, 15] on link "Overview" at bounding box center [509, 17] width 60 height 34
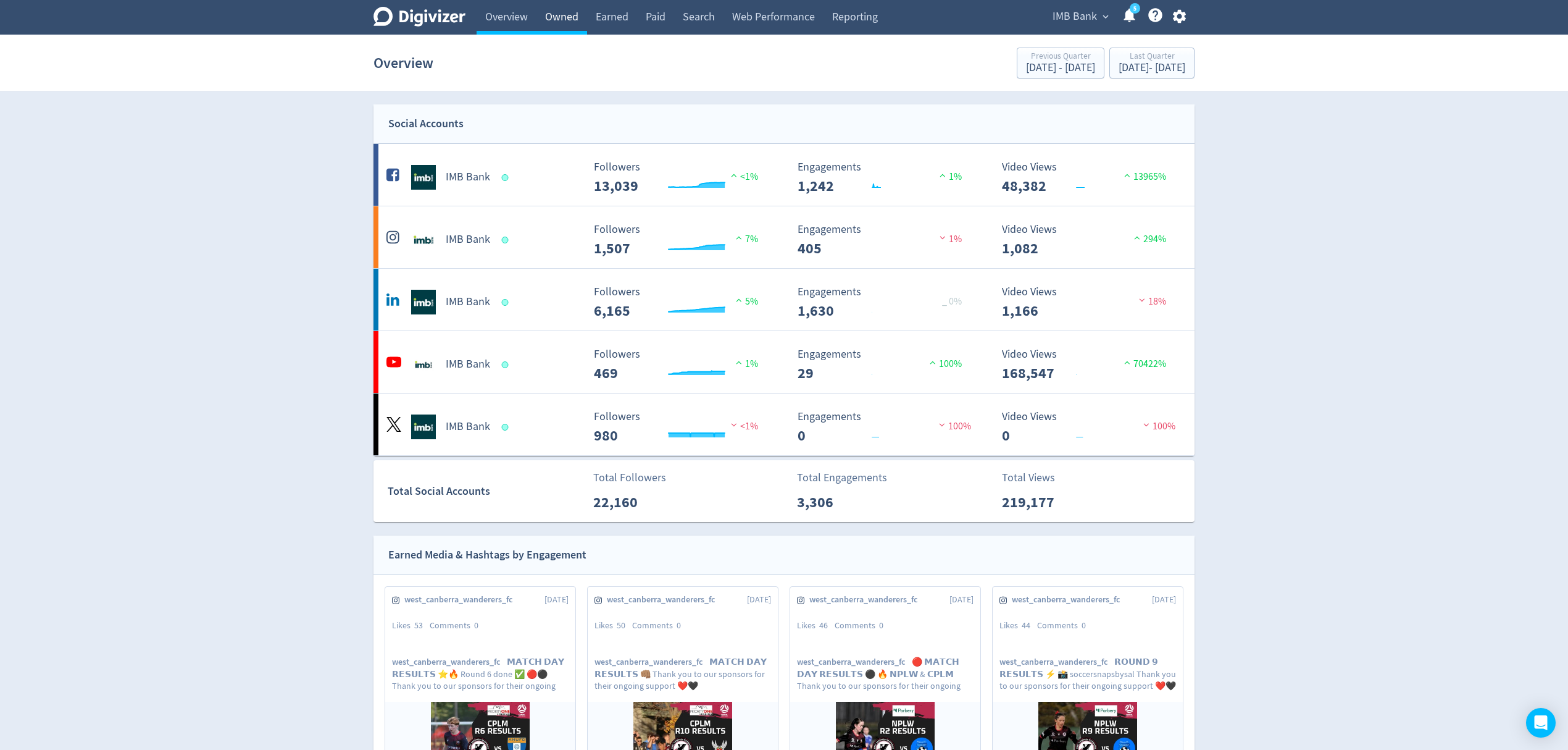
click at [571, 15] on link "Owned" at bounding box center [562, 17] width 51 height 34
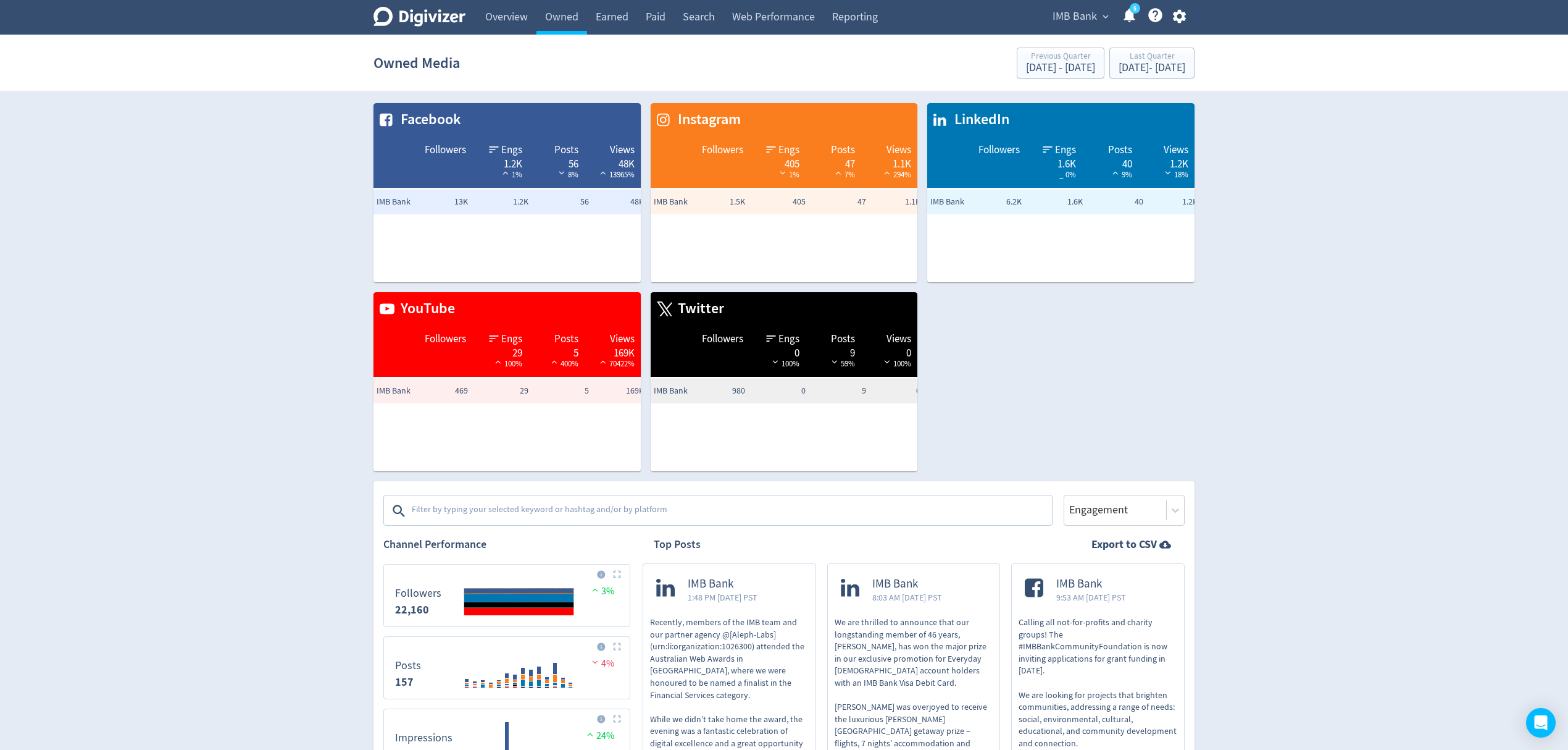
scroll to position [247, 0]
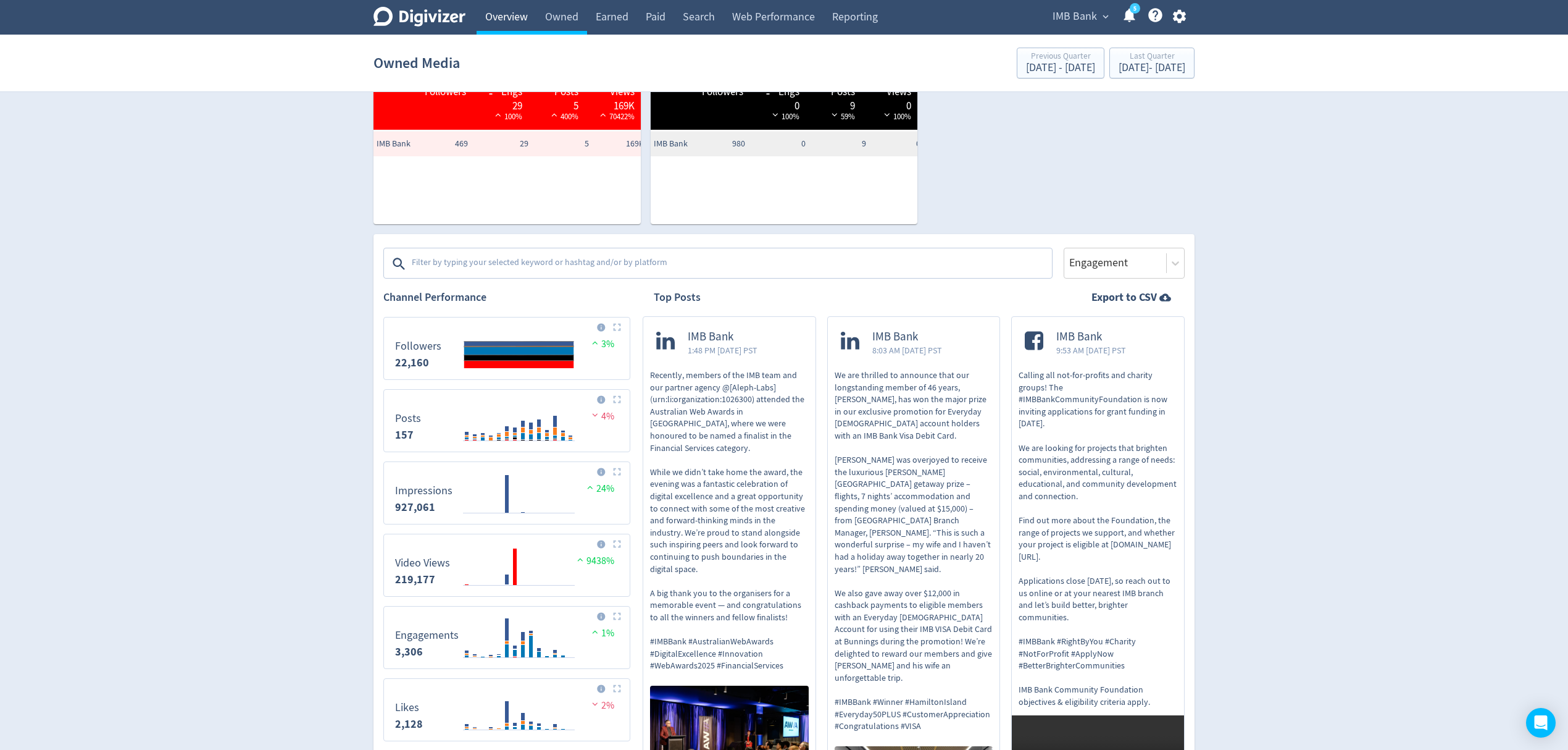
click at [494, 25] on link "Overview" at bounding box center [506, 17] width 60 height 34
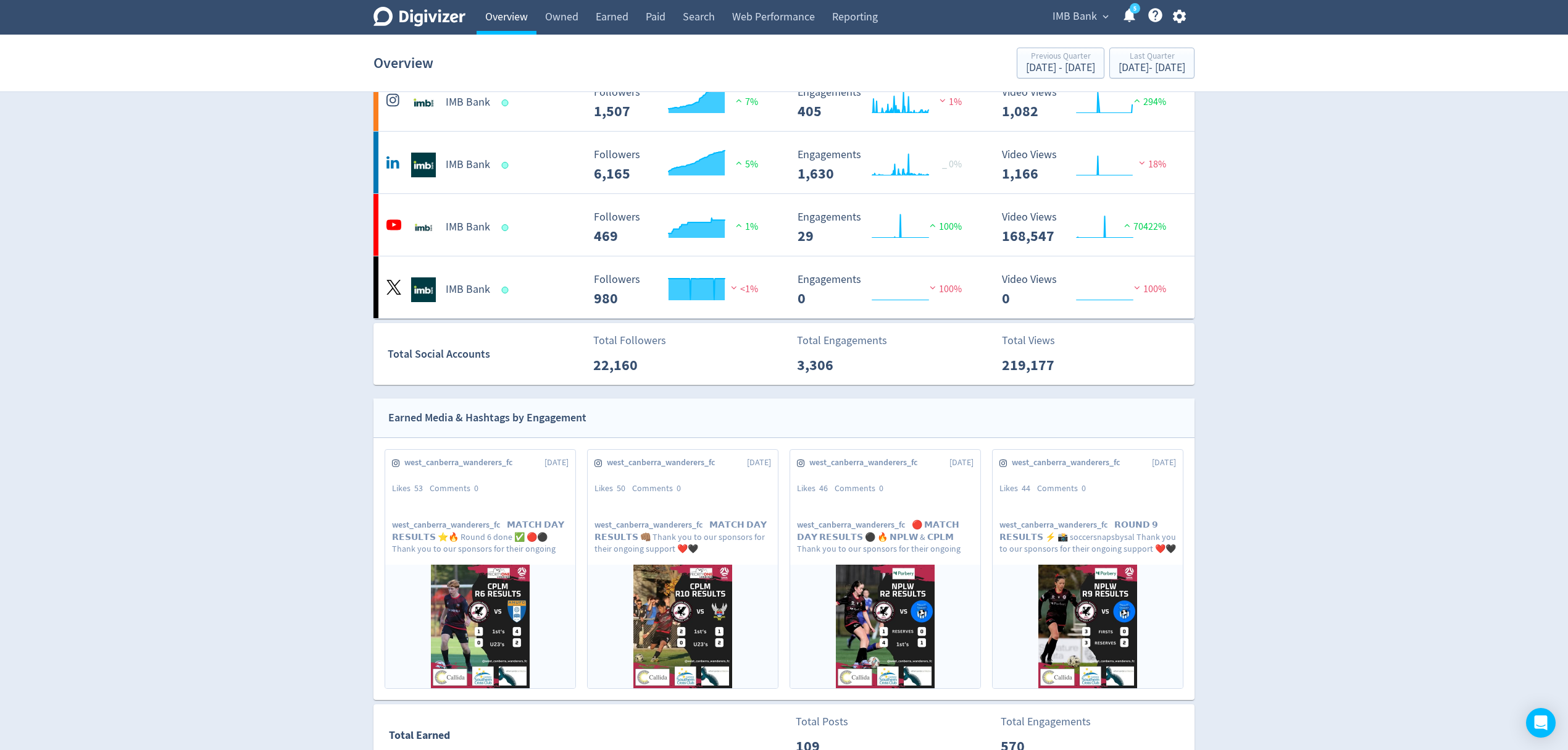
scroll to position [3, 0]
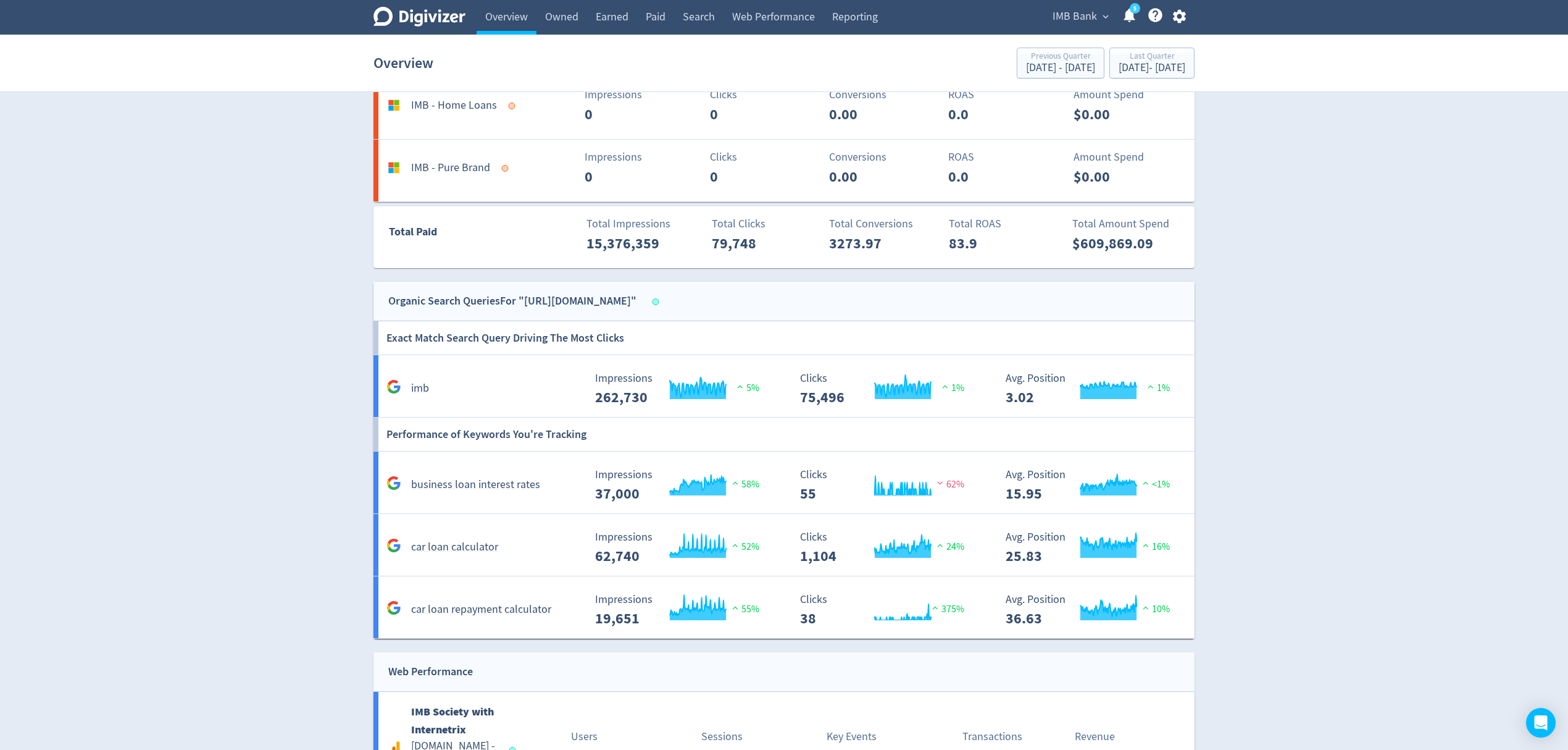
scroll to position [1257, 0]
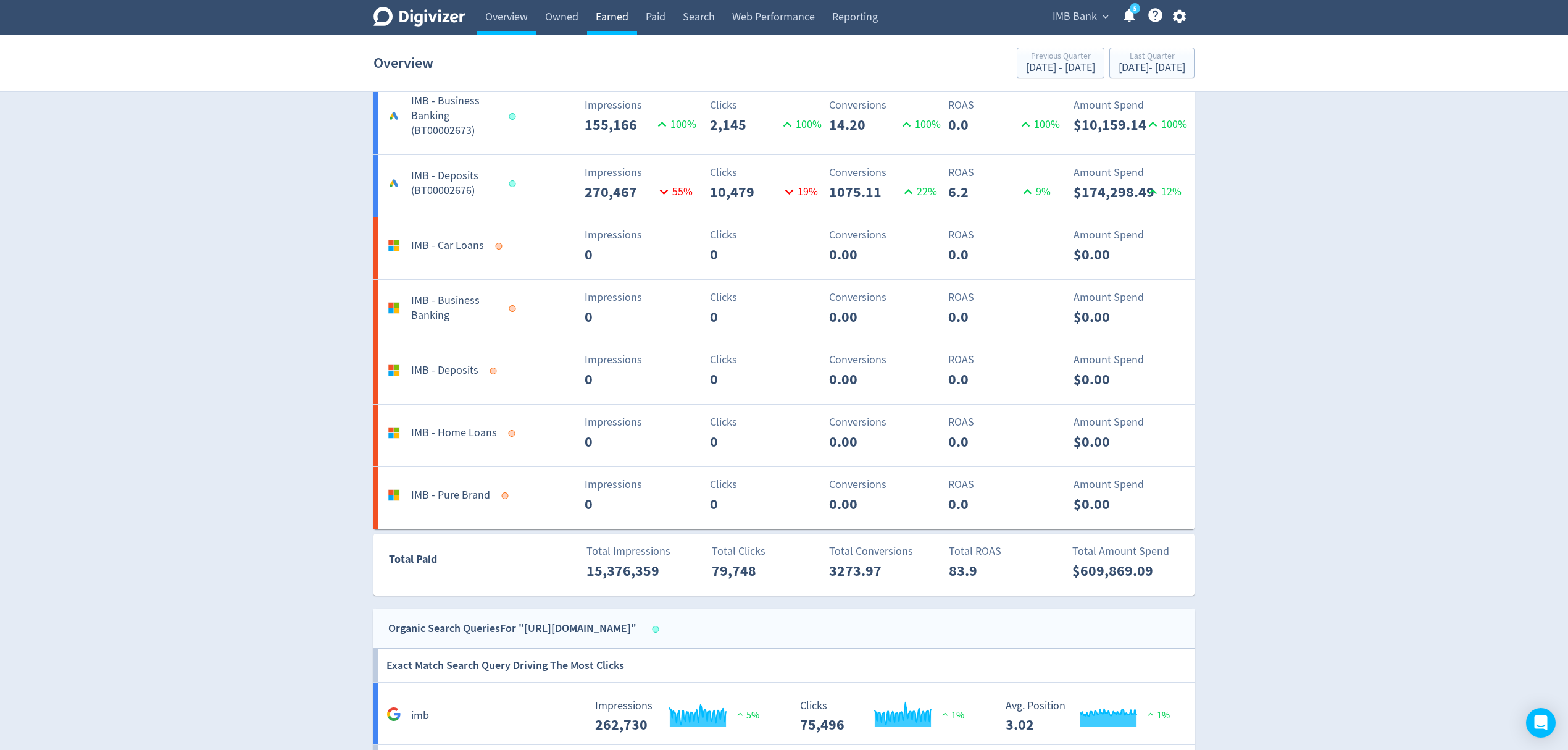
click at [601, 20] on link "Earned" at bounding box center [612, 17] width 50 height 34
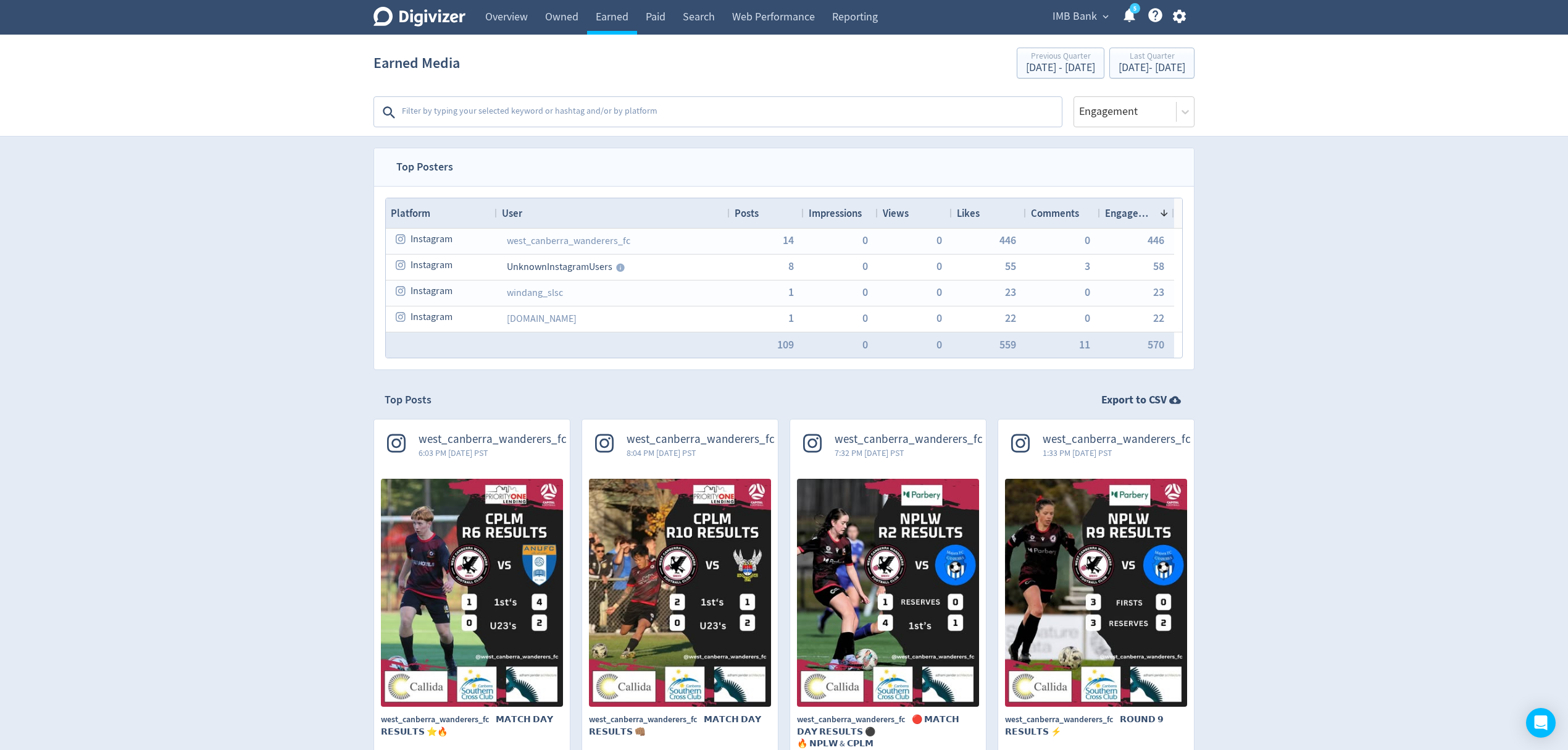
click at [443, 108] on textarea at bounding box center [730, 112] width 660 height 25
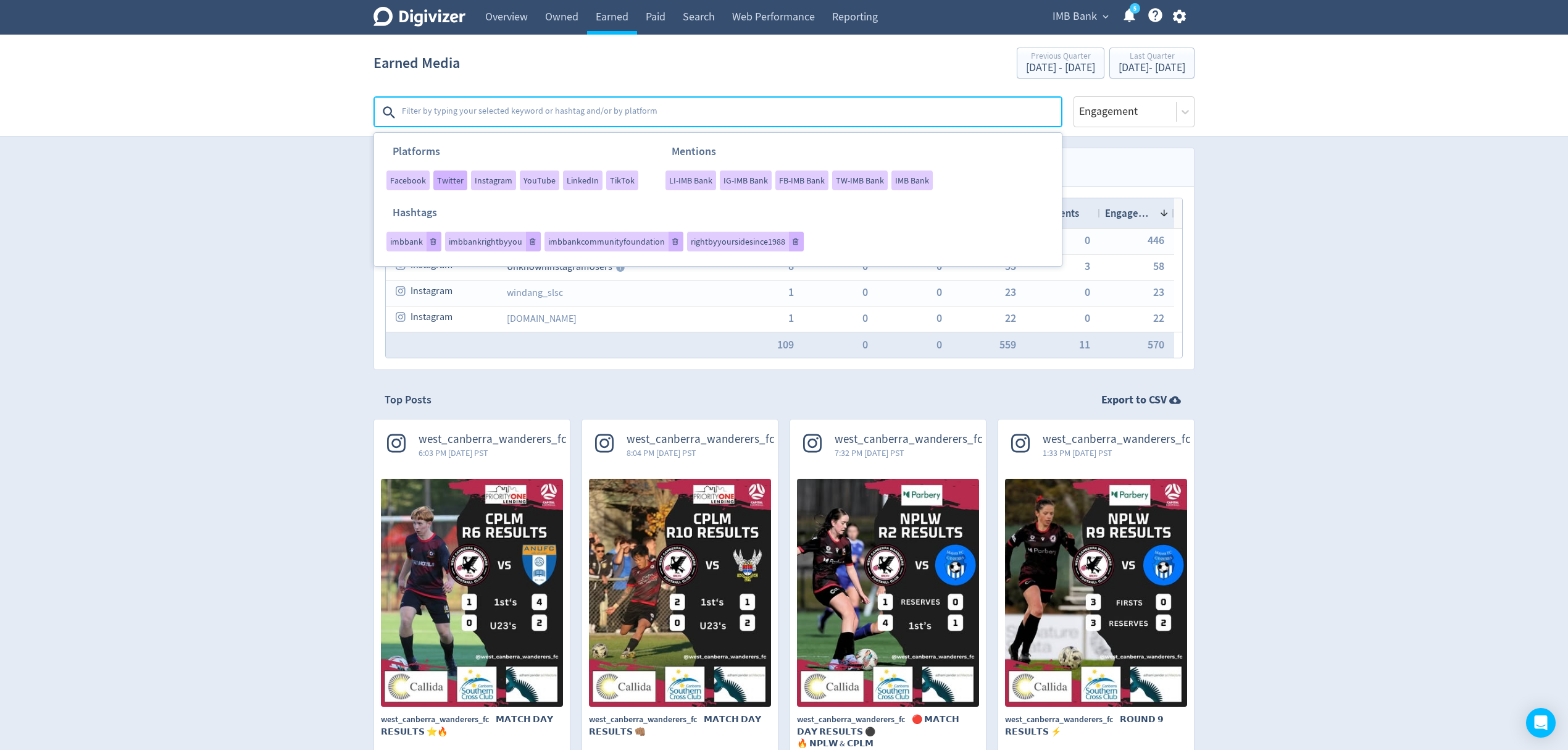
click at [449, 184] on span "Twitter" at bounding box center [450, 180] width 27 height 8
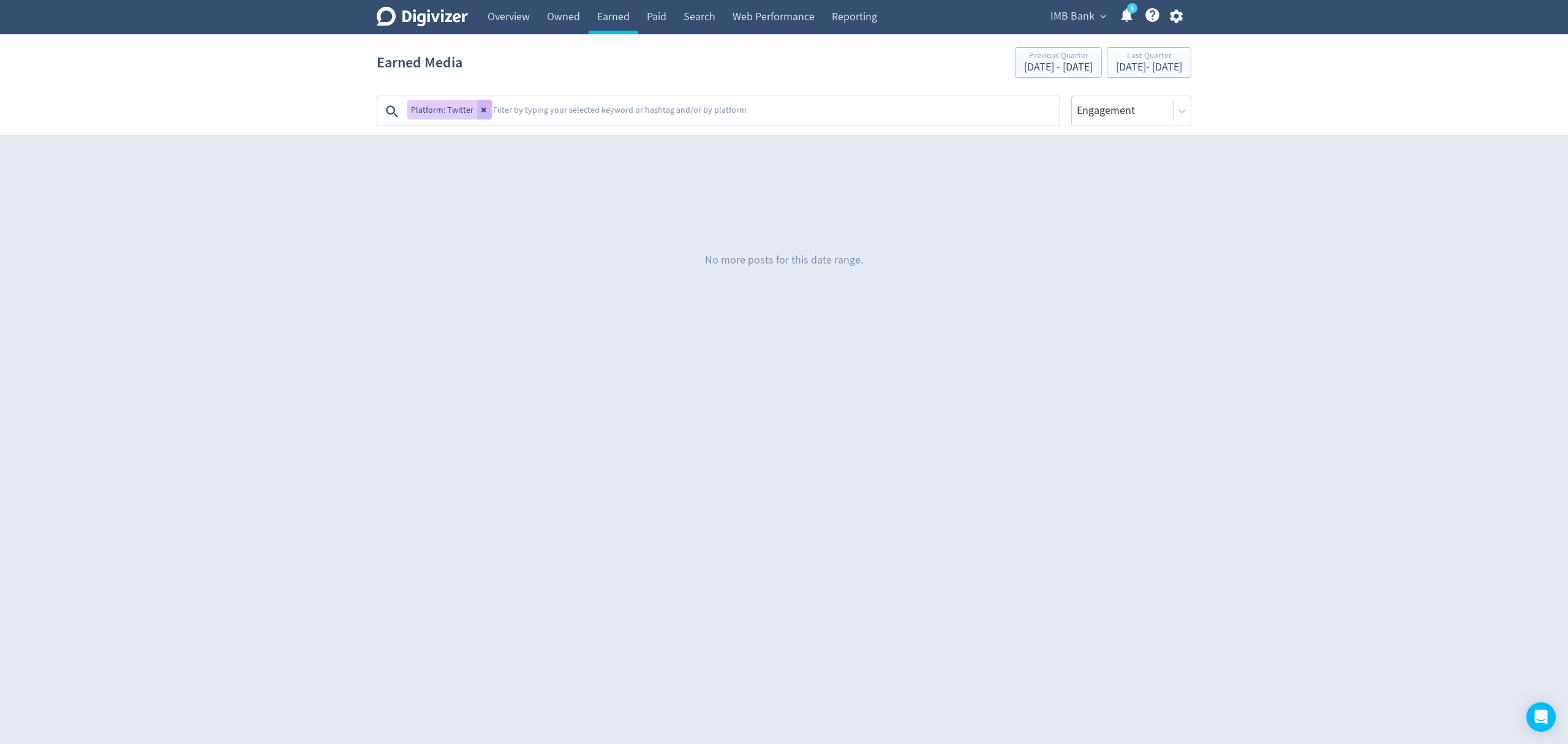
click at [486, 109] on button at bounding box center [485, 109] width 15 height 19
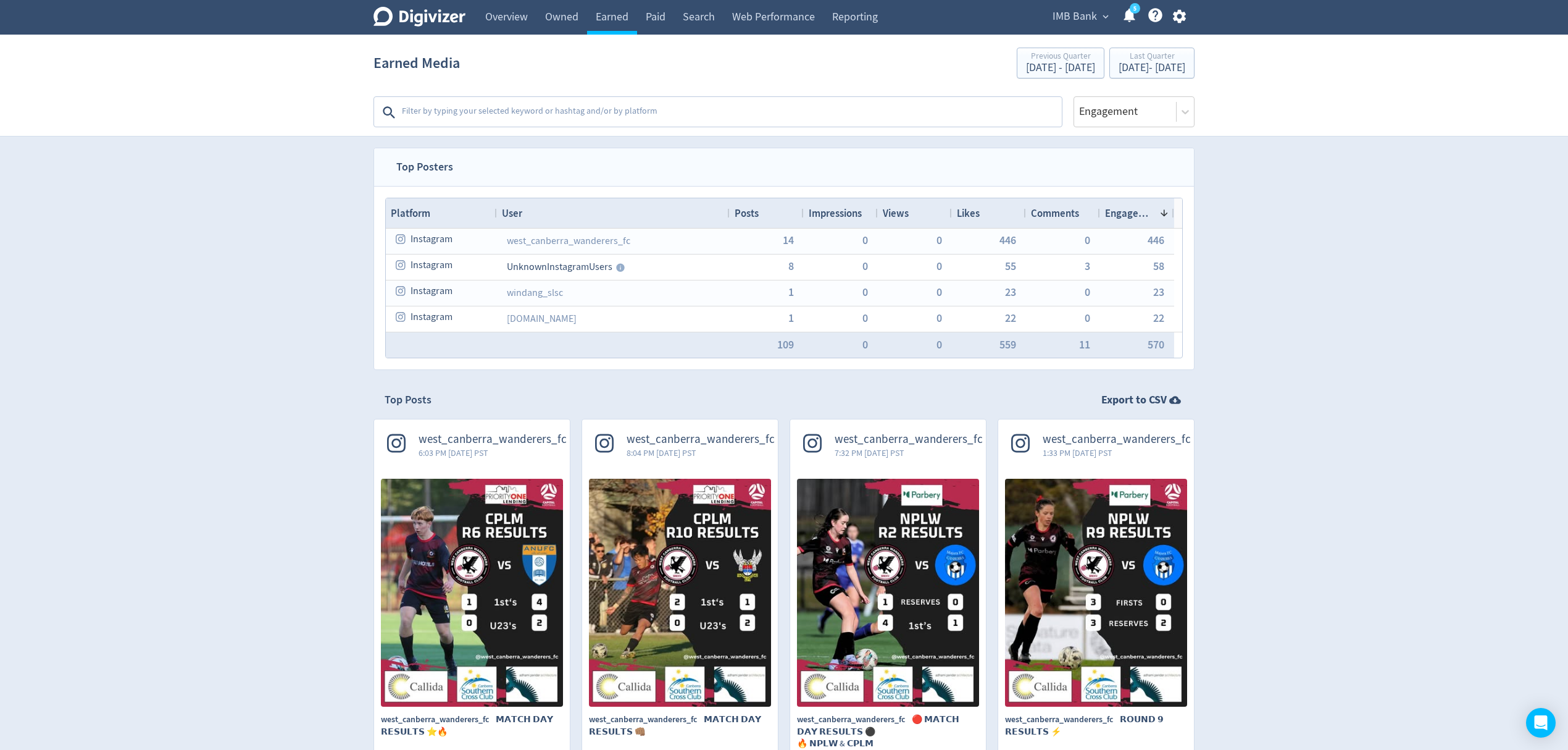
click at [1082, 16] on span "IMB Bank" at bounding box center [1075, 16] width 44 height 19
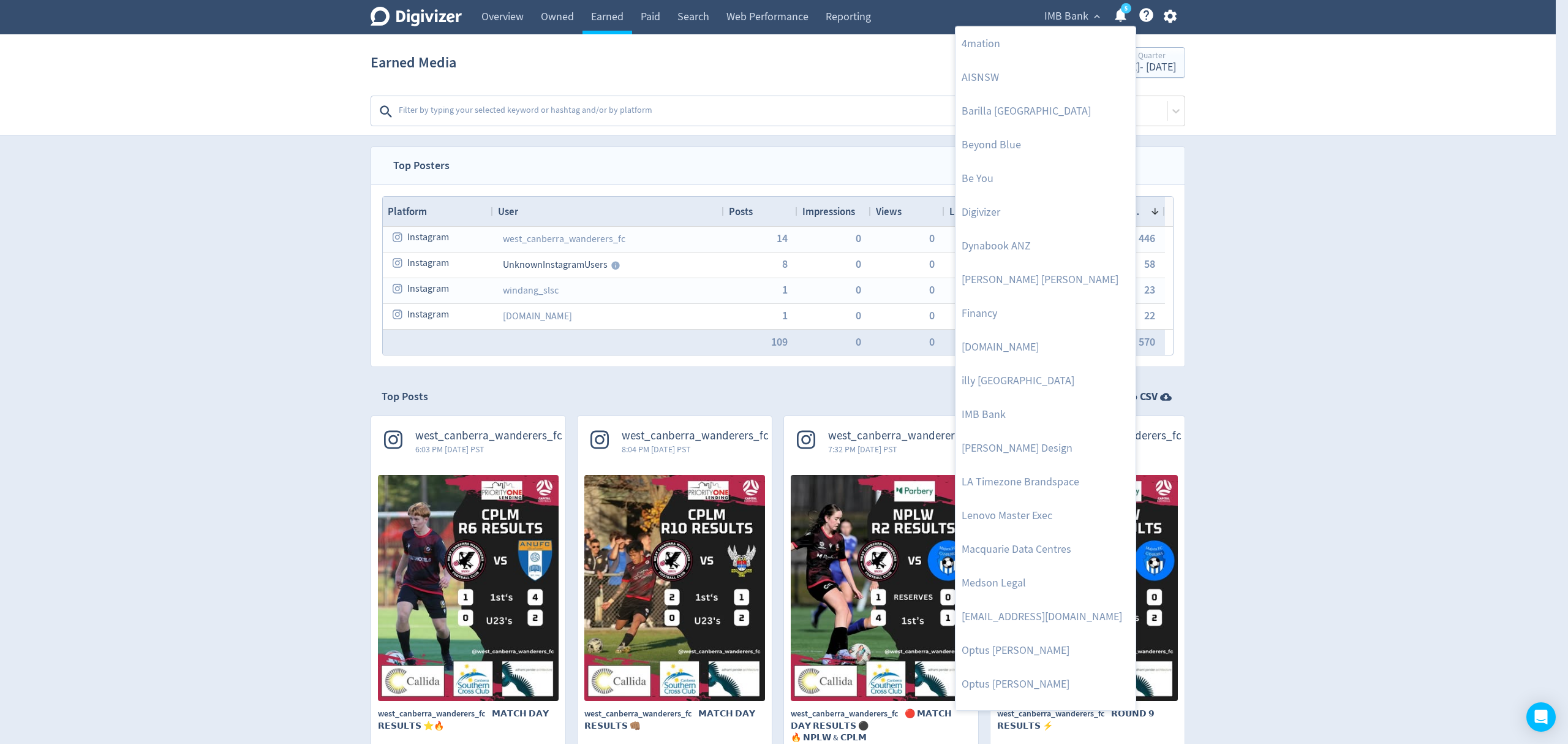
click at [1529, 417] on div at bounding box center [784, 372] width 1568 height 744
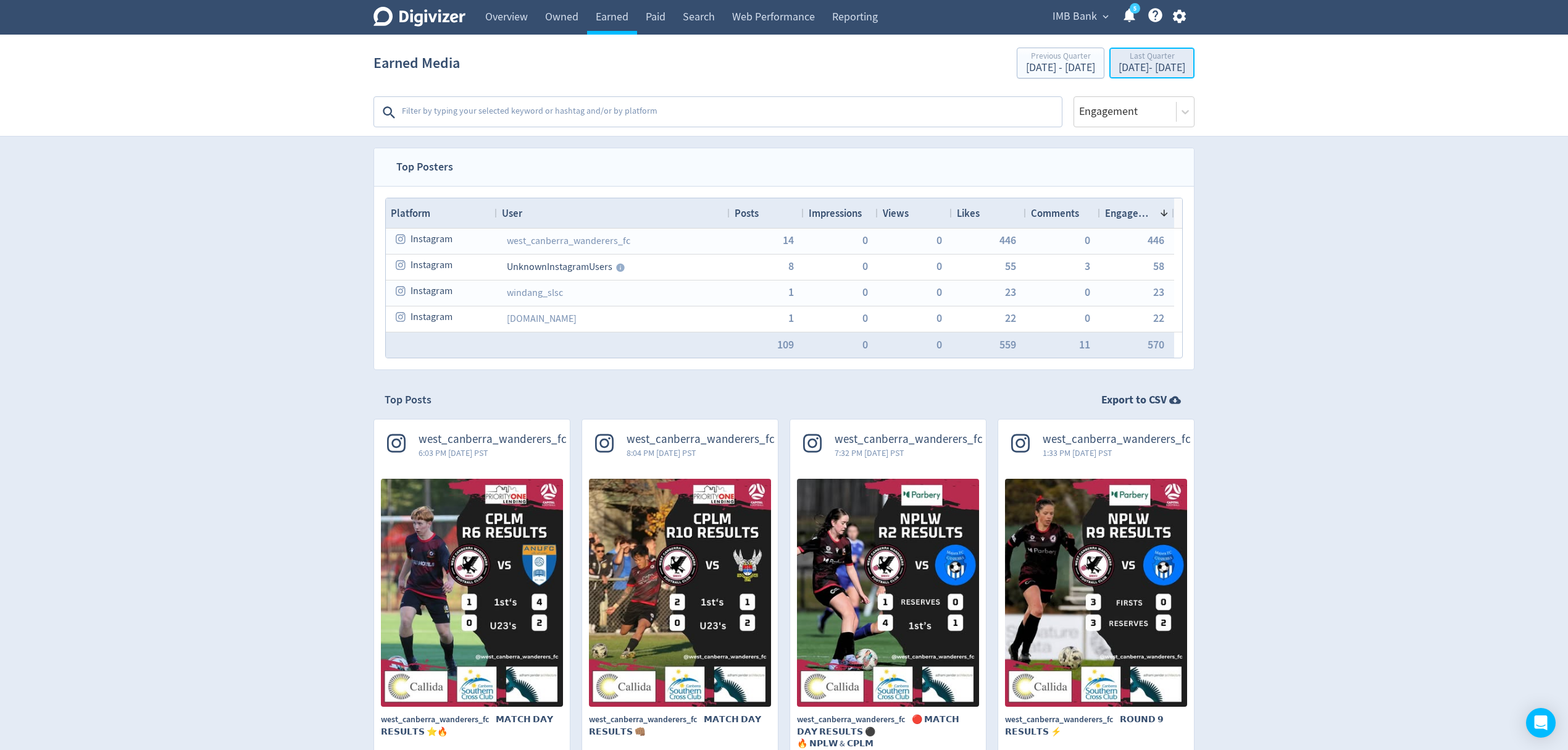
click at [1176, 60] on div "Last Quarter" at bounding box center [1152, 57] width 67 height 10
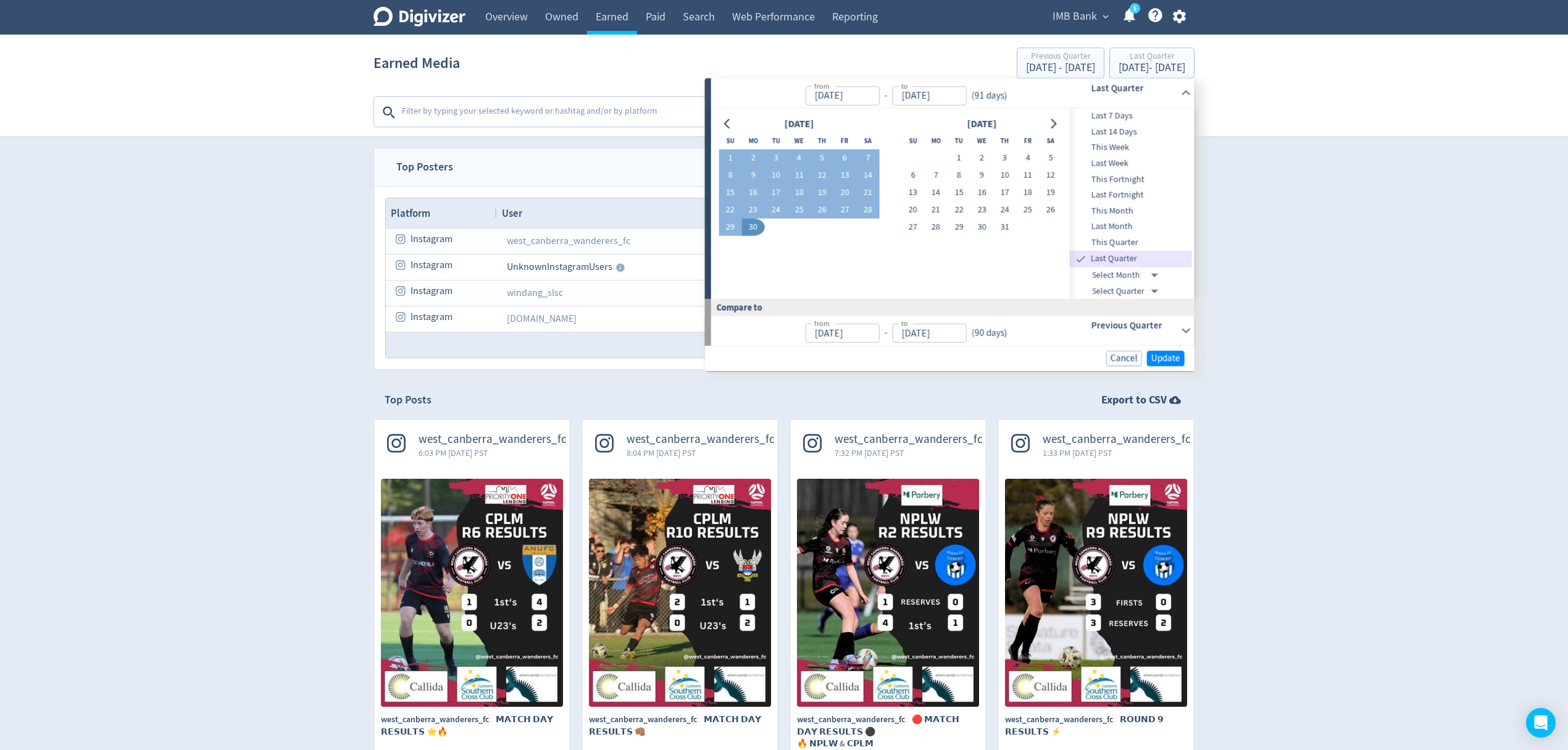
click at [1119, 243] on span "This Quarter" at bounding box center [1131, 242] width 122 height 14
type input "[DATE]"
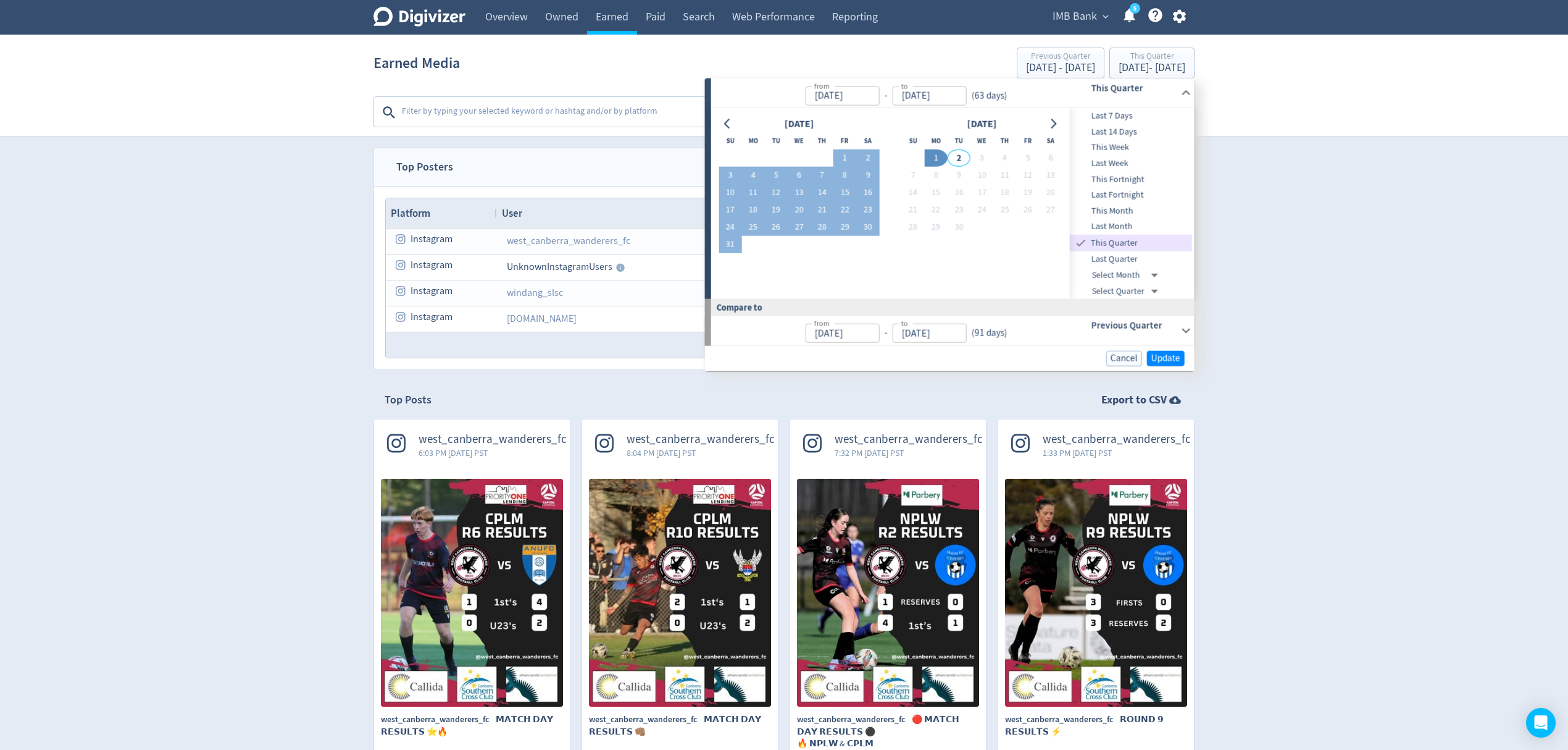
click at [1122, 252] on span "Last Quarter" at bounding box center [1131, 259] width 122 height 14
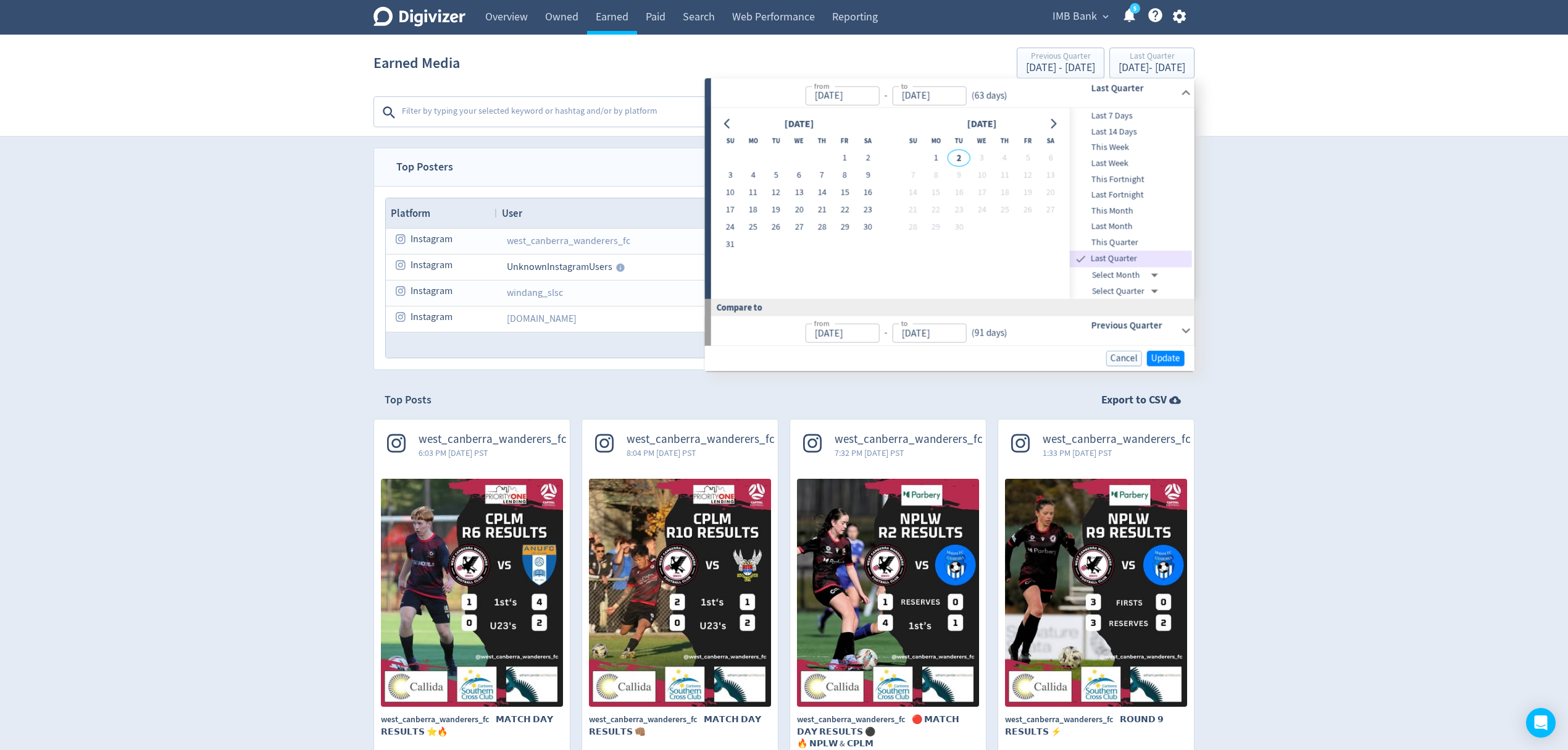
type input "[DATE]"
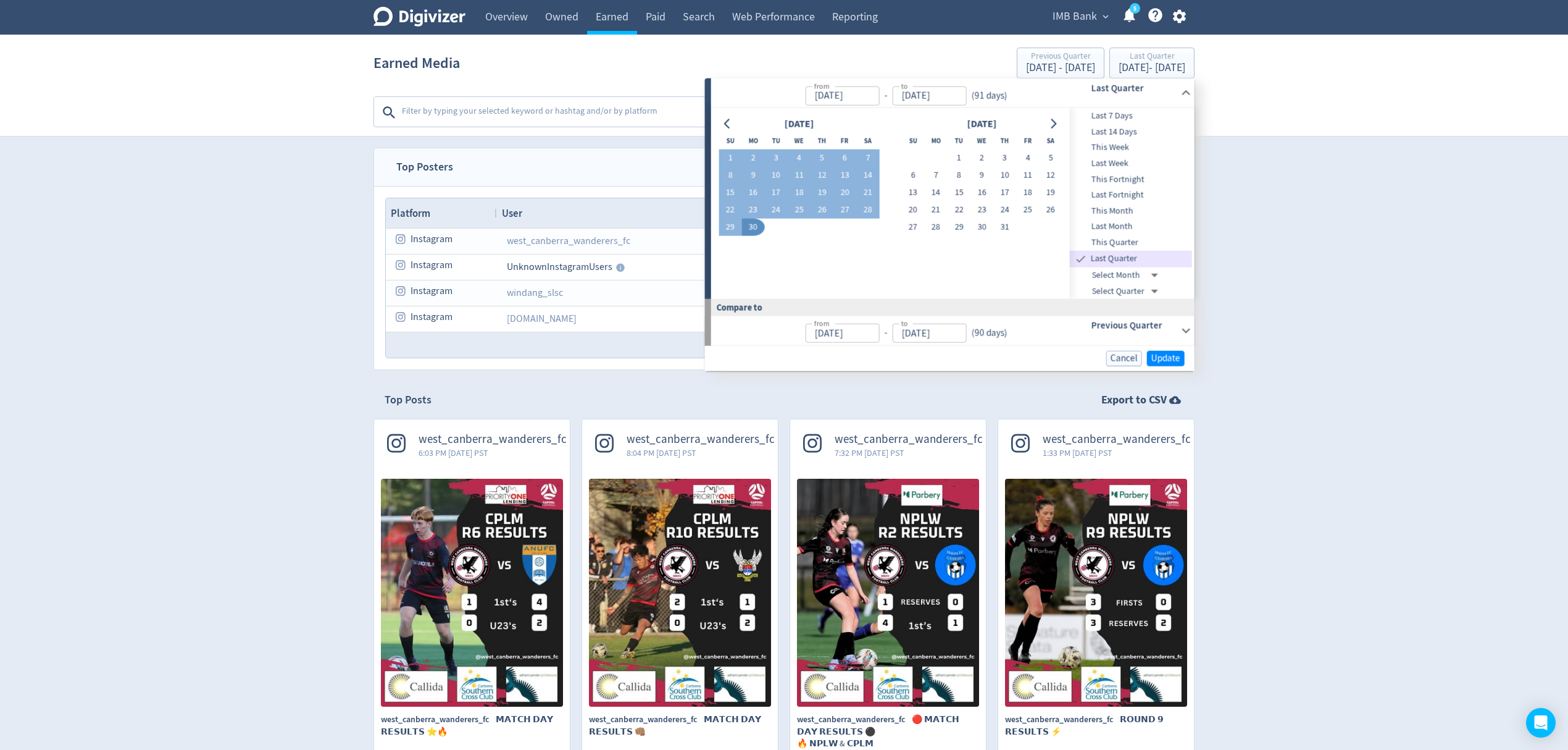
click at [1161, 347] on div "Cancel Update" at bounding box center [950, 358] width 489 height 25
click at [1161, 354] on span "Update" at bounding box center [1165, 359] width 29 height 9
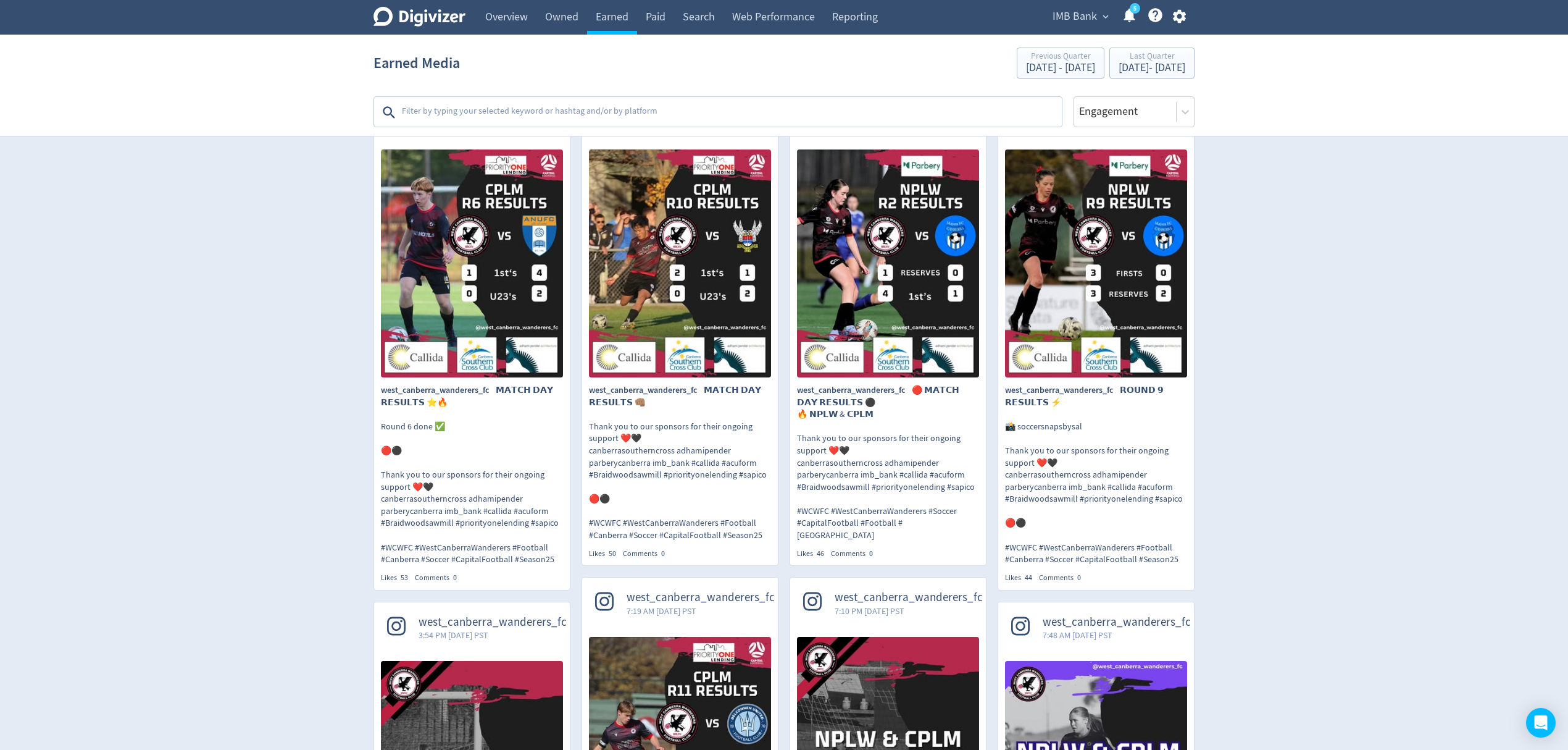
scroll to position [316, 0]
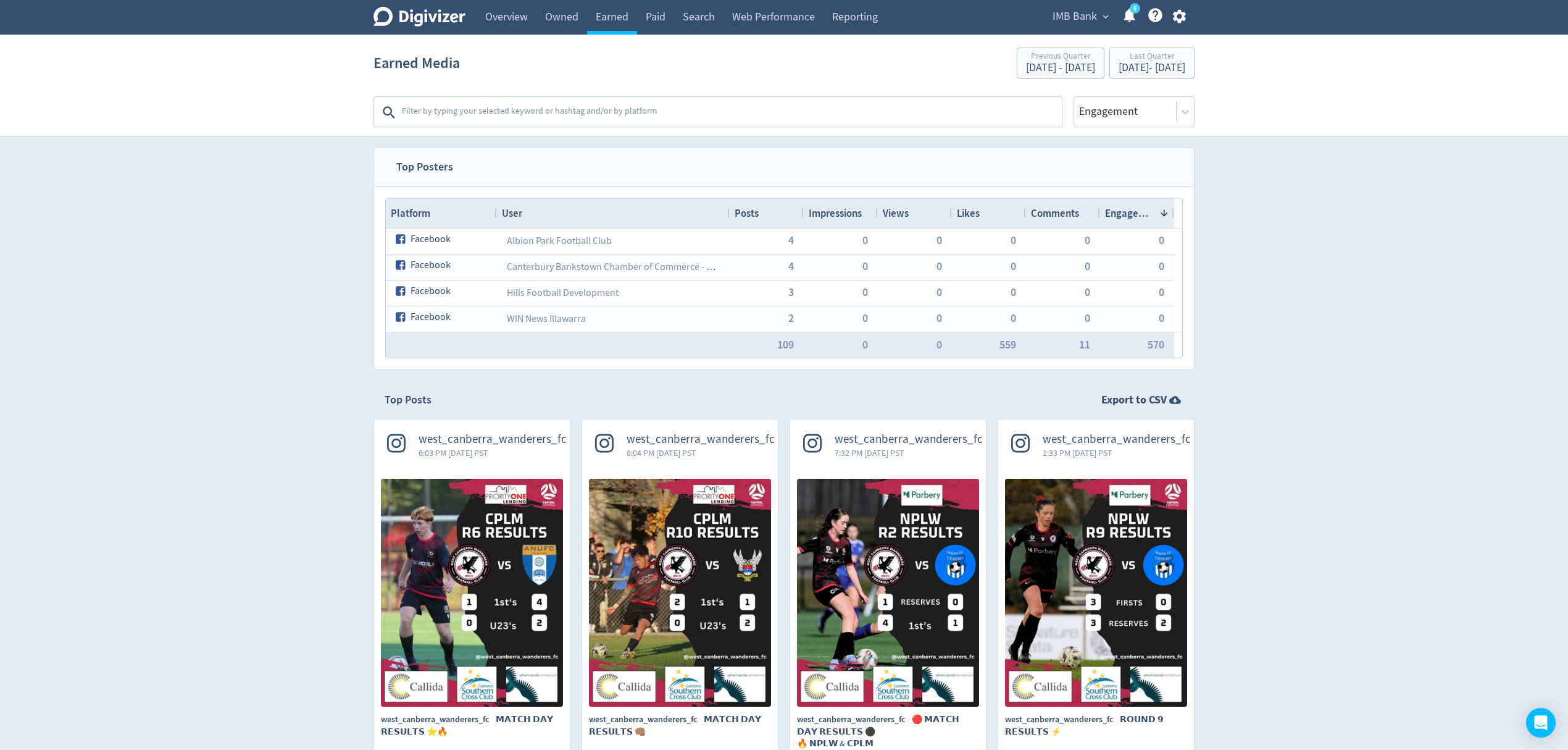
click at [473, 116] on textarea at bounding box center [730, 112] width 660 height 25
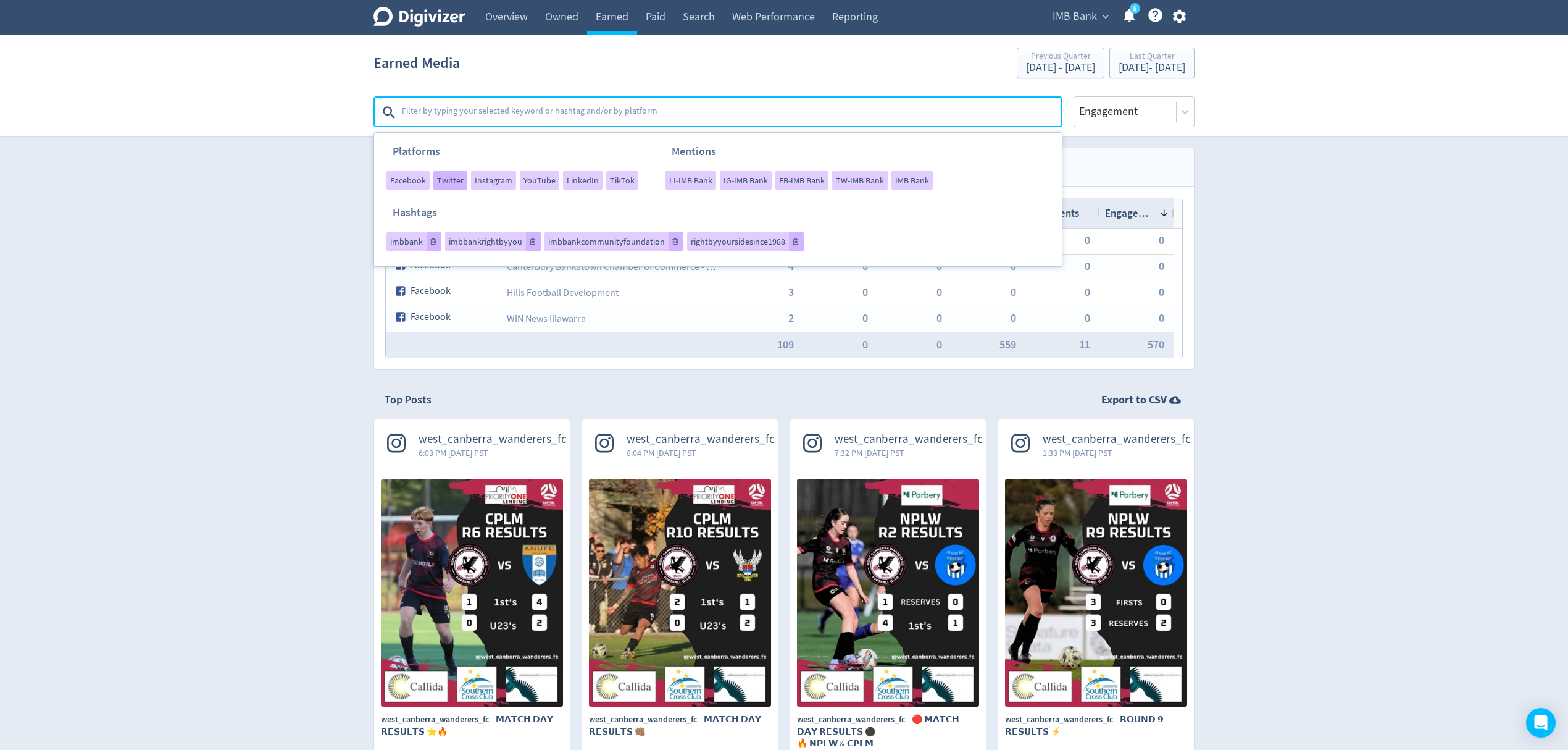
click at [447, 178] on span "Twitter" at bounding box center [450, 180] width 27 height 8
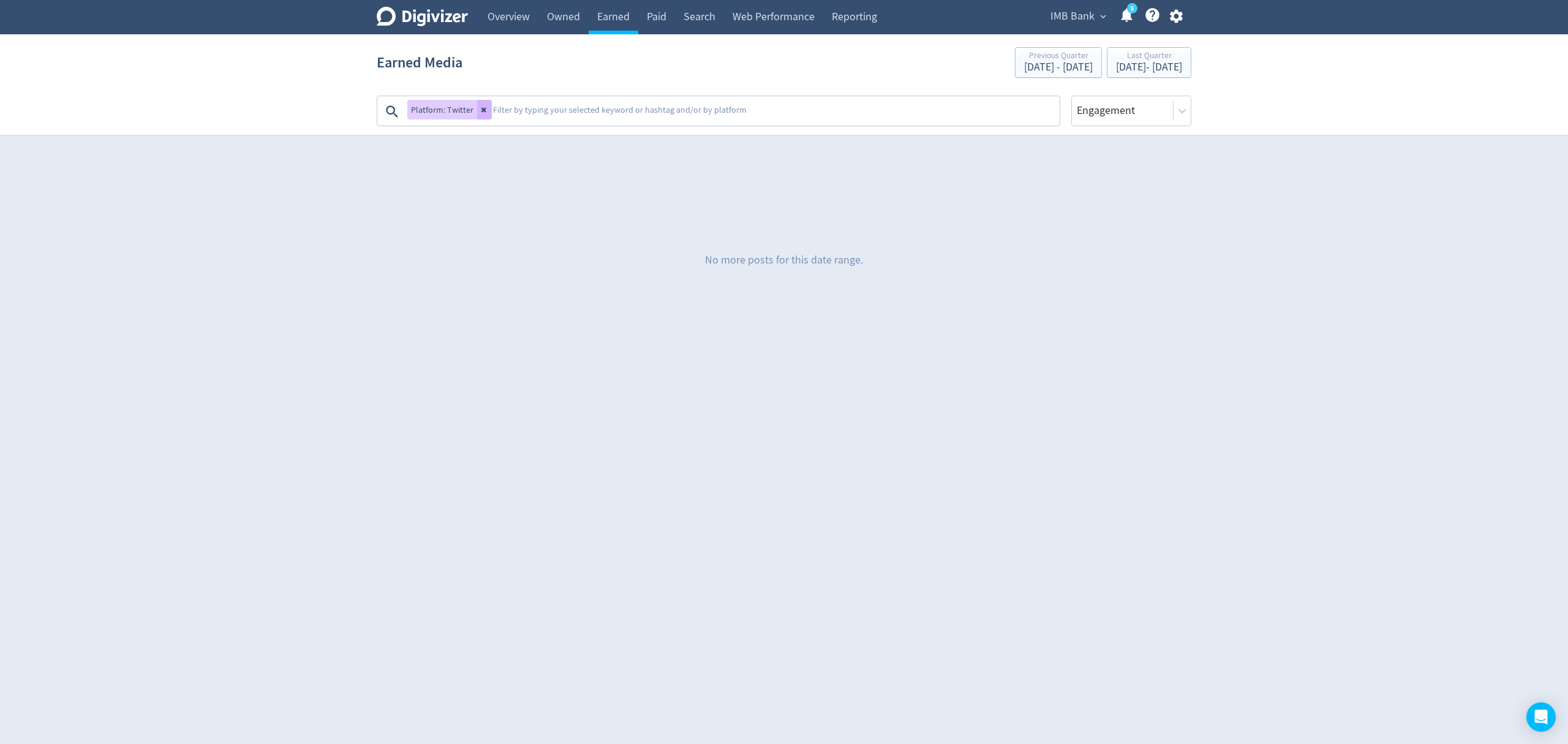
click at [1095, 17] on button "IMB Bank expand_more" at bounding box center [1078, 16] width 63 height 19
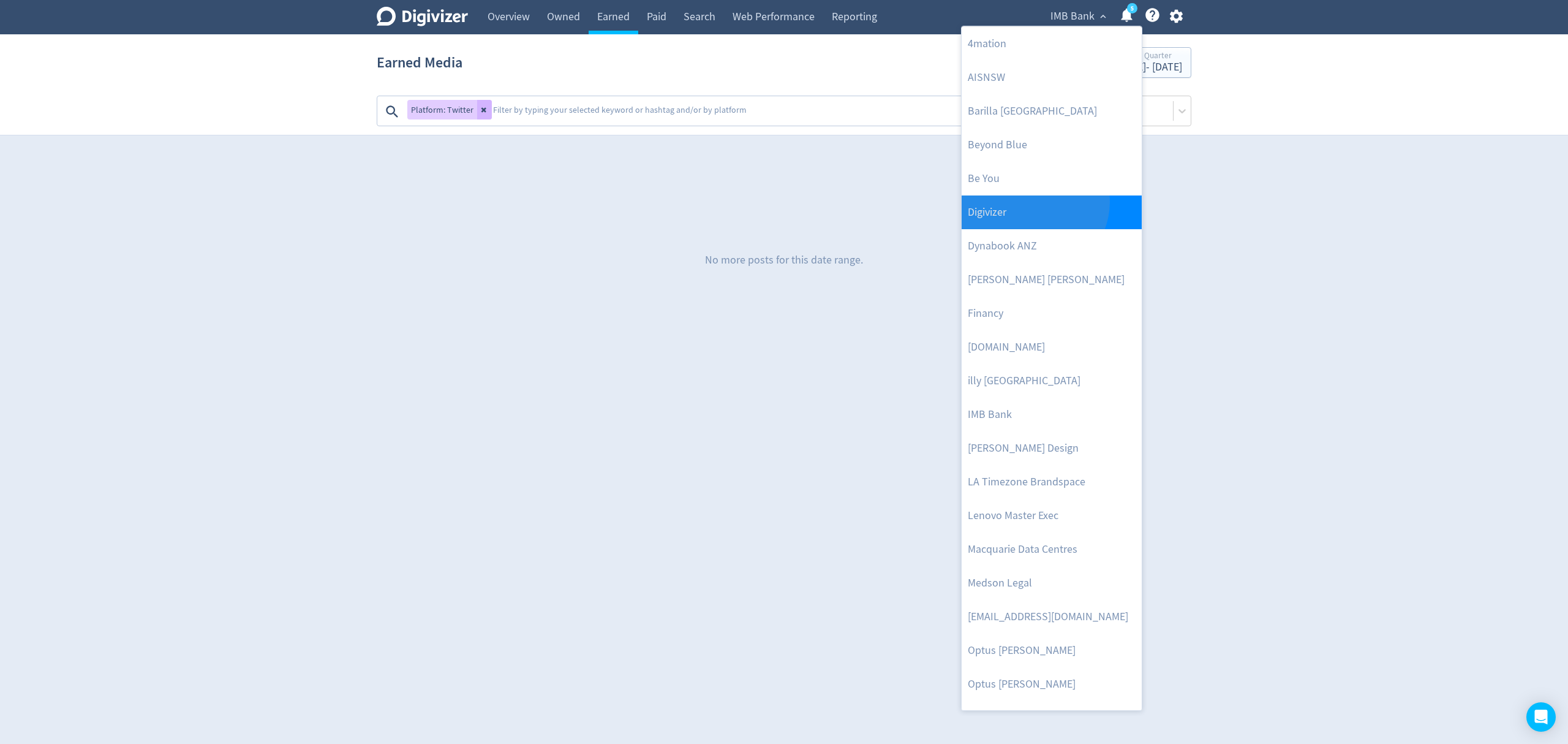
click at [1033, 202] on link "Digivizer" at bounding box center [1052, 212] width 180 height 34
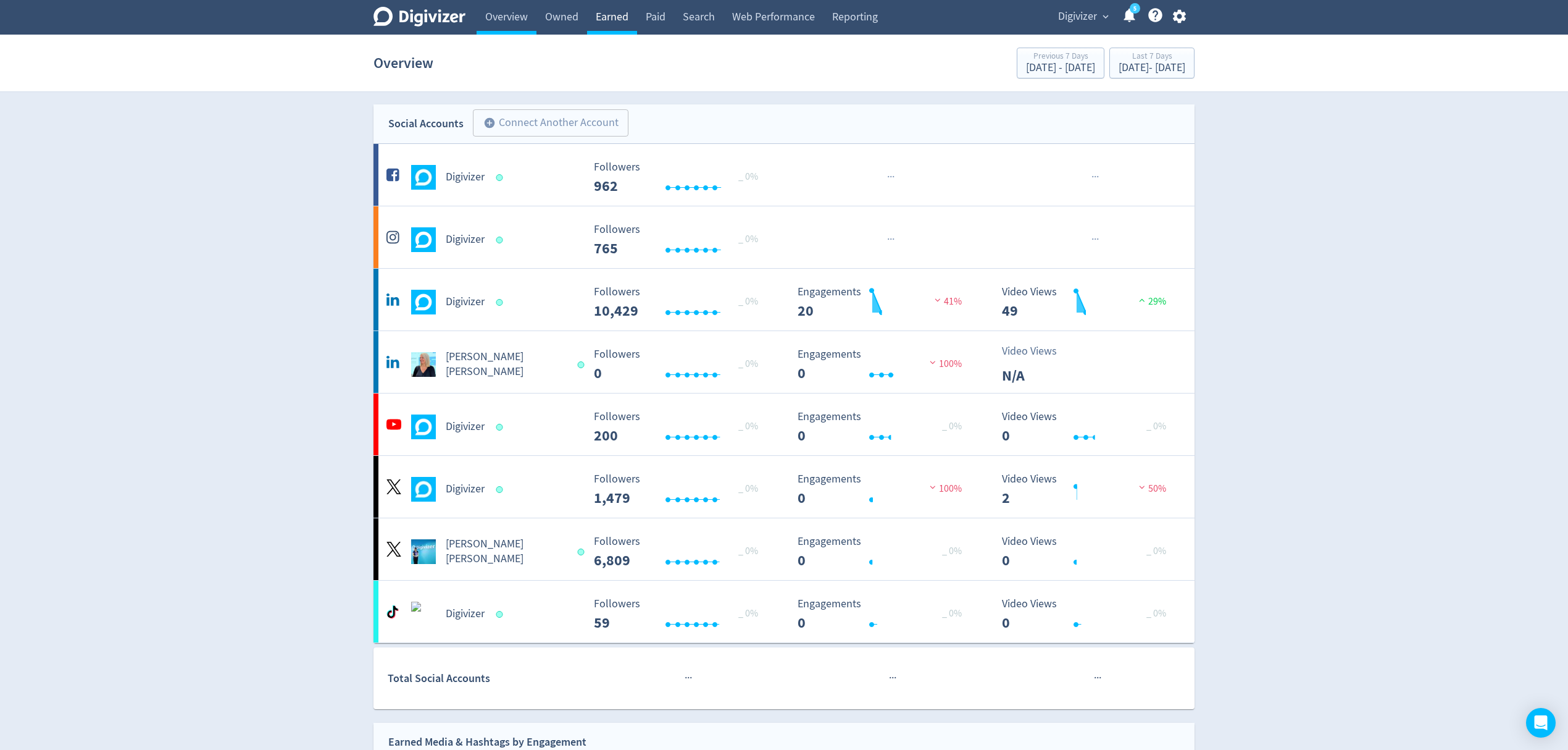
click at [614, 15] on link "Earned" at bounding box center [612, 17] width 50 height 34
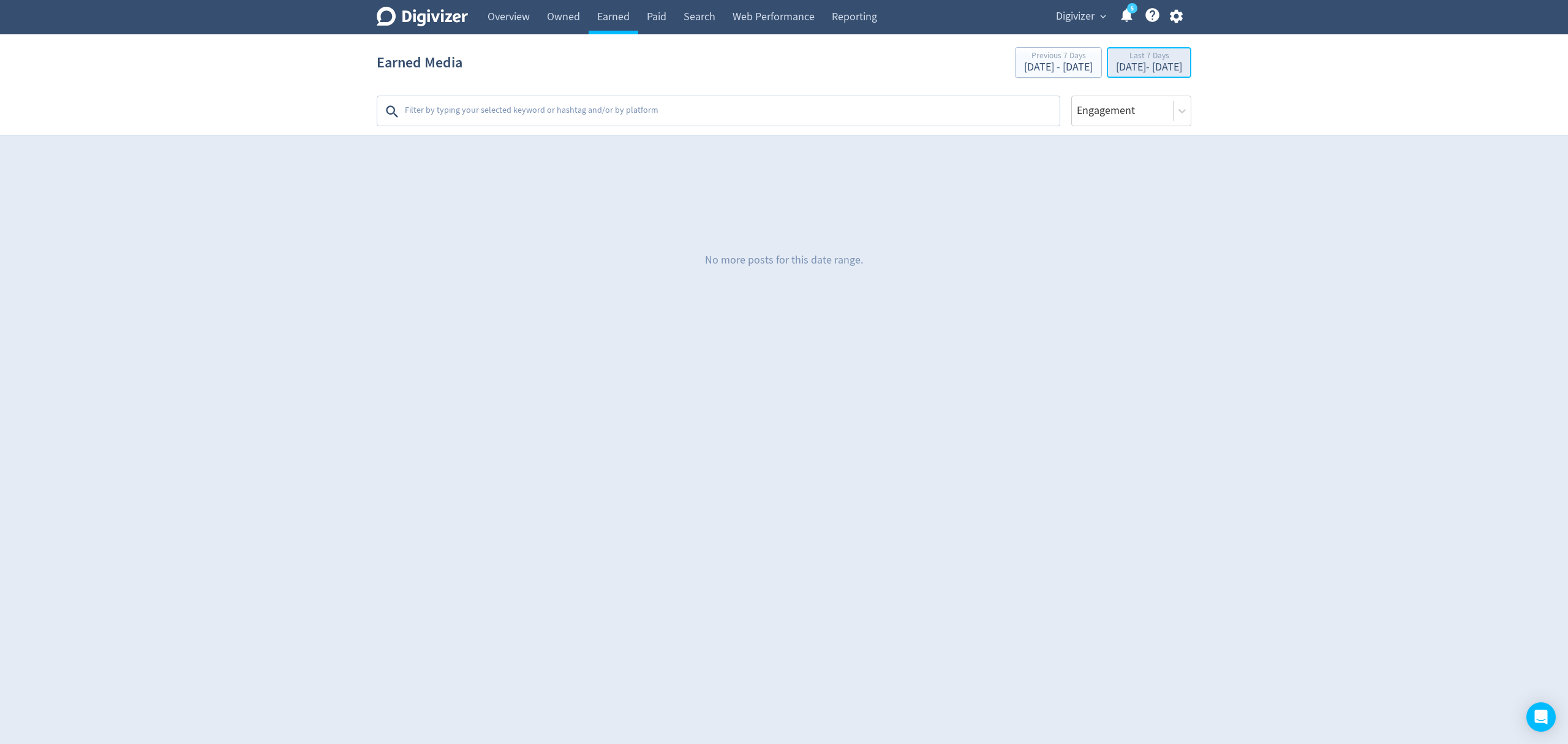
click at [1117, 62] on div "Last 7 Days" at bounding box center [1150, 56] width 66 height 10
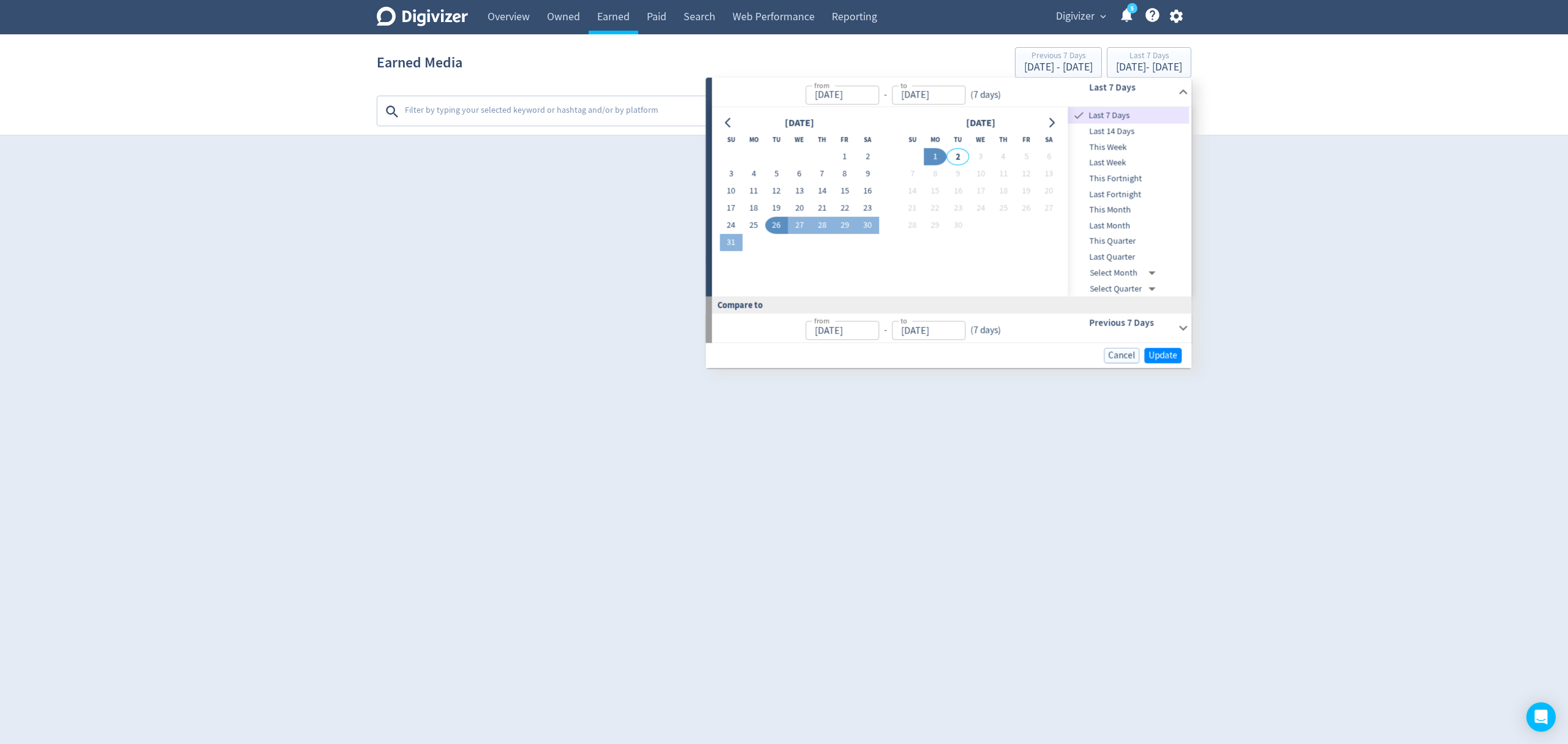
click at [1120, 255] on span "Last Quarter" at bounding box center [1129, 257] width 121 height 14
type input "[DATE]"
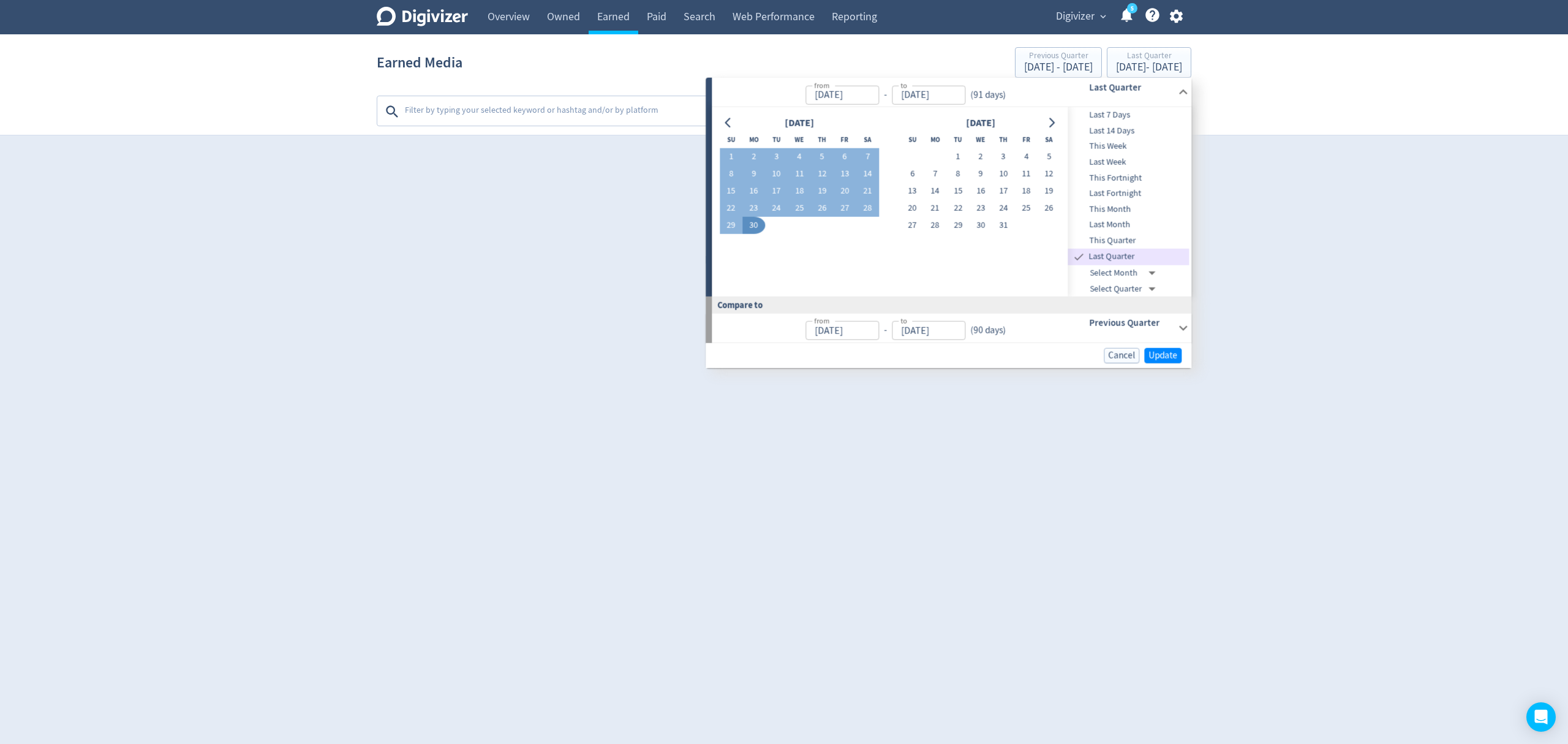
click at [1157, 346] on div "Cancel Update" at bounding box center [948, 355] width 486 height 25
click at [1162, 351] on span "Update" at bounding box center [1162, 356] width 29 height 9
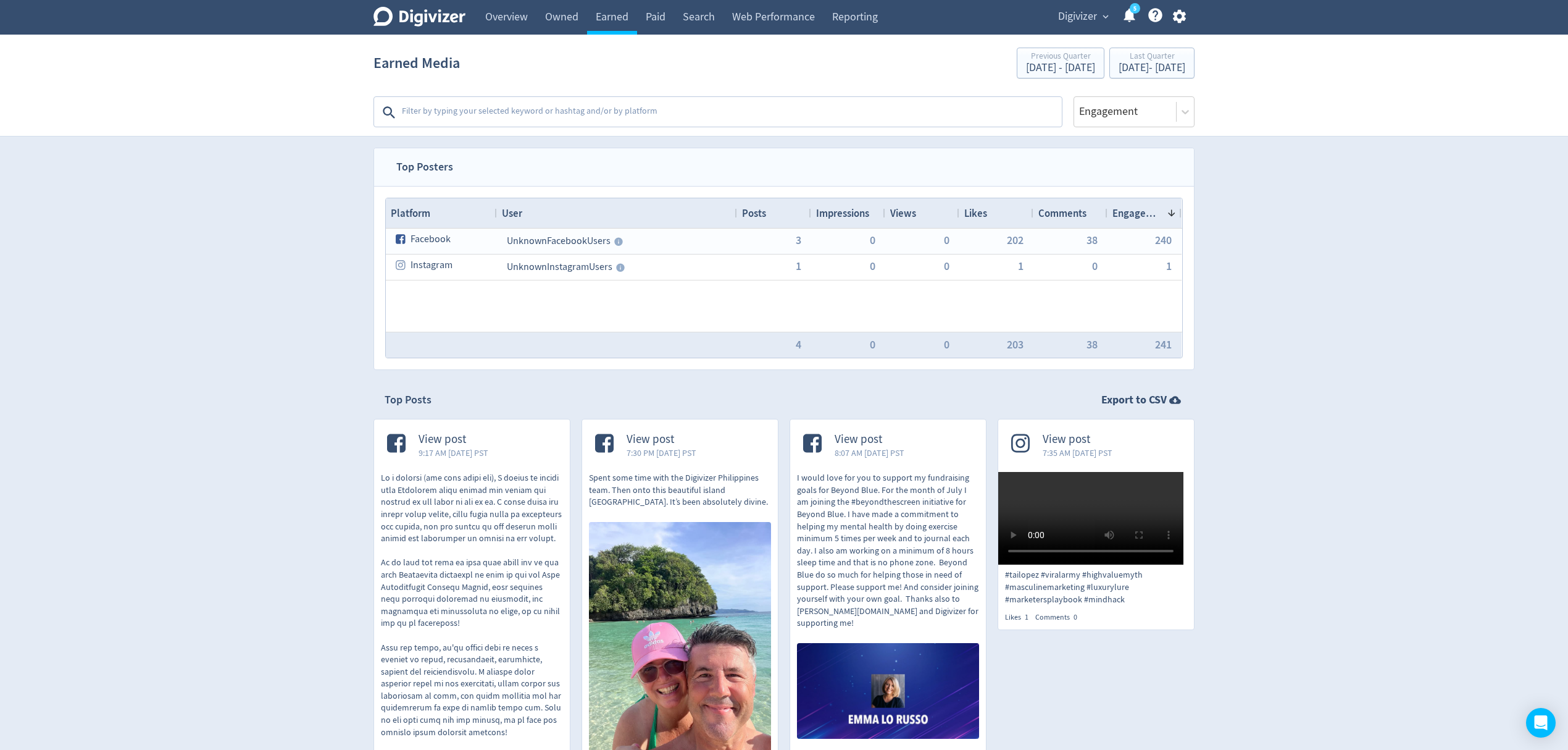
click at [580, 114] on textarea at bounding box center [730, 112] width 660 height 25
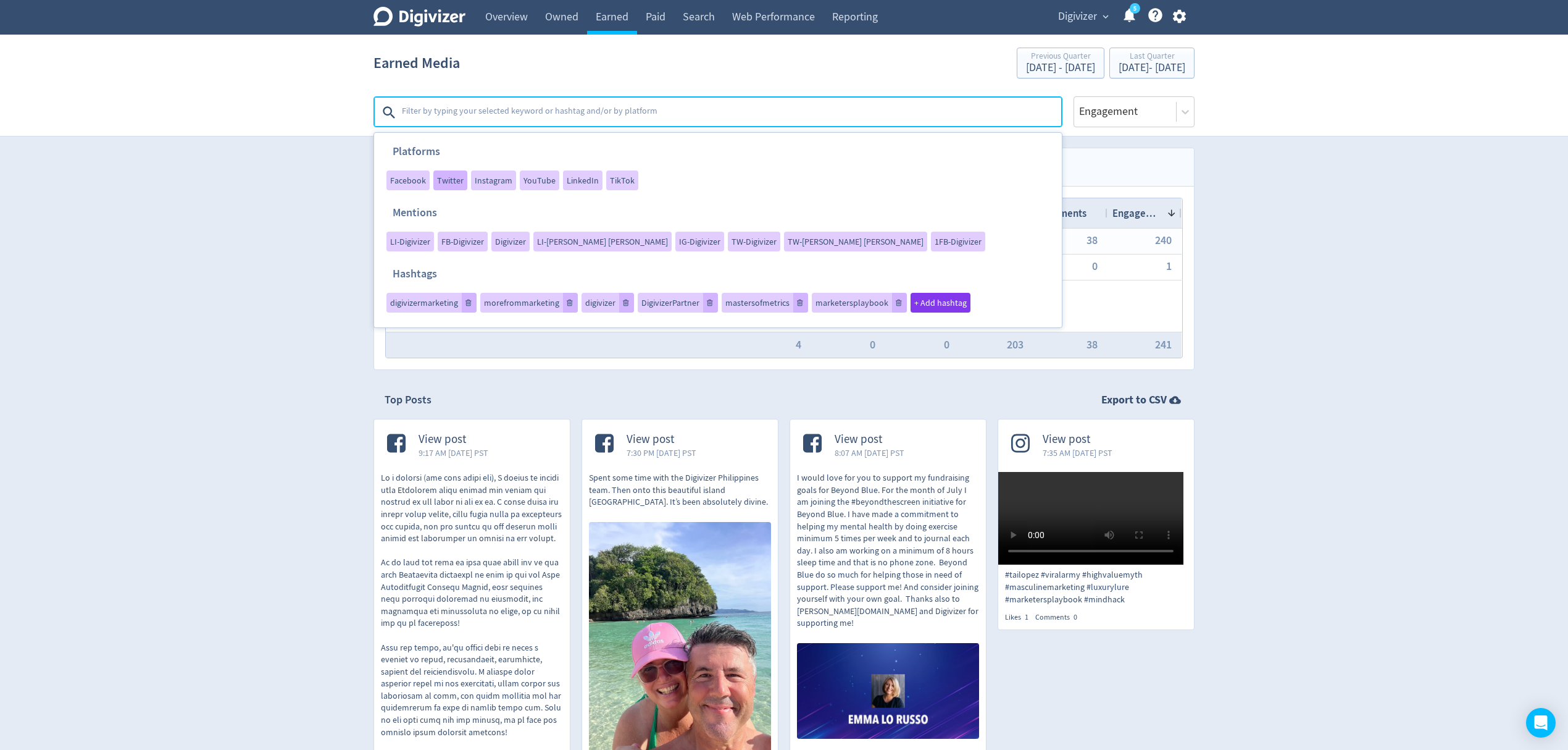
click at [439, 178] on span "Twitter" at bounding box center [450, 180] width 27 height 8
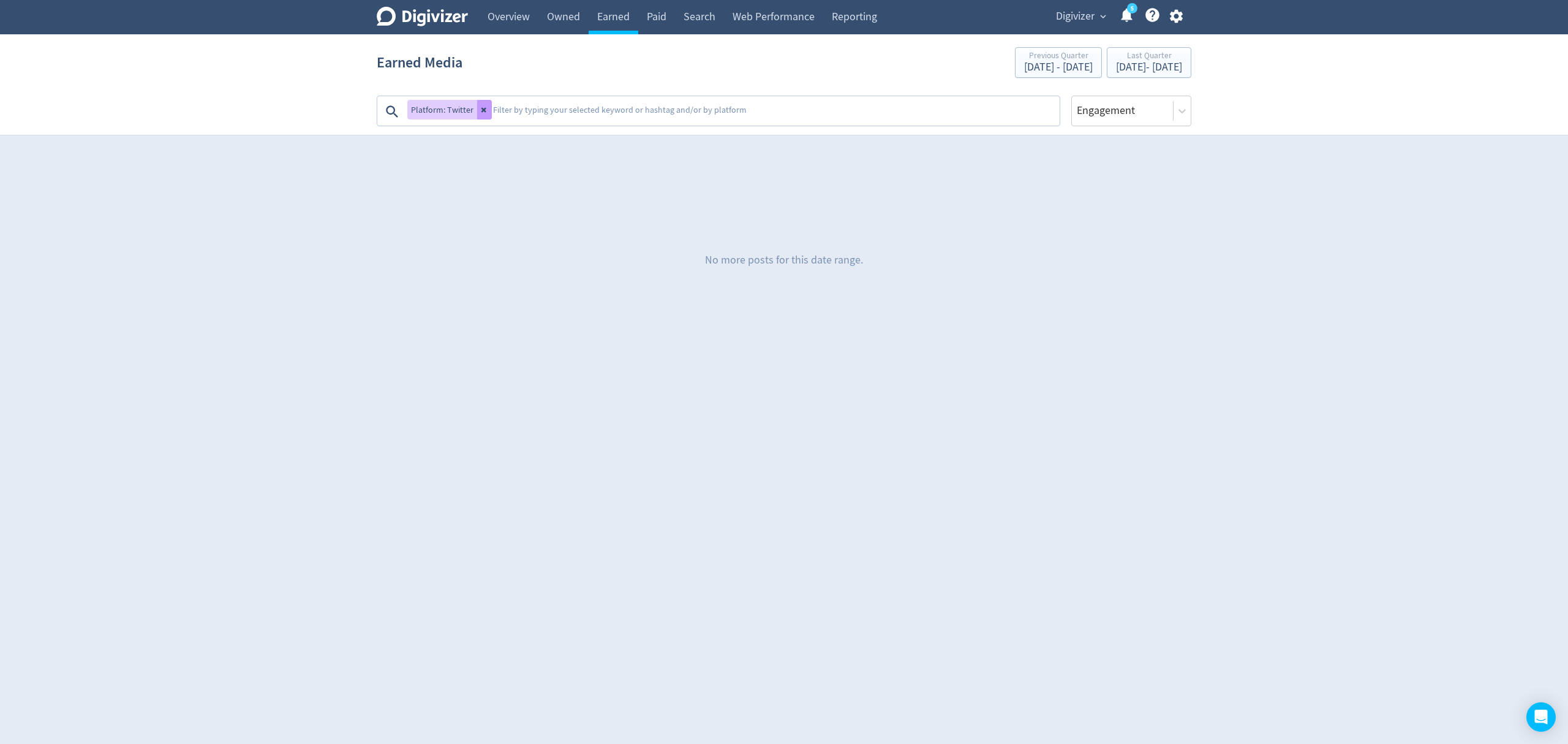
click at [477, 108] on button at bounding box center [485, 109] width 15 height 19
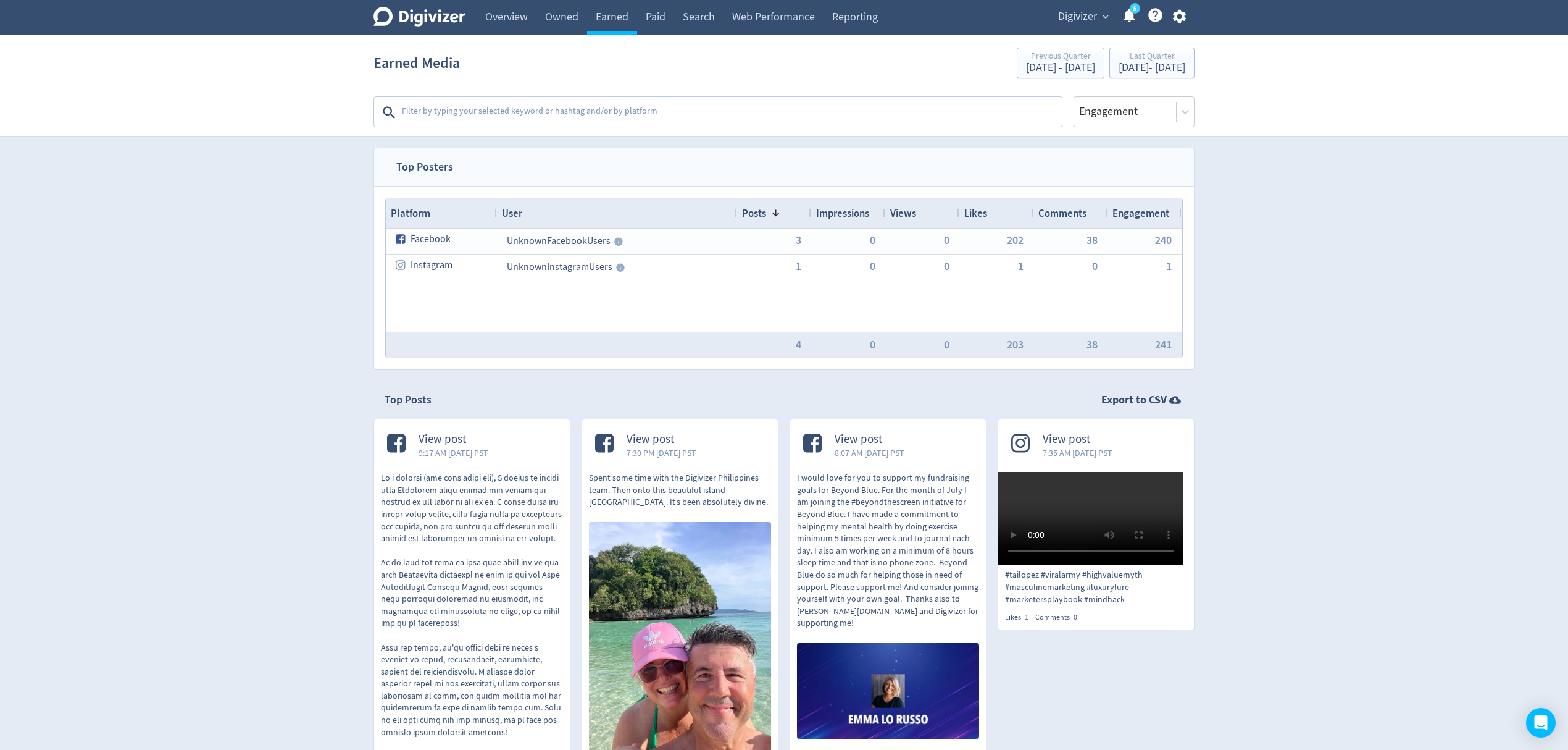
click at [480, 108] on textarea at bounding box center [730, 112] width 660 height 25
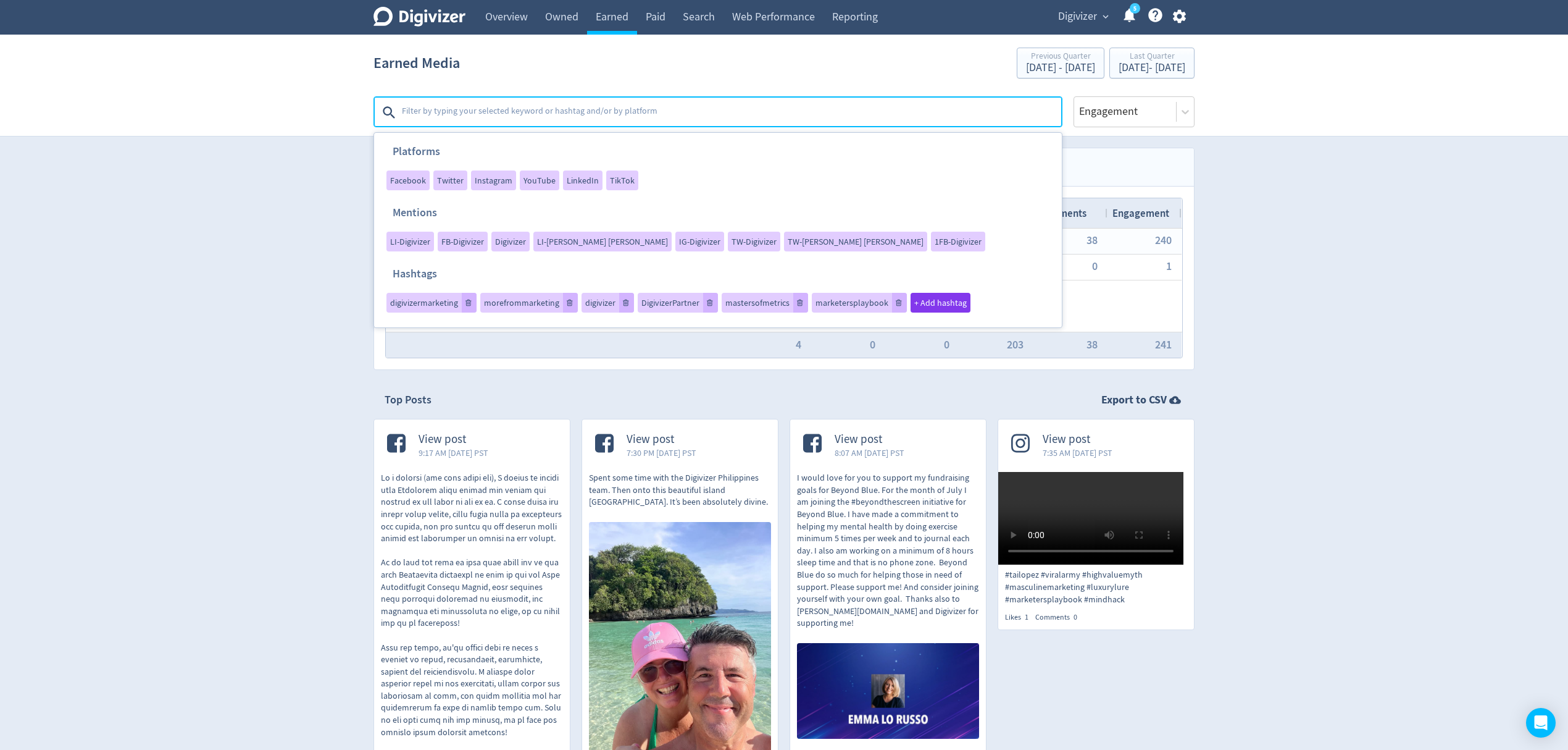
click at [267, 397] on div "Digivizer Logo Mark Digivizer Logo Overview Owned Earned Paid Search Web Perfor…" at bounding box center [784, 594] width 1568 height 1189
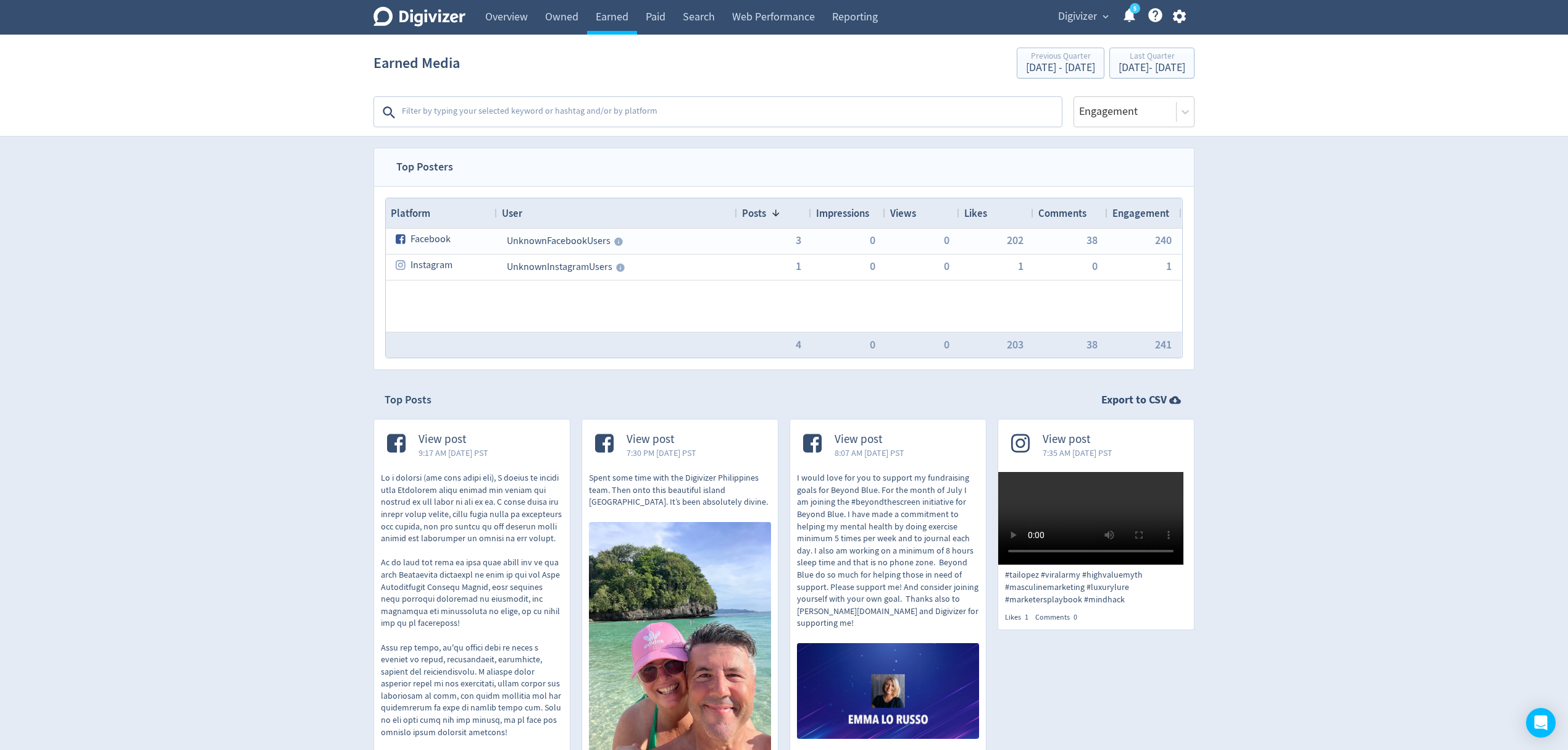
click at [1082, 13] on span "Digivizer" at bounding box center [1078, 16] width 39 height 19
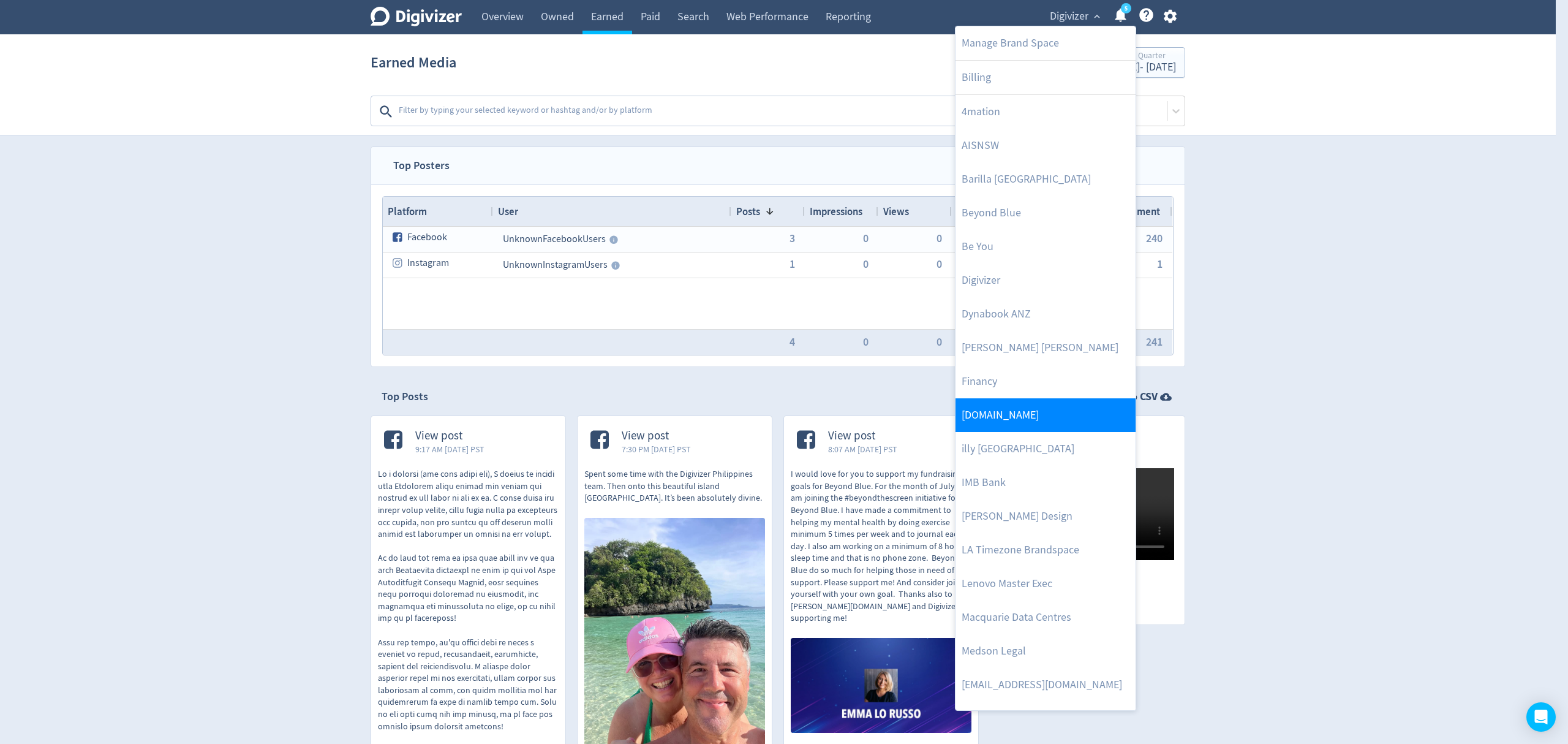
click at [999, 415] on link "[DOMAIN_NAME]" at bounding box center [1046, 415] width 180 height 34
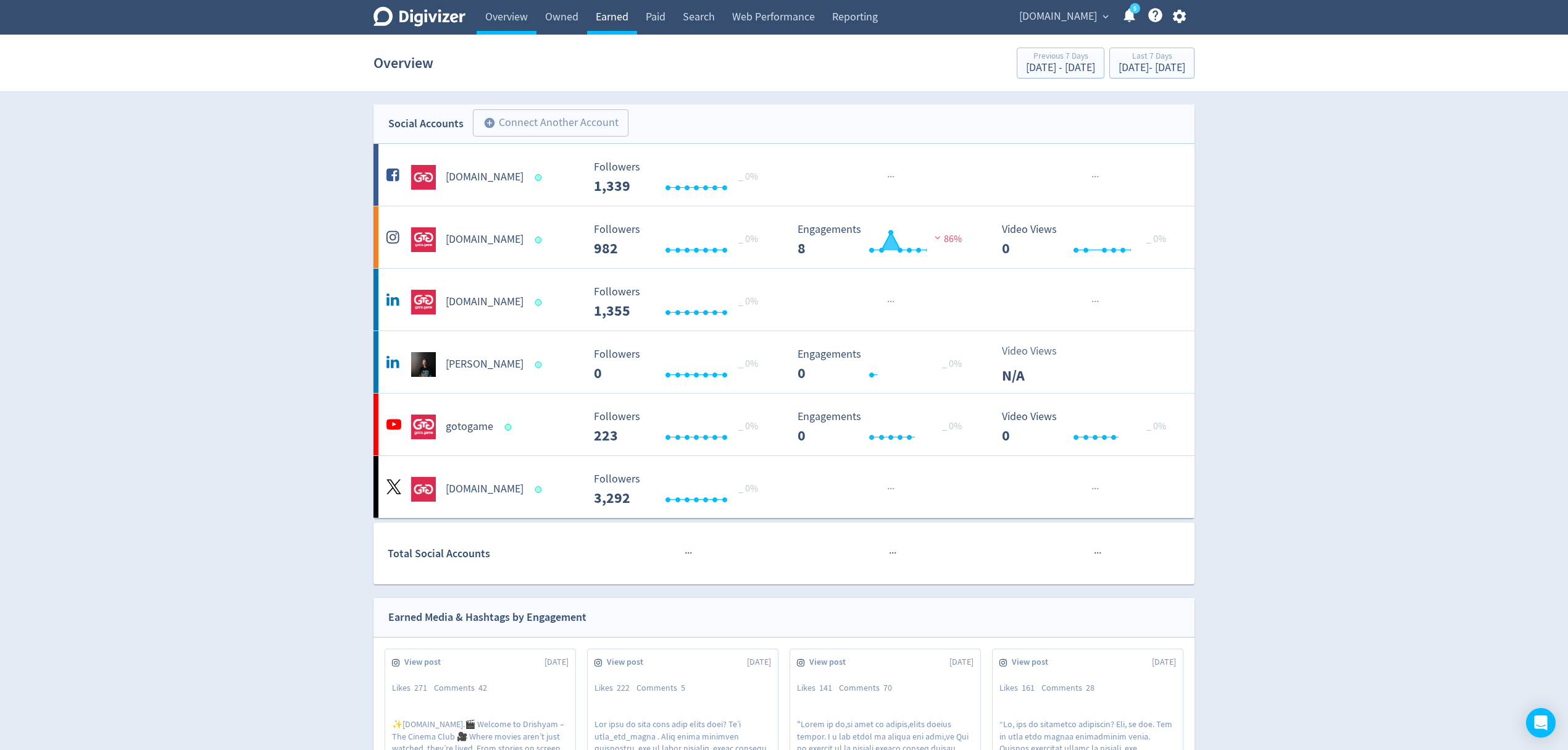
click at [613, 21] on link "Earned" at bounding box center [612, 17] width 50 height 34
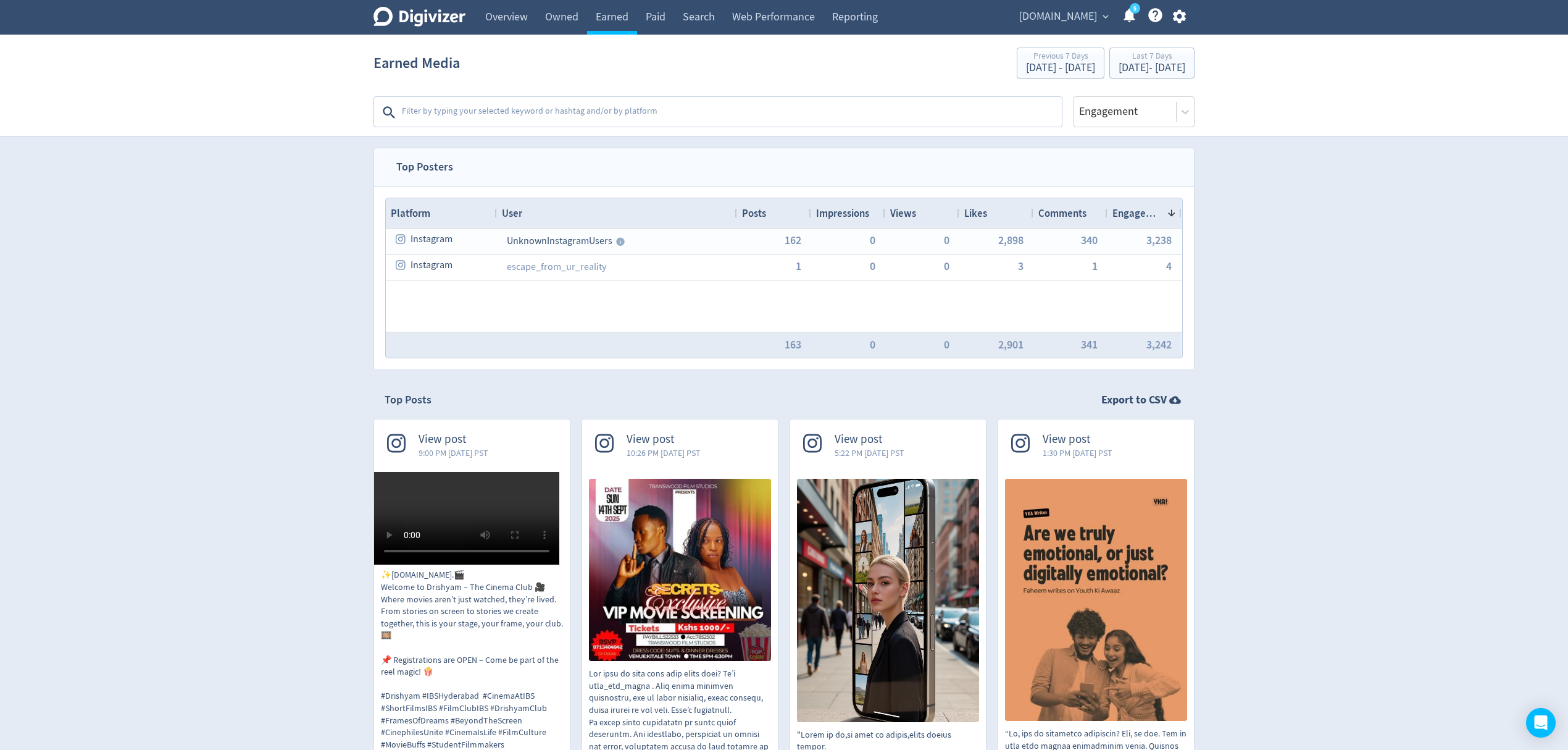
click at [571, 108] on textarea at bounding box center [730, 112] width 660 height 25
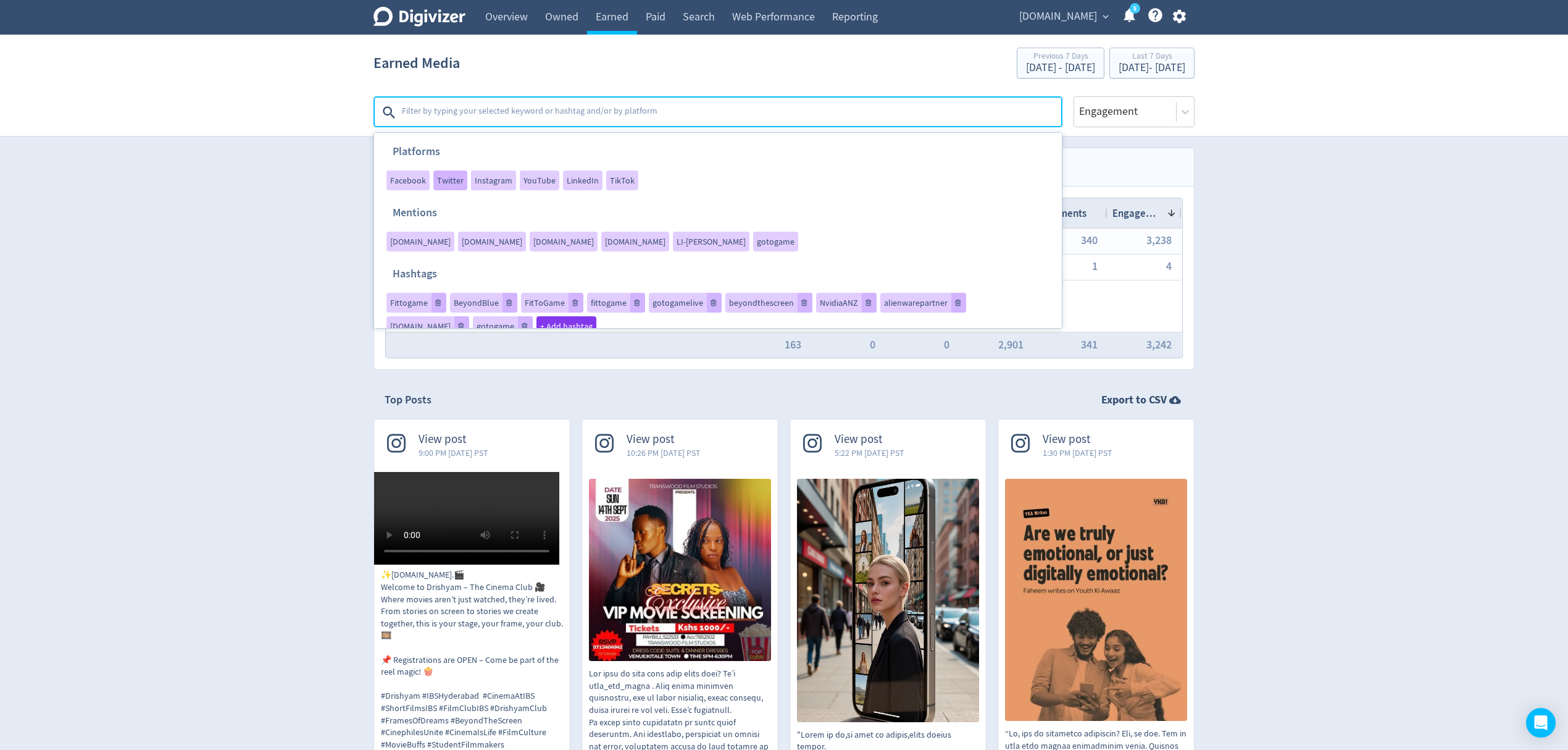
click at [456, 179] on span "Twitter" at bounding box center [450, 180] width 27 height 8
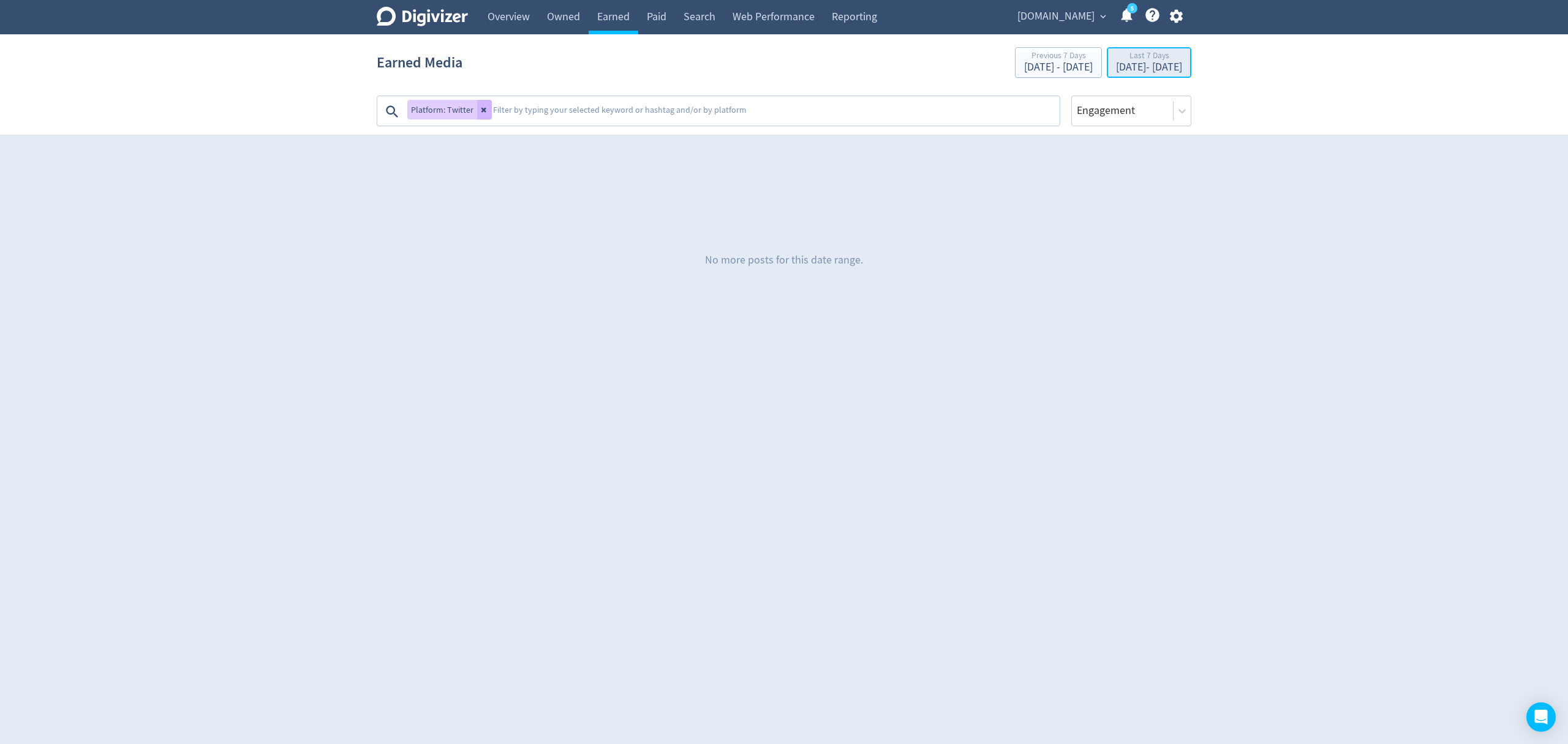
click at [1120, 65] on div "[DATE] - [DATE]" at bounding box center [1150, 67] width 66 height 11
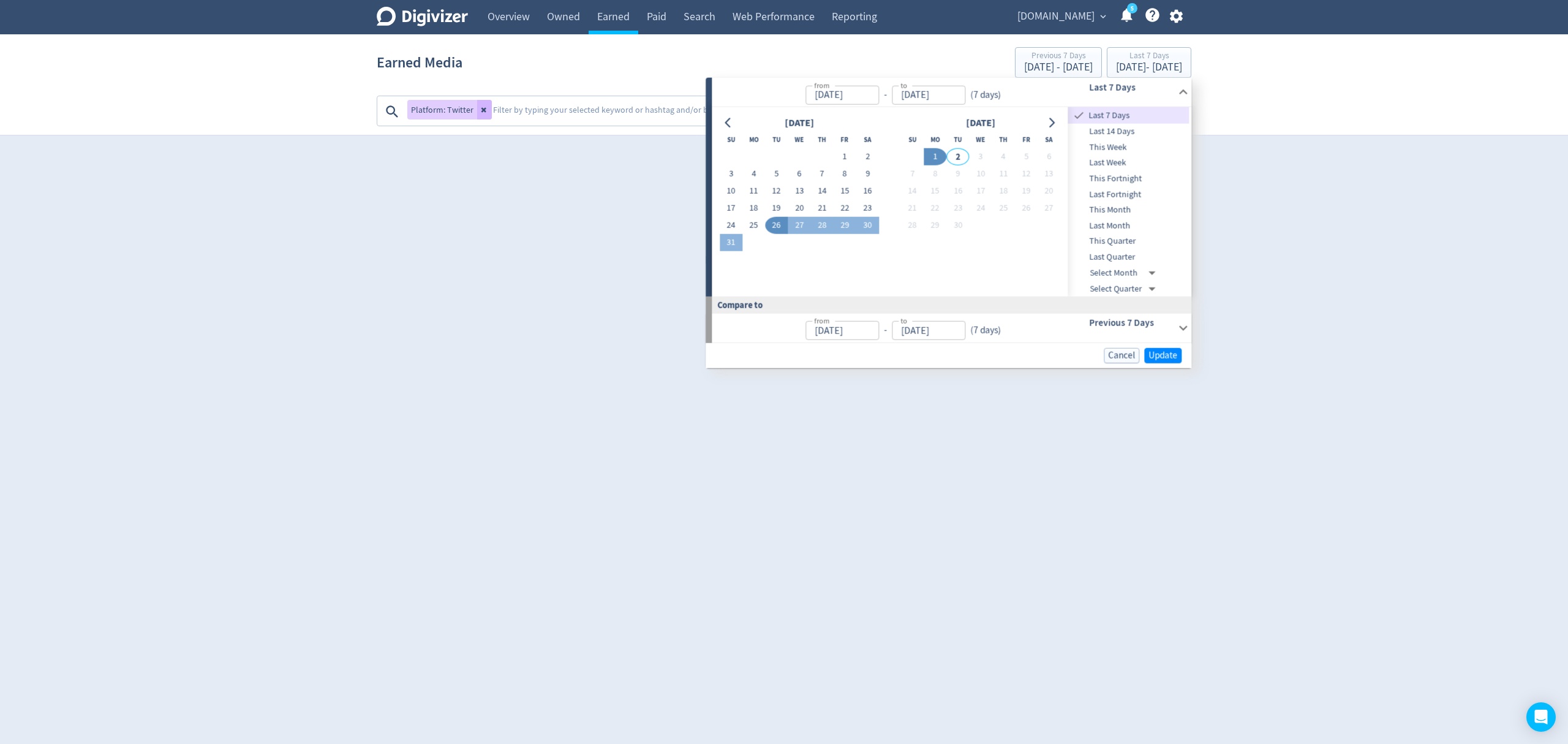
click at [1111, 256] on span "Last Quarter" at bounding box center [1129, 257] width 121 height 14
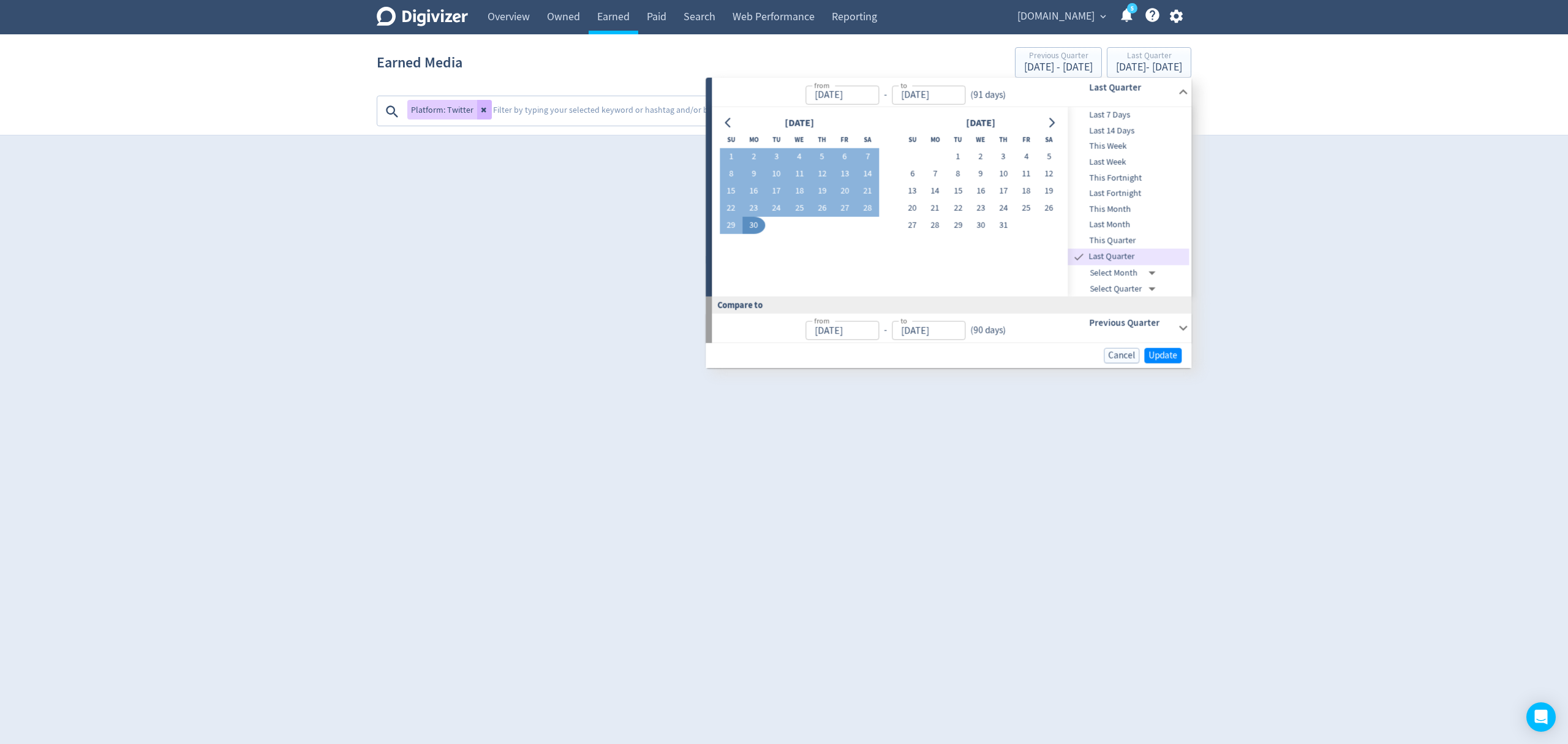
type input "[DATE]"
click at [1166, 353] on span "Update" at bounding box center [1162, 356] width 29 height 9
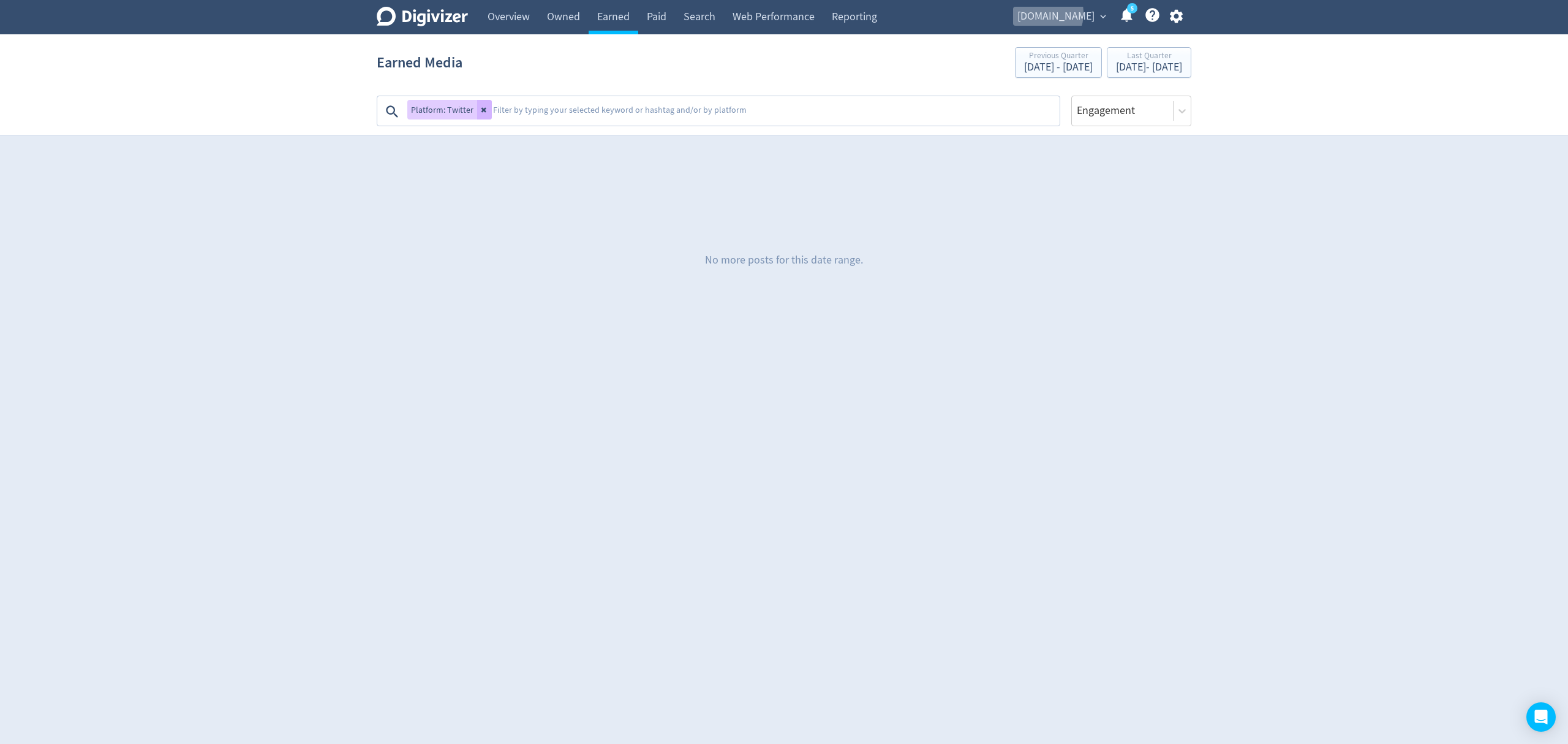
click at [1067, 13] on span "[DOMAIN_NAME]" at bounding box center [1056, 16] width 77 height 19
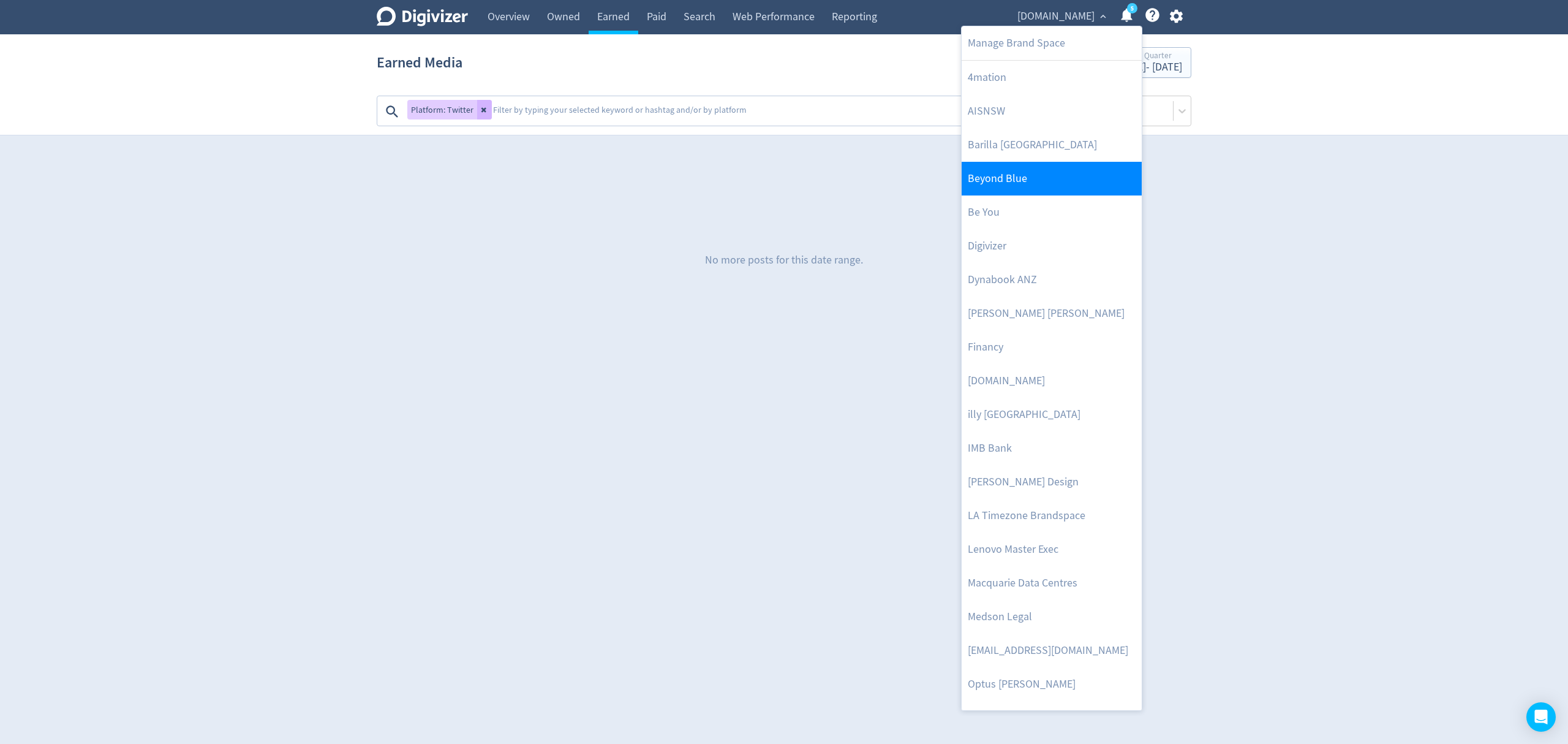
click at [1019, 179] on link "Beyond Blue" at bounding box center [1052, 178] width 180 height 34
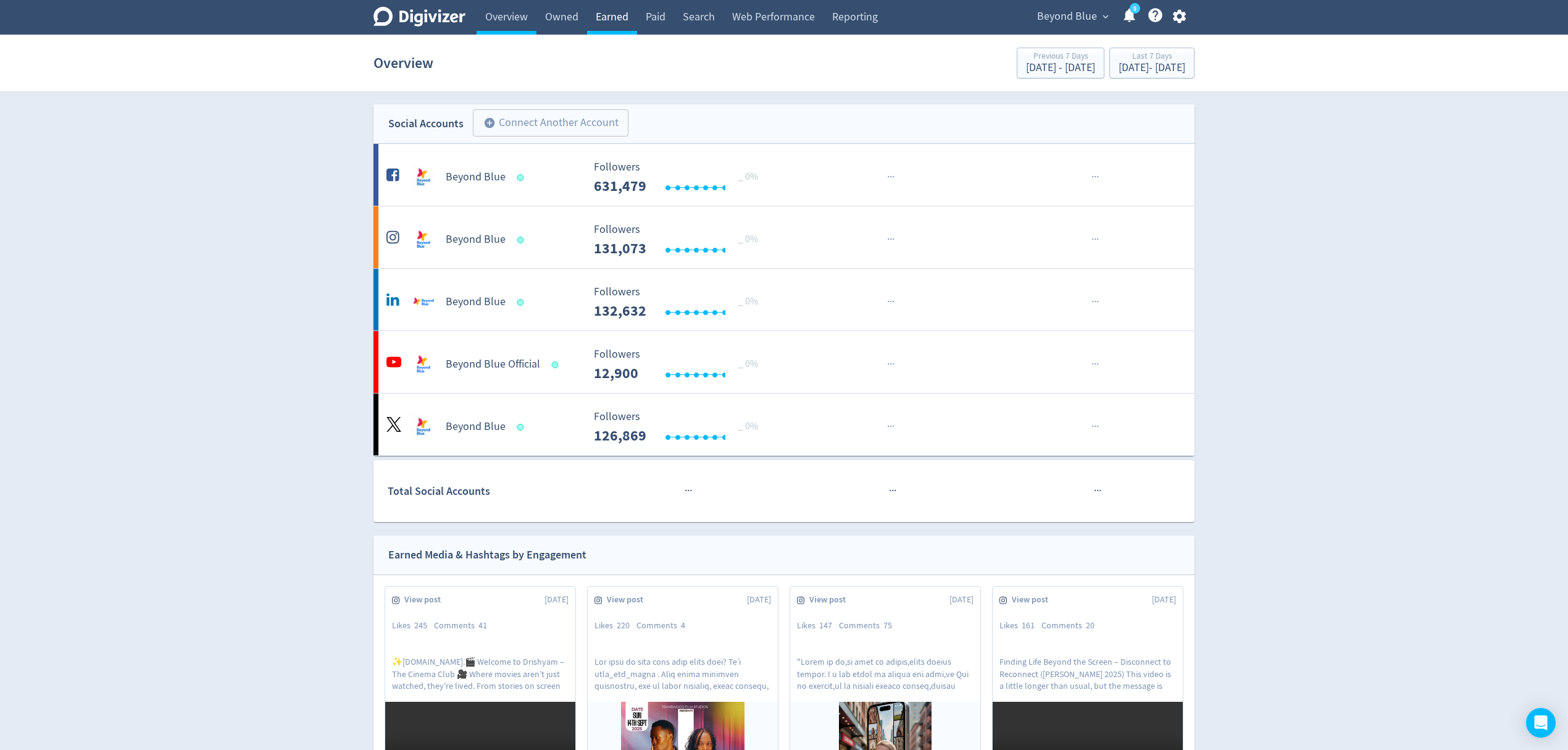
click at [611, 19] on link "Earned" at bounding box center [612, 17] width 50 height 34
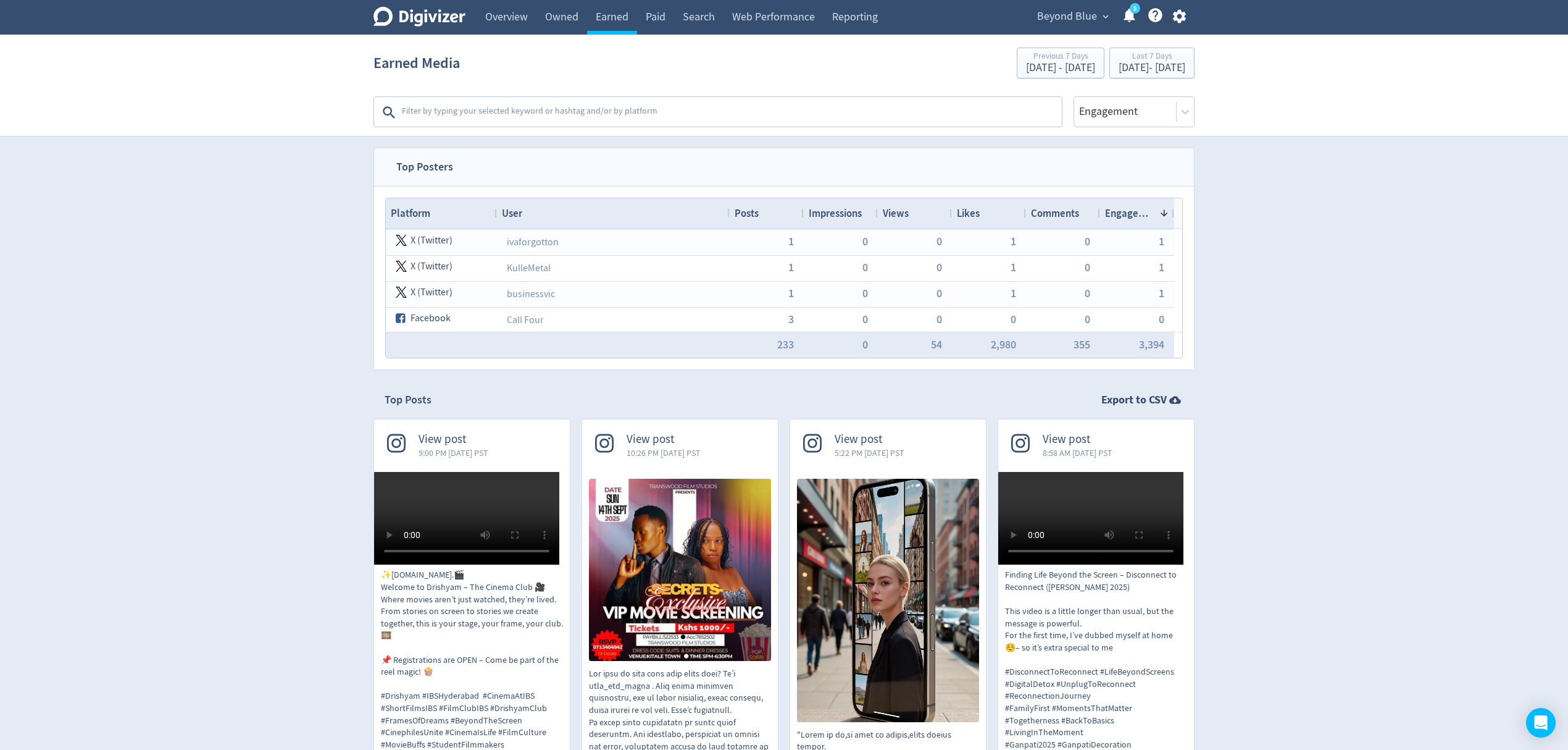
scroll to position [329, 0]
click at [456, 117] on textarea at bounding box center [730, 112] width 660 height 25
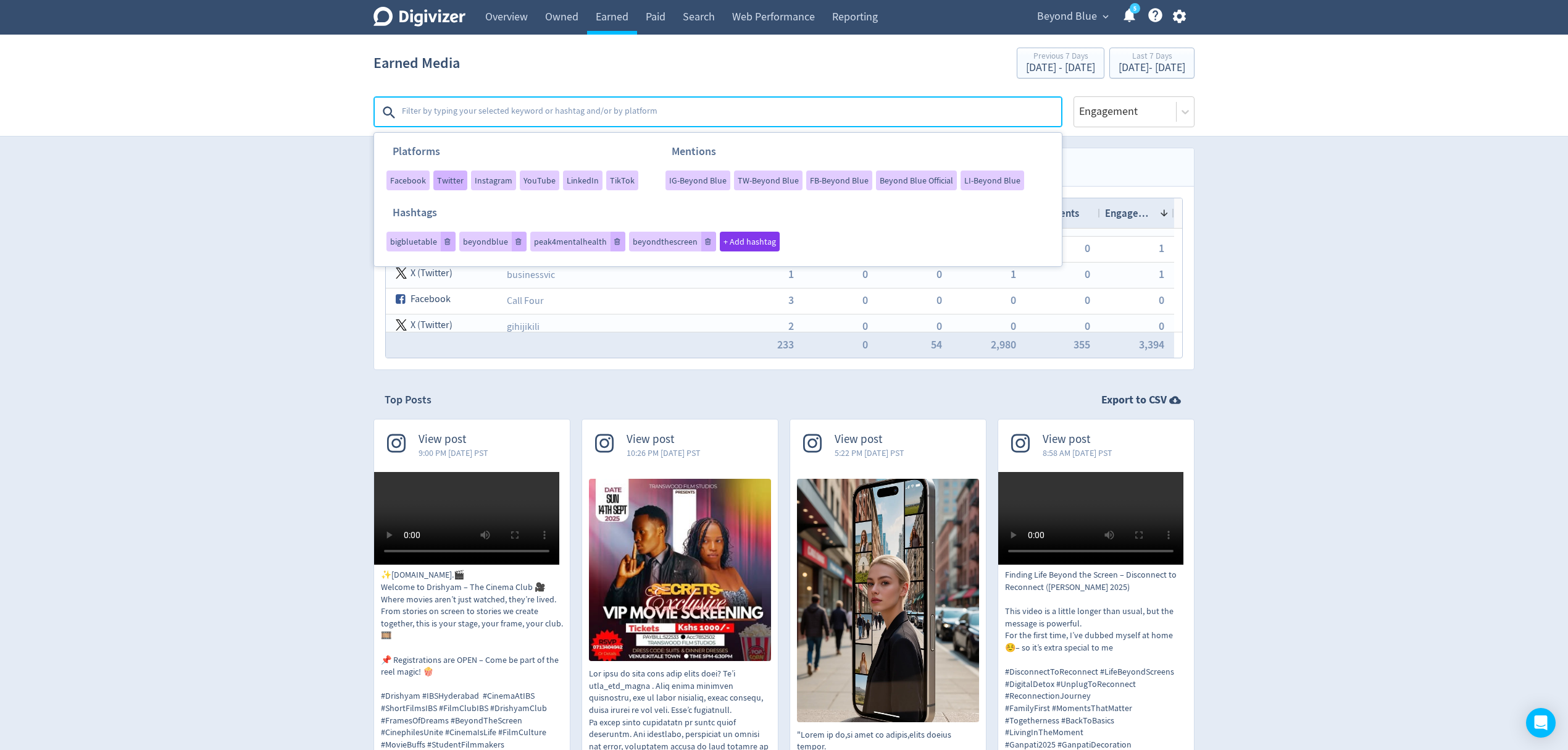
click at [461, 185] on div "Twitter" at bounding box center [450, 180] width 34 height 19
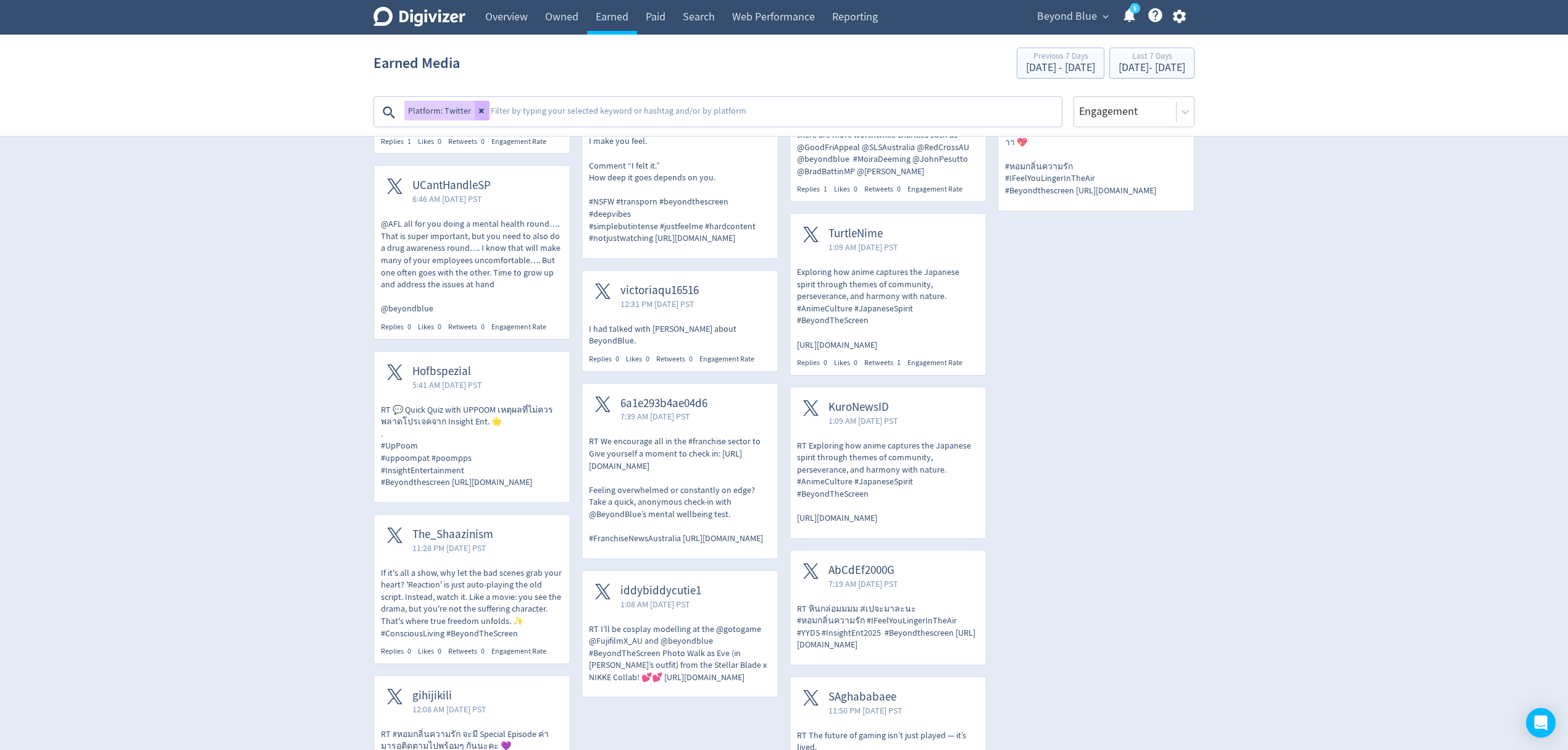
scroll to position [1758, 0]
